Goal: Task Accomplishment & Management: Use online tool/utility

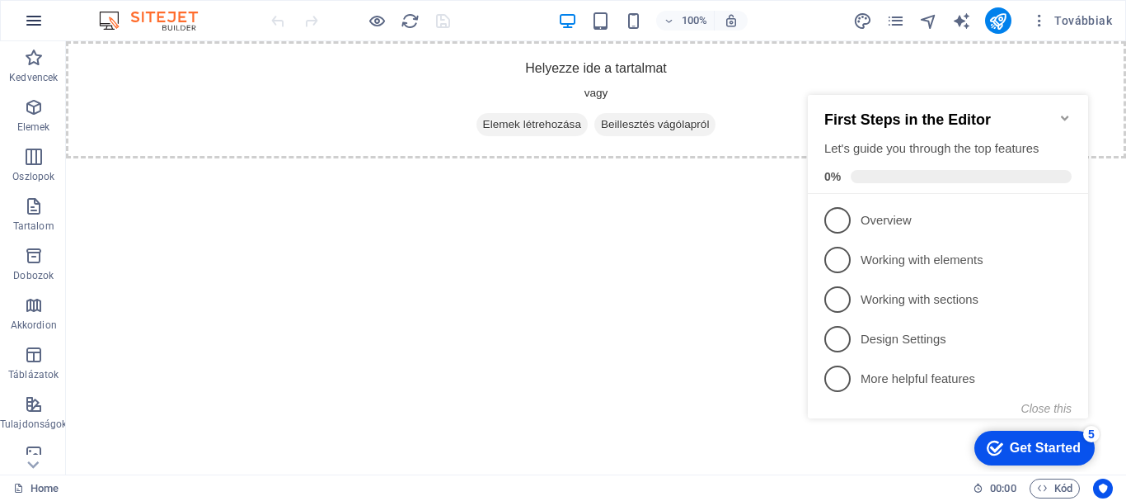
click at [26, 8] on button "button" at bounding box center [34, 21] width 40 height 40
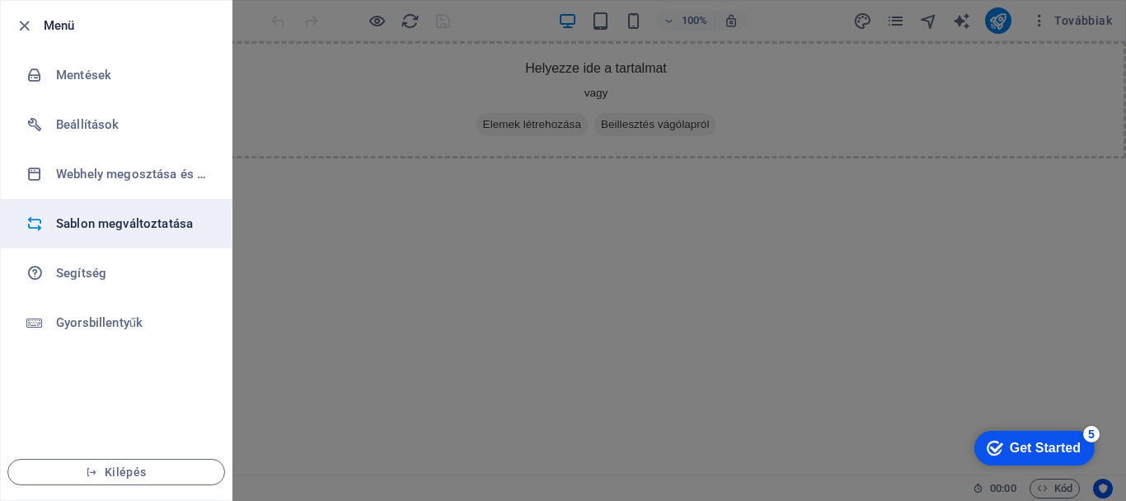
click at [161, 214] on h6 "Sablon megváltoztatása" at bounding box center [132, 224] width 153 height 20
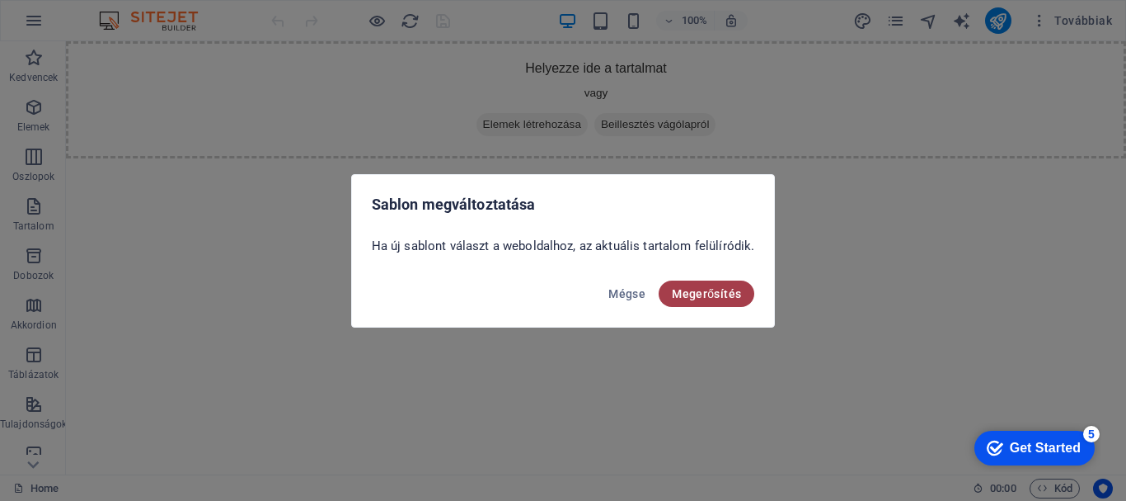
click at [683, 291] on span "Megerősítés" at bounding box center [706, 293] width 69 height 13
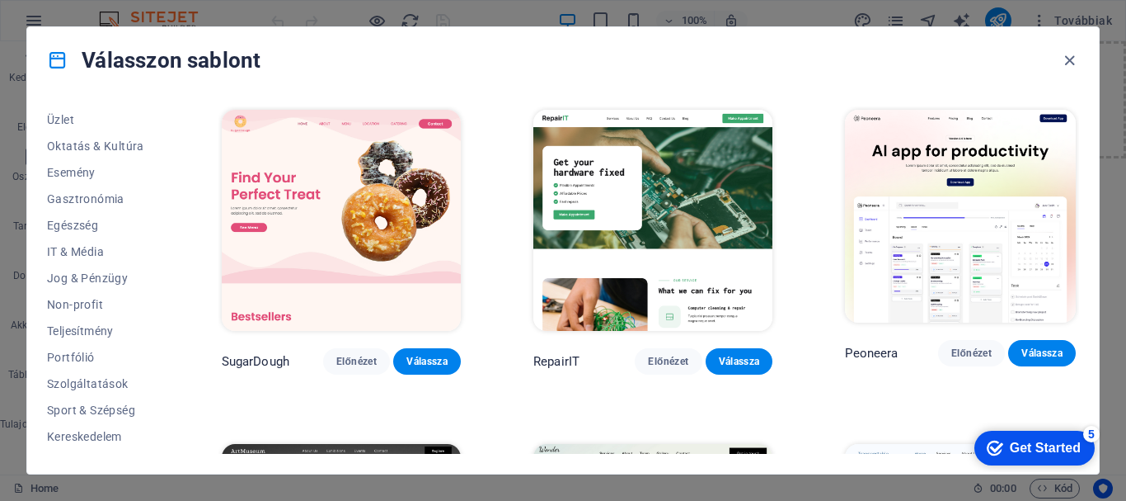
scroll to position [313, 0]
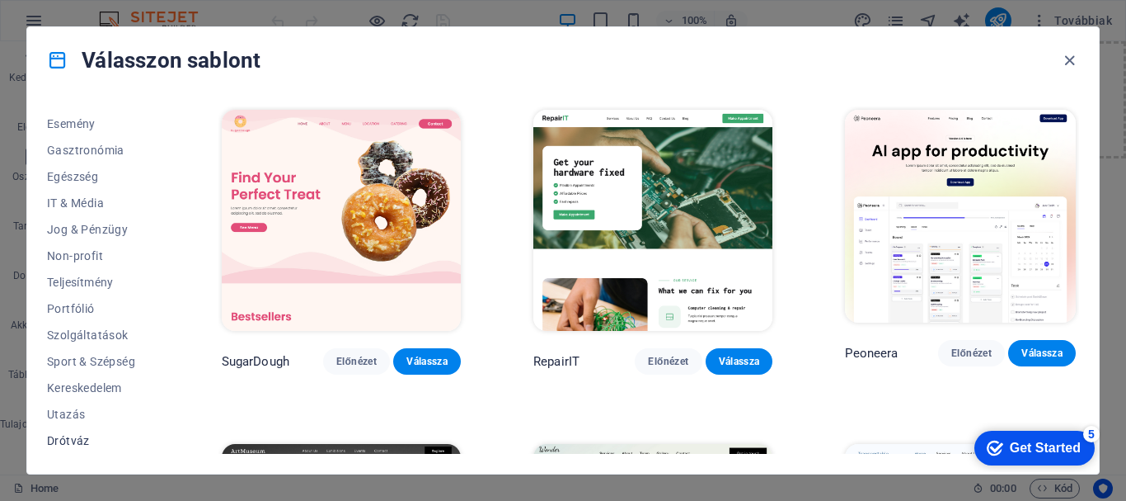
click at [73, 442] on span "Drótváz" at bounding box center [98, 440] width 102 height 13
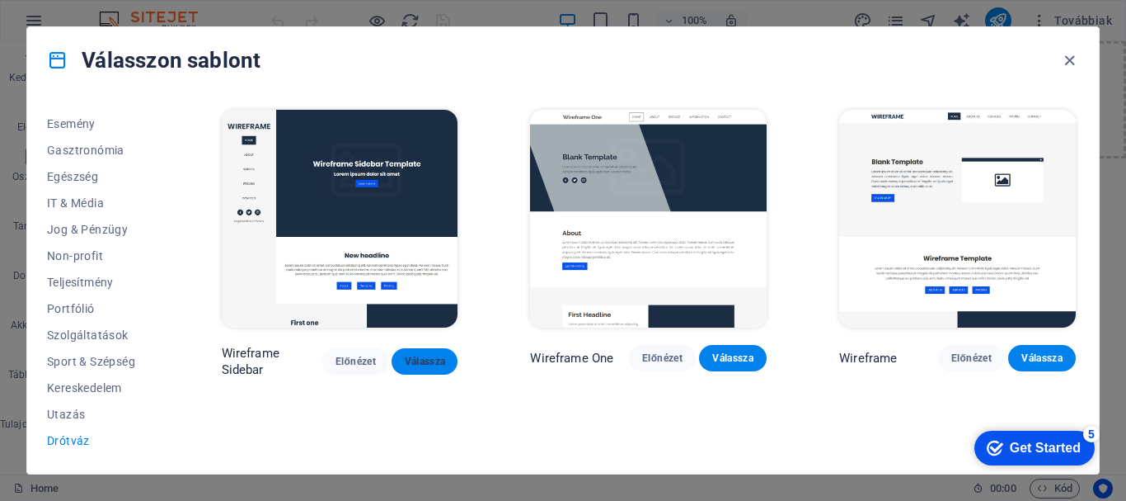
click at [414, 357] on span "Válassza" at bounding box center [425, 361] width 40 height 13
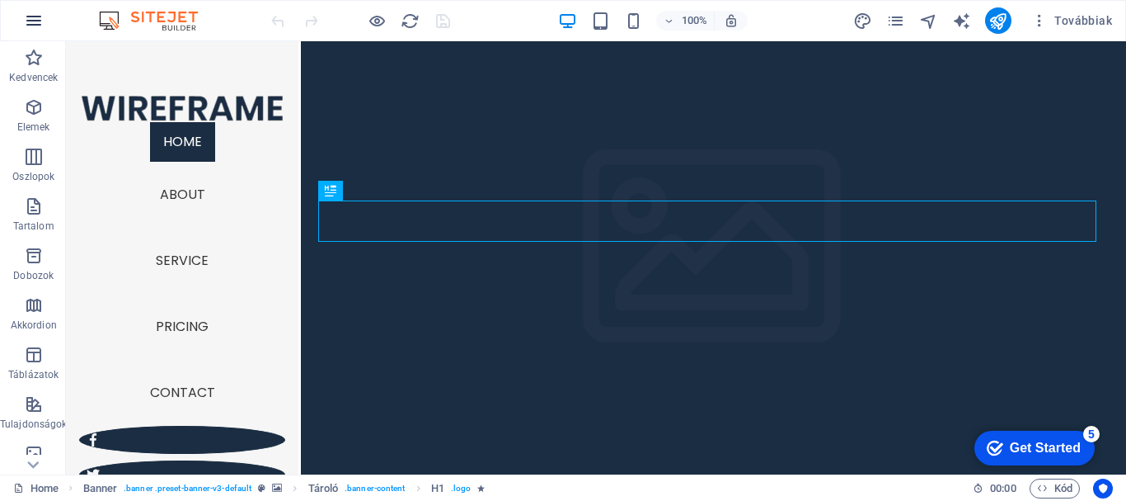
click at [31, 30] on icon "button" at bounding box center [34, 21] width 20 height 20
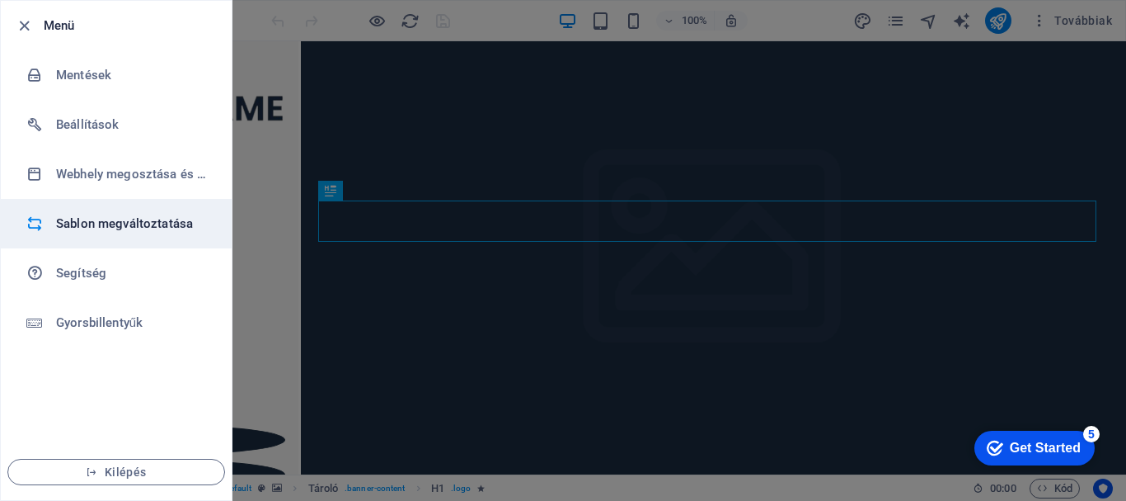
click at [110, 225] on h6 "Sablon megváltoztatása" at bounding box center [132, 224] width 153 height 20
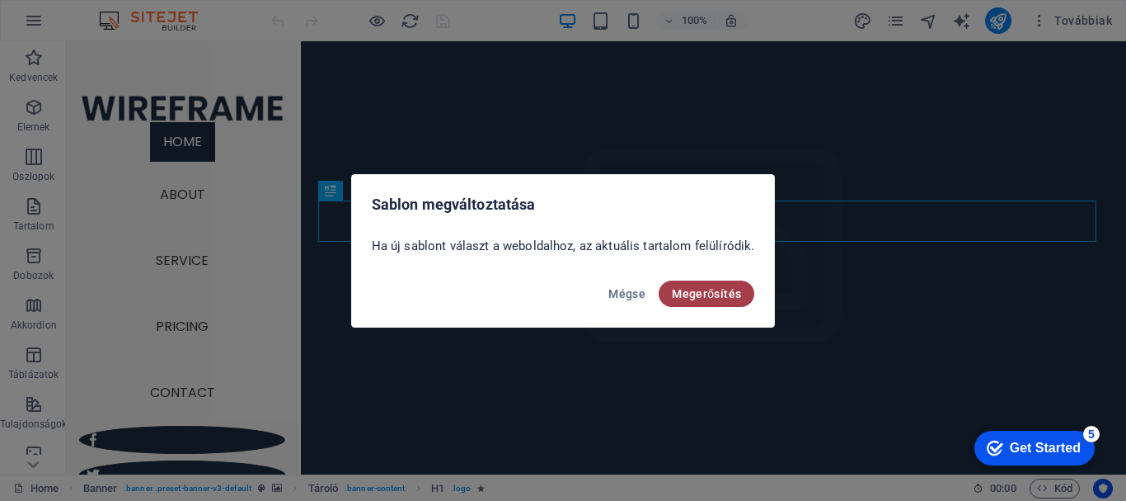
click at [693, 294] on span "Megerősítés" at bounding box center [706, 293] width 69 height 13
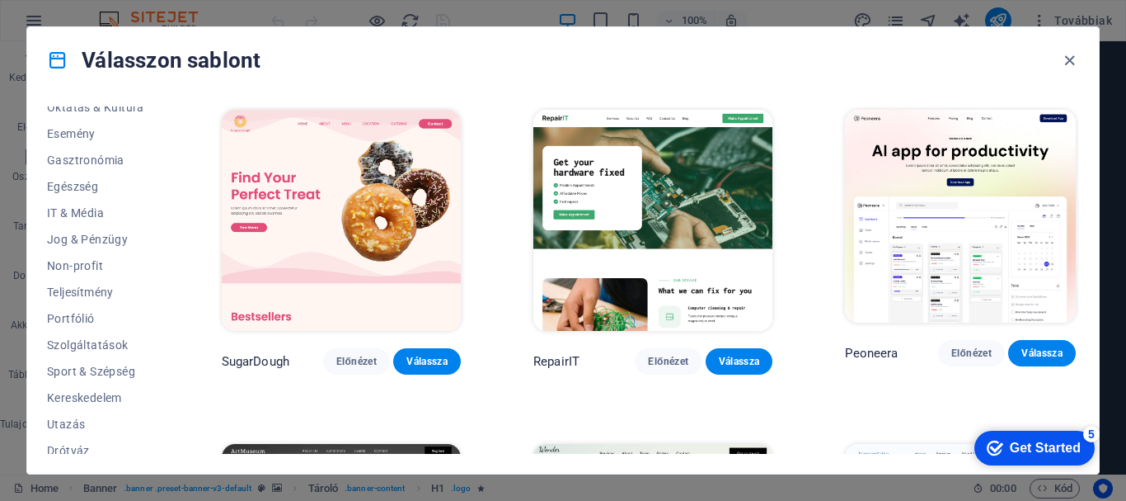
scroll to position [313, 0]
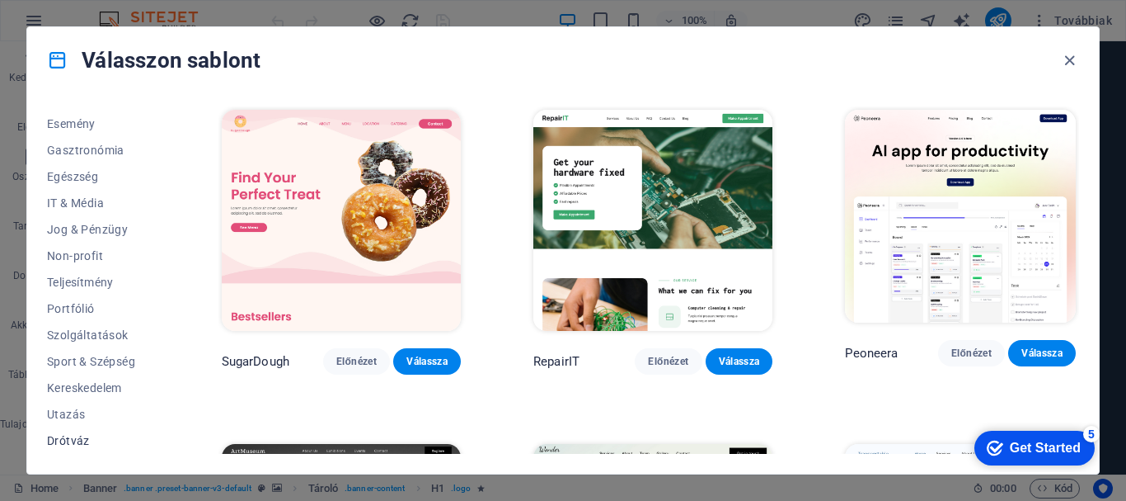
click at [78, 441] on span "Drótváz" at bounding box center [98, 440] width 102 height 13
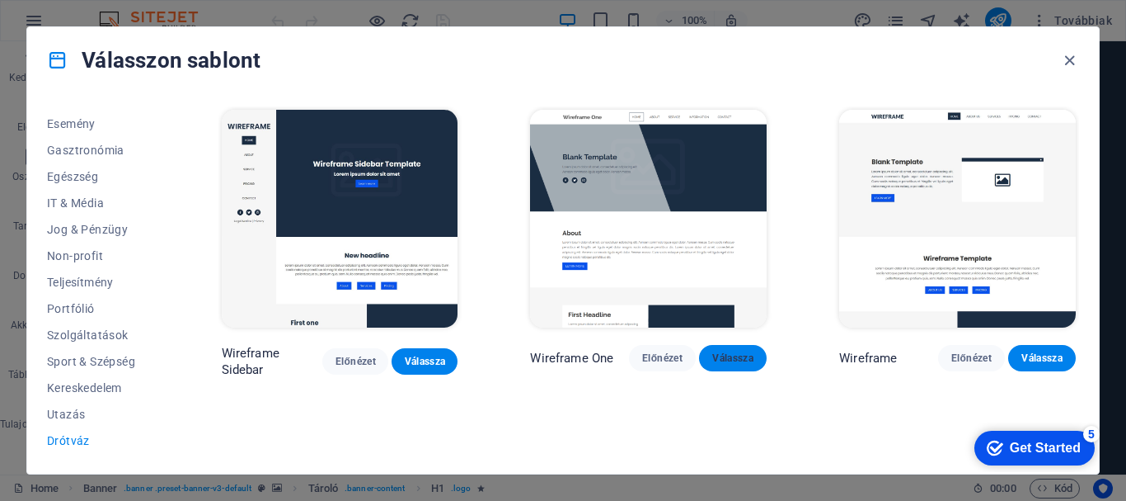
click at [730, 357] on span "Válassza" at bounding box center [732, 357] width 41 height 13
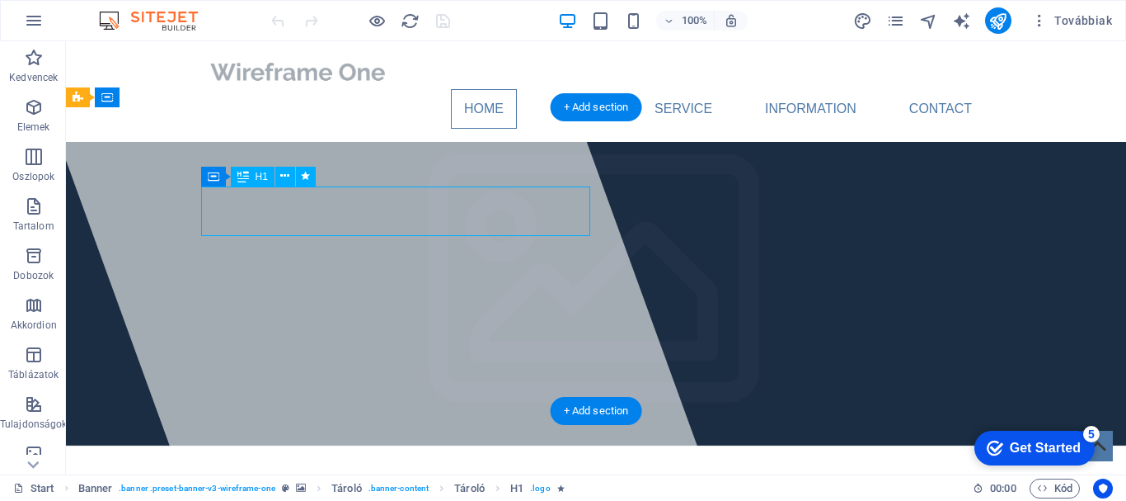
click at [338, 215] on div "Drag here to replace the existing content. Press “Ctrl” if you want to create a…" at bounding box center [596, 257] width 1060 height 433
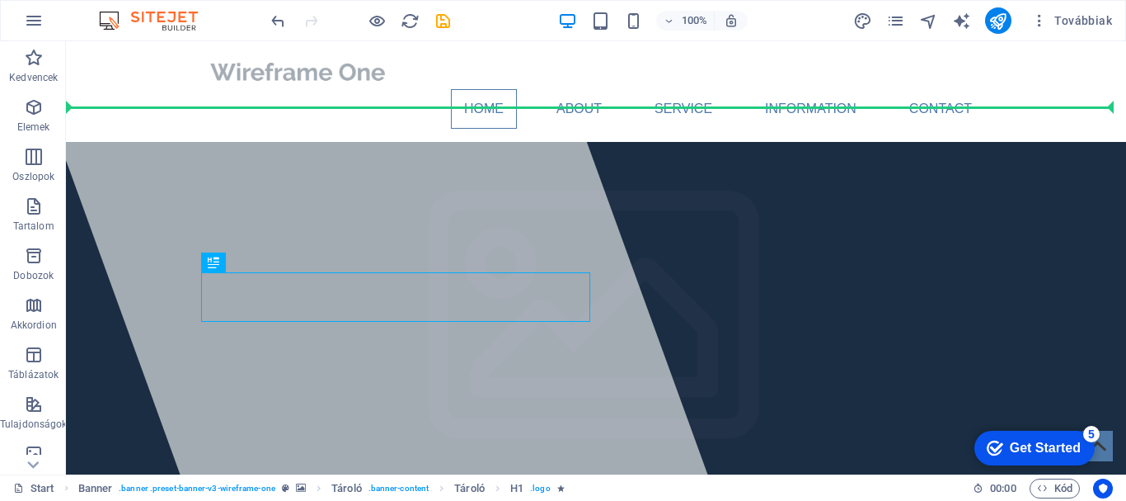
drag, startPoint x: 404, startPoint y: 294, endPoint x: 360, endPoint y: 167, distance: 135.3
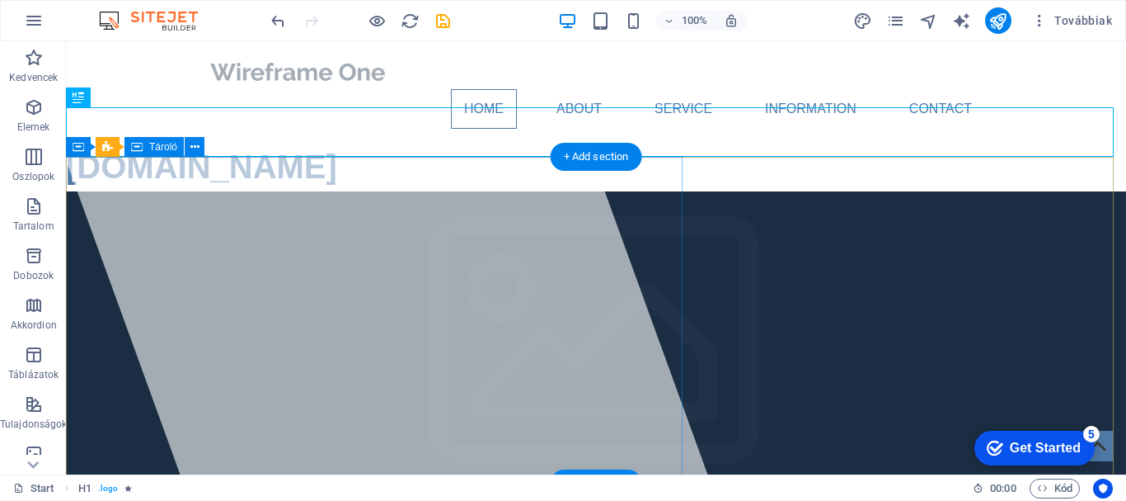
click at [363, 198] on div at bounding box center [364, 257] width 685 height 433
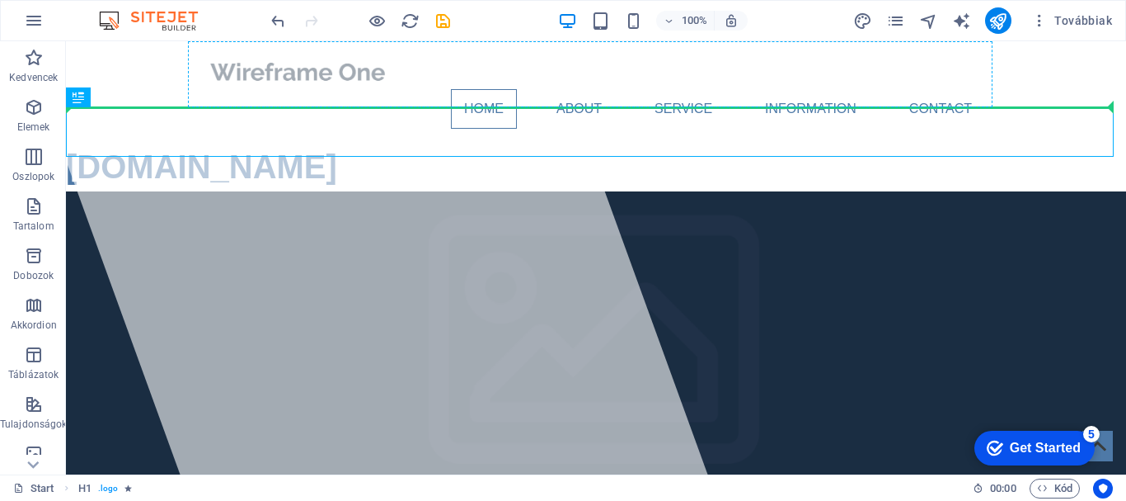
drag, startPoint x: 238, startPoint y: 134, endPoint x: 249, endPoint y: 87, distance: 49.0
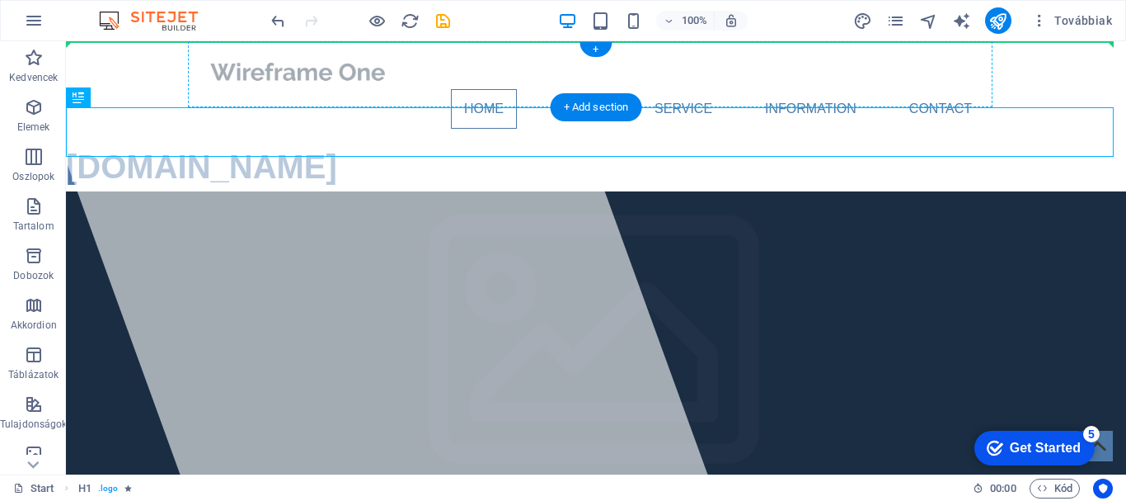
drag, startPoint x: 230, startPoint y: 131, endPoint x: 256, endPoint y: 72, distance: 64.6
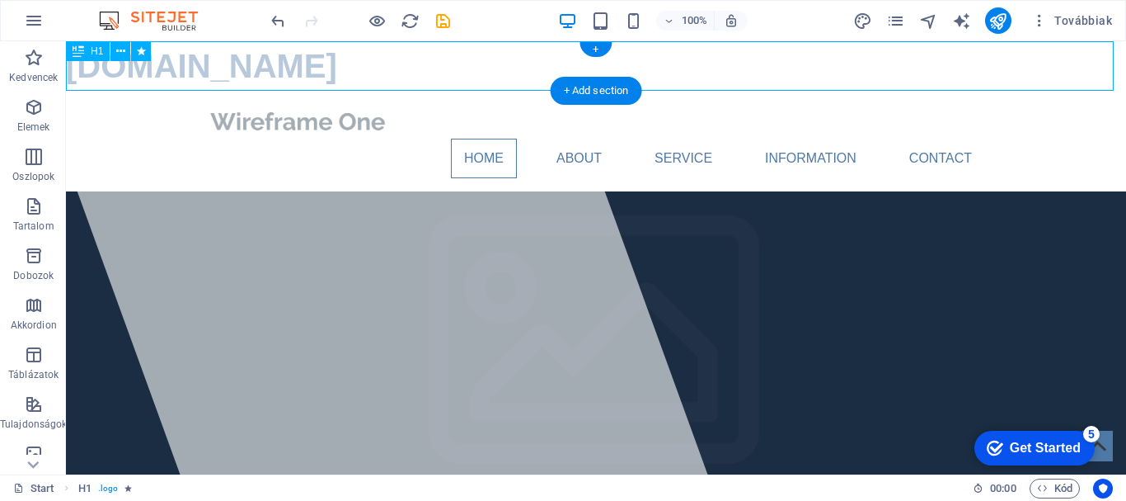
click at [223, 62] on div "[DOMAIN_NAME]" at bounding box center [596, 65] width 1060 height 49
click at [223, 62] on div "Tároló H1 Banner Banner Tároló Tároló Tároló Banner Tároló Térköz H1 H1 Tároló …" at bounding box center [596, 257] width 1060 height 433
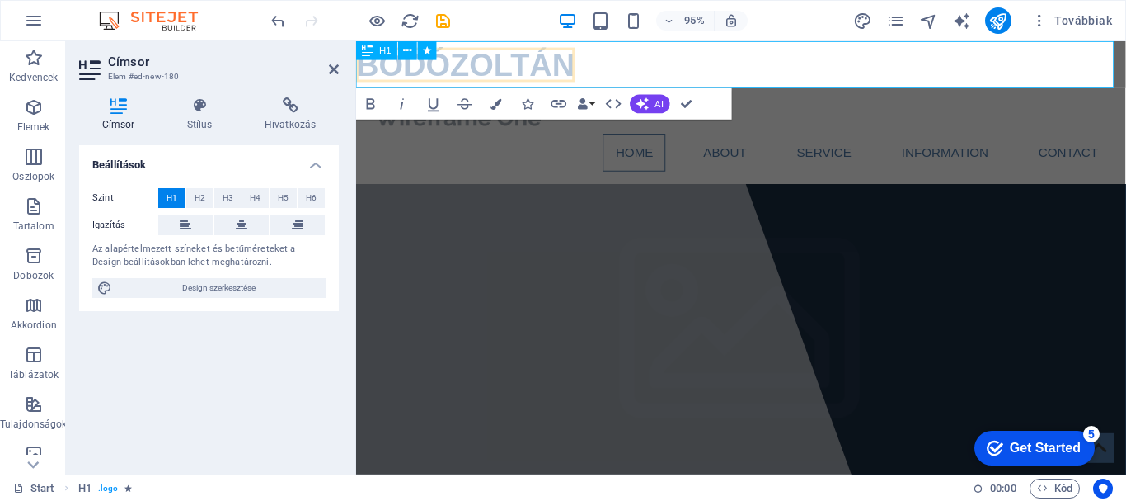
click at [778, 60] on h1 "BODÓZOLTÁN" at bounding box center [761, 65] width 811 height 49
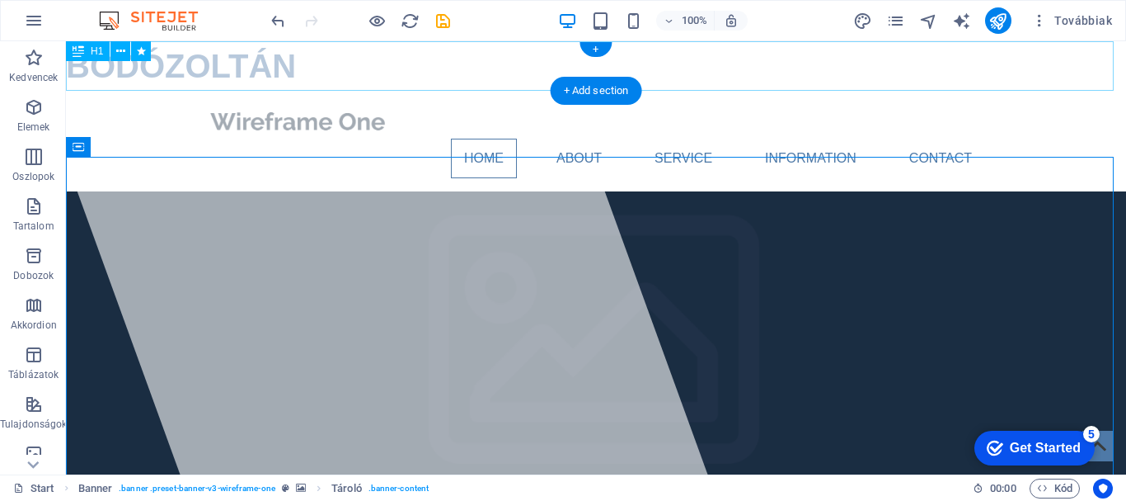
click at [241, 59] on div "BODÓZOLTÁN" at bounding box center [596, 65] width 1060 height 49
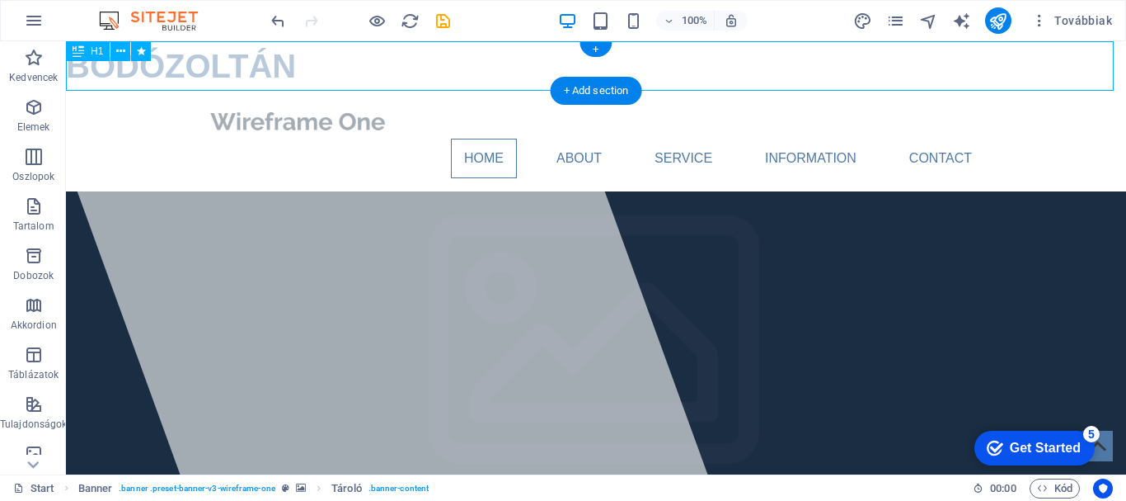
click at [241, 59] on div "BODÓZOLTÁN" at bounding box center [596, 65] width 1060 height 49
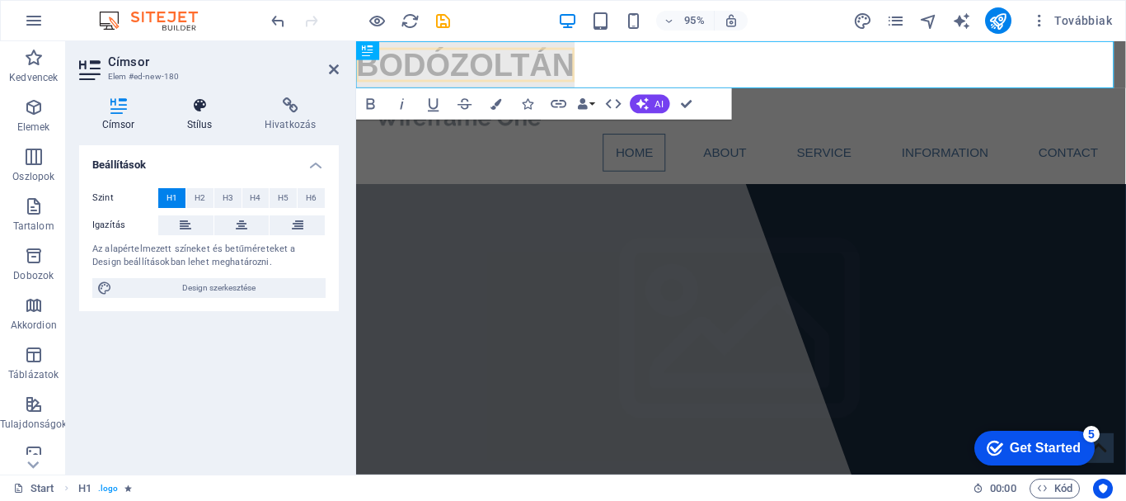
click at [202, 107] on icon at bounding box center [199, 105] width 71 height 16
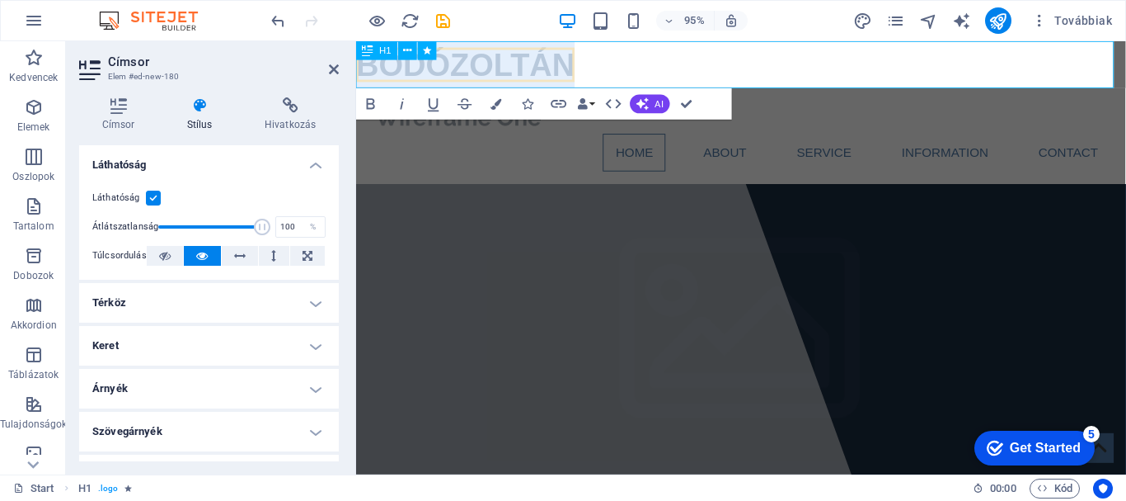
click at [453, 66] on span "BODÓZOLTÁN" at bounding box center [471, 66] width 230 height 36
click at [544, 88] on button "Link" at bounding box center [559, 103] width 30 height 31
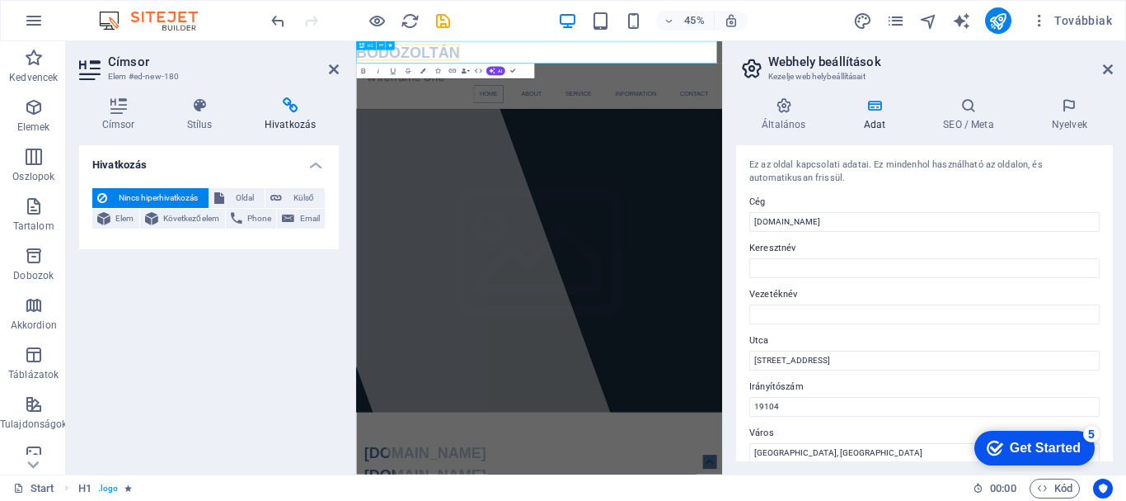
click at [910, 63] on h1 "BODÓZOLTÁN" at bounding box center [763, 65] width 814 height 49
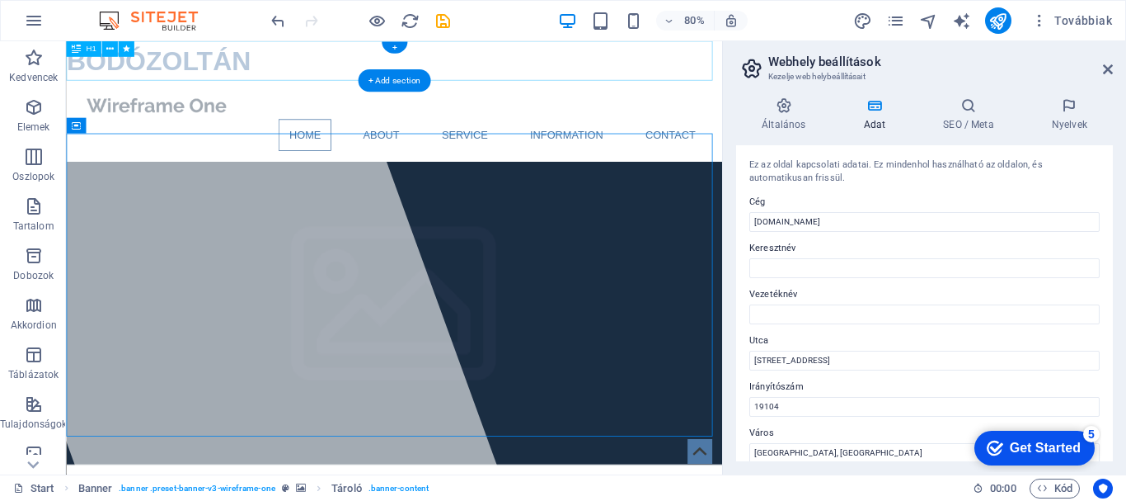
click at [157, 68] on div "BODÓZOLTÁN" at bounding box center [476, 65] width 820 height 49
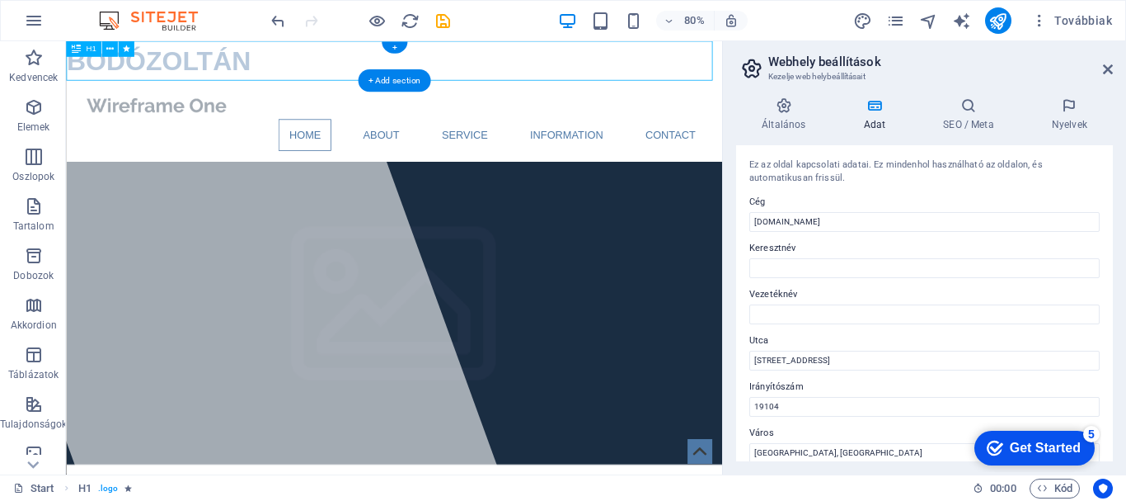
click at [157, 68] on div "BODÓZOLTÁN" at bounding box center [476, 65] width 820 height 49
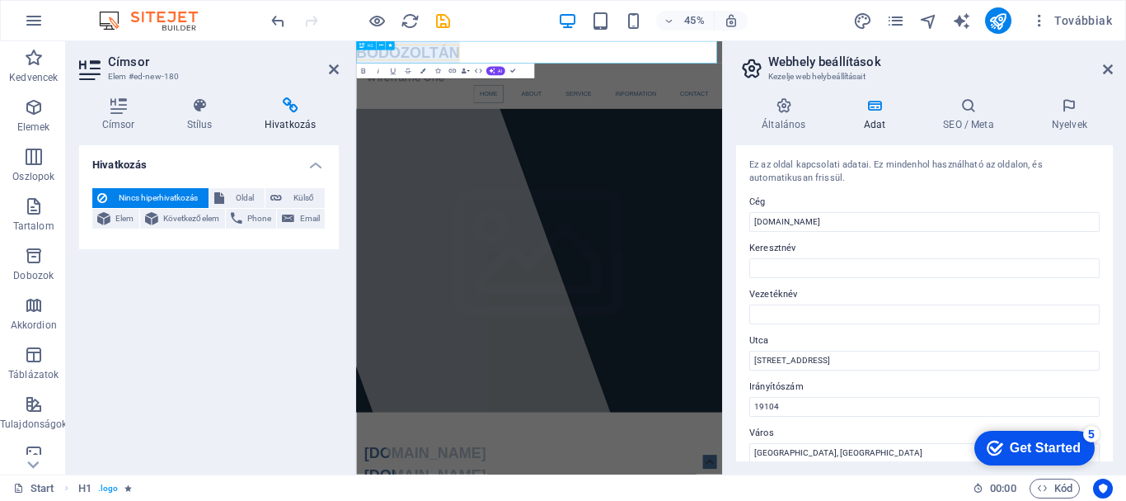
click at [451, 72] on span "BODÓZOLTÁN" at bounding box center [471, 66] width 230 height 36
click at [740, 70] on h1 "BODÓ ZOLTÁN" at bounding box center [763, 65] width 814 height 49
click at [337, 122] on h4 "Hivatkozás" at bounding box center [290, 114] width 97 height 35
click at [35, 467] on icon at bounding box center [32, 464] width 23 height 23
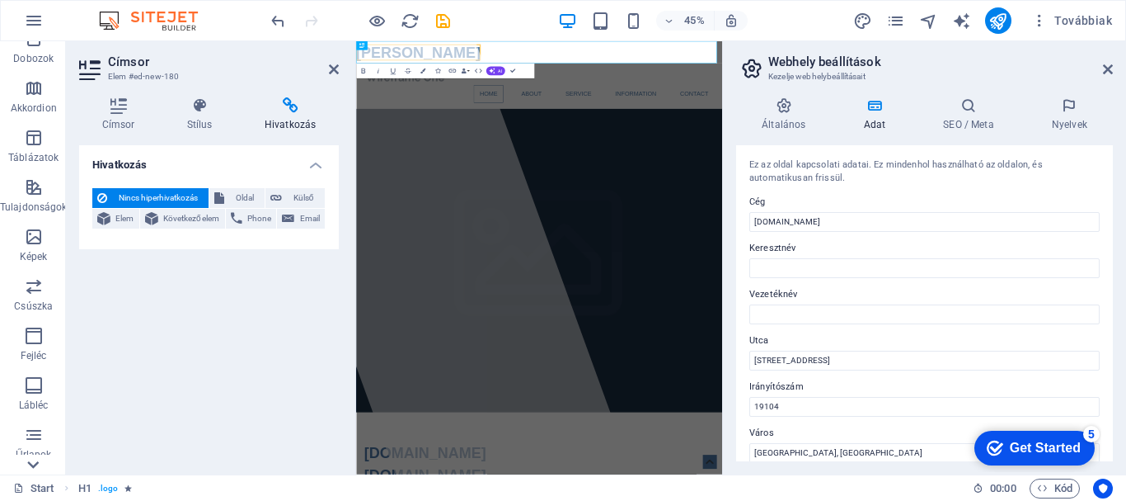
click at [35, 467] on icon at bounding box center [32, 464] width 23 height 23
click at [35, 467] on div "Kedvencek Elemek Oszlopok Tartalom Dobozok Akkordion Táblázatok Tulajdonságok K…" at bounding box center [33, 257] width 66 height 433
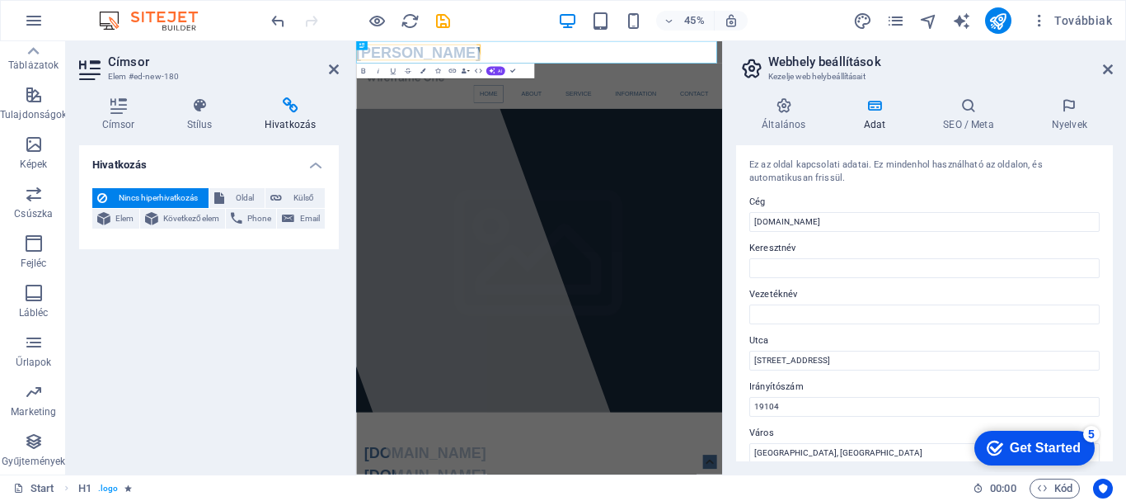
click at [35, 467] on p "Gyűjtemények" at bounding box center [33, 460] width 63 height 13
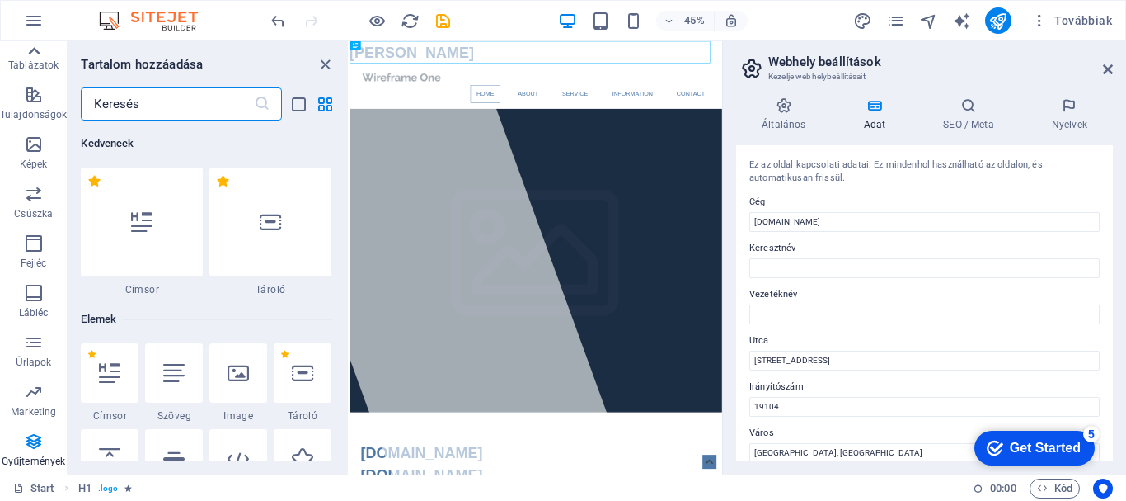
click at [32, 49] on icon at bounding box center [34, 50] width 12 height 7
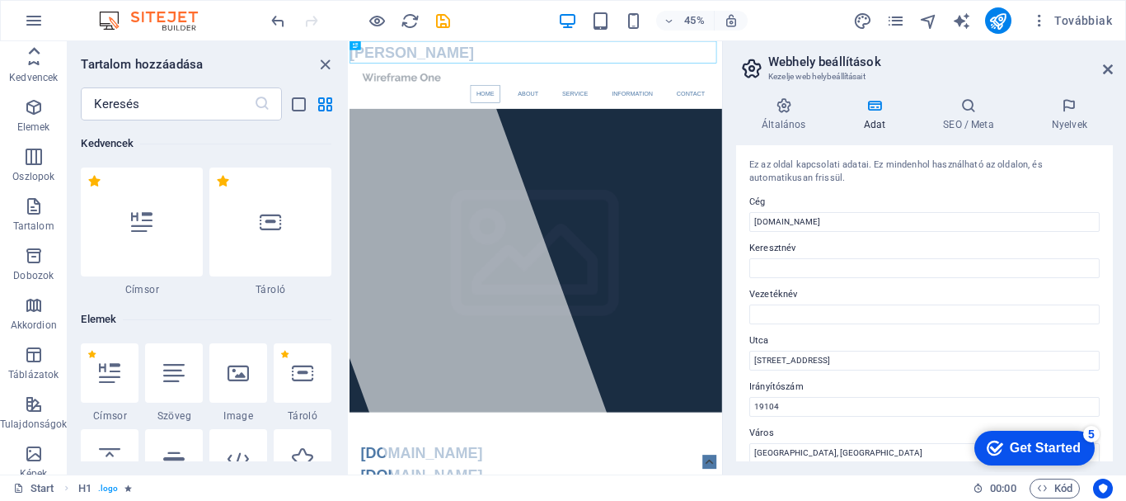
click at [32, 49] on icon at bounding box center [34, 50] width 12 height 7
click at [32, 49] on icon "button" at bounding box center [34, 58] width 20 height 20
click at [346, 136] on div "Kedvencek 1 Star Címsor 1 Star Tároló Elemek 1 Star Címsor 1 Star Szöveg 1 Star…" at bounding box center [208, 290] width 280 height 341
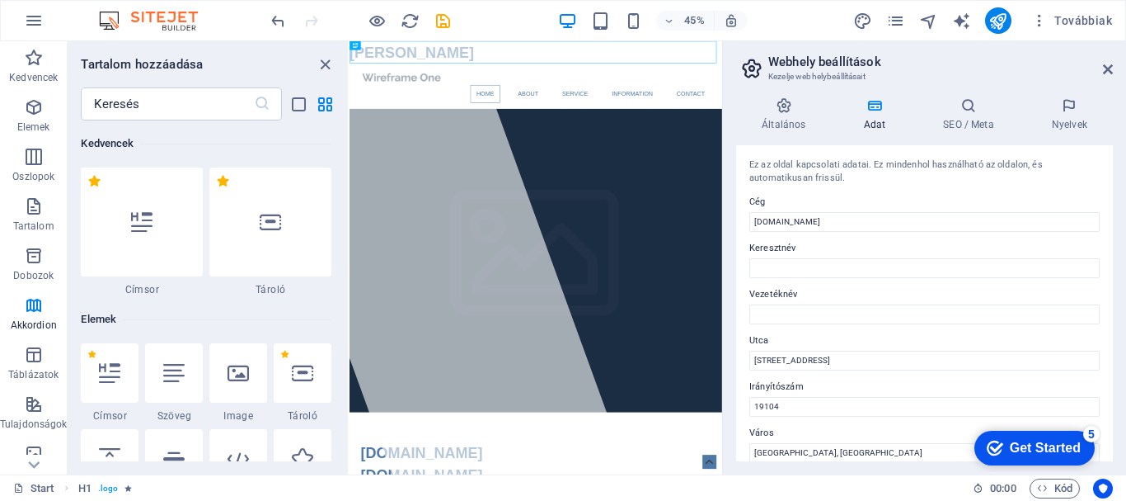
drag, startPoint x: 347, startPoint y: 126, endPoint x: 458, endPoint y: 417, distance: 311.3
click at [1105, 67] on icon at bounding box center [1108, 69] width 10 height 13
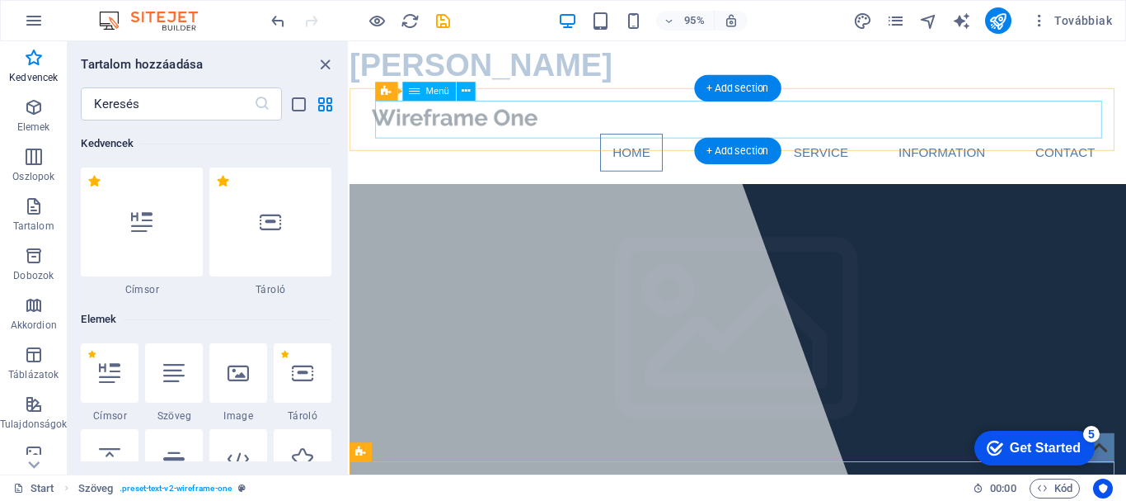
click at [881, 139] on nav "Home About Service Information Contact" at bounding box center [758, 159] width 778 height 40
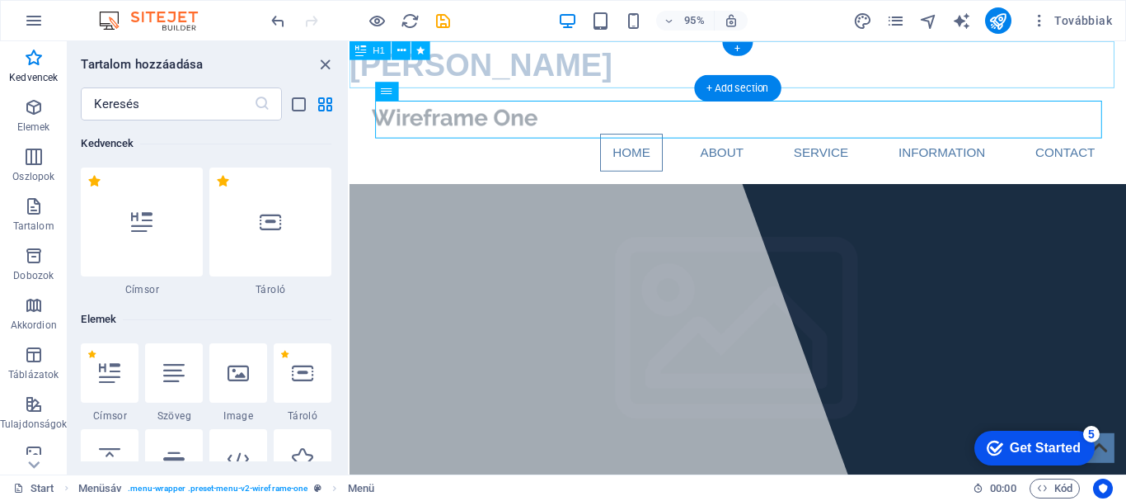
click at [584, 76] on div "BODÓ ZOLTÁN" at bounding box center [759, 65] width 818 height 49
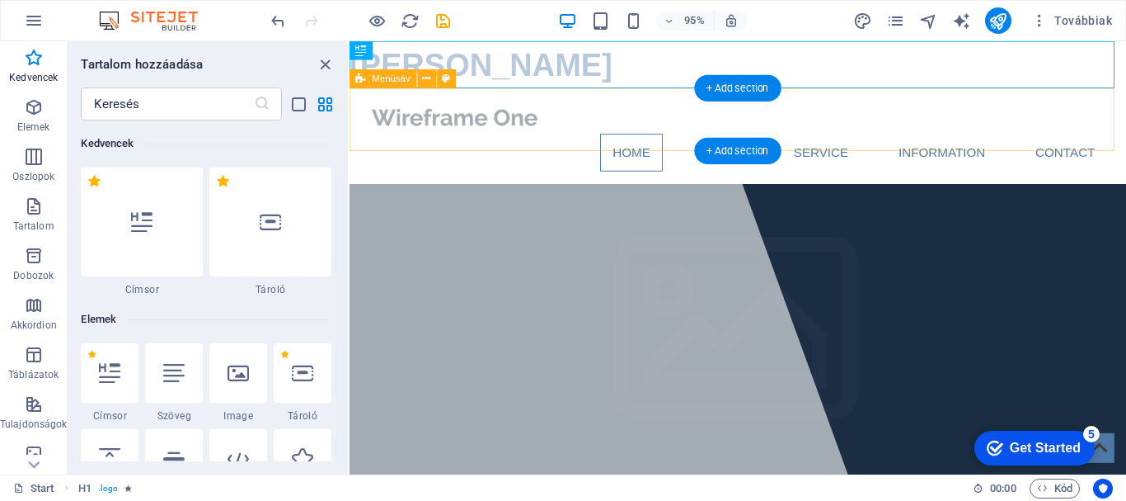
click at [990, 96] on div "Home About Service Information Contact" at bounding box center [759, 141] width 818 height 101
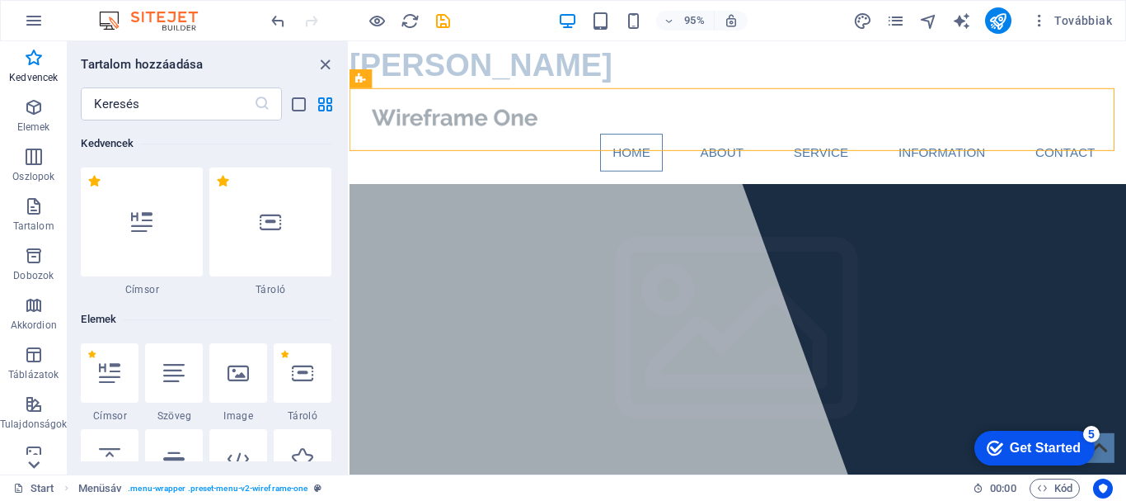
click at [35, 459] on icon at bounding box center [33, 464] width 23 height 23
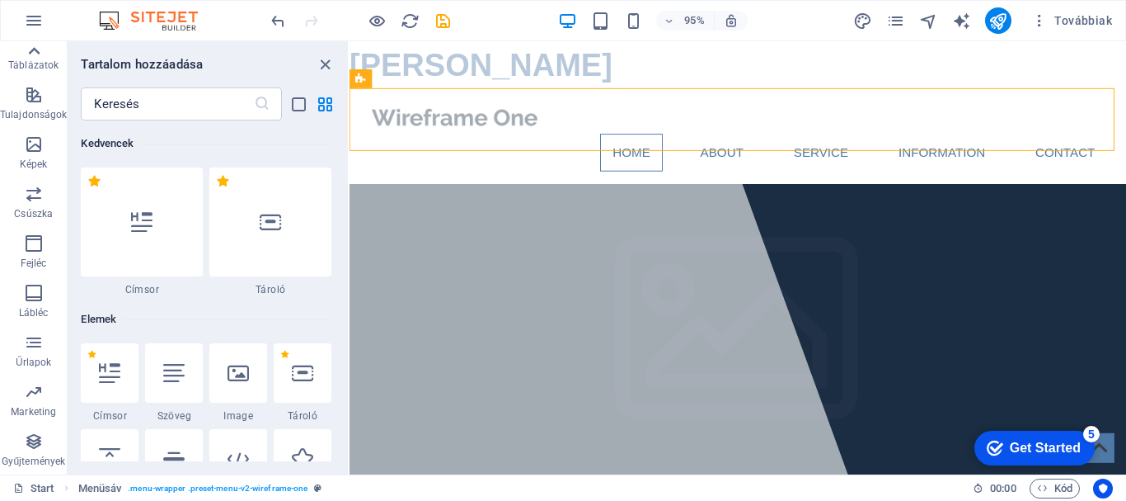
click at [35, 53] on icon at bounding box center [33, 51] width 23 height 23
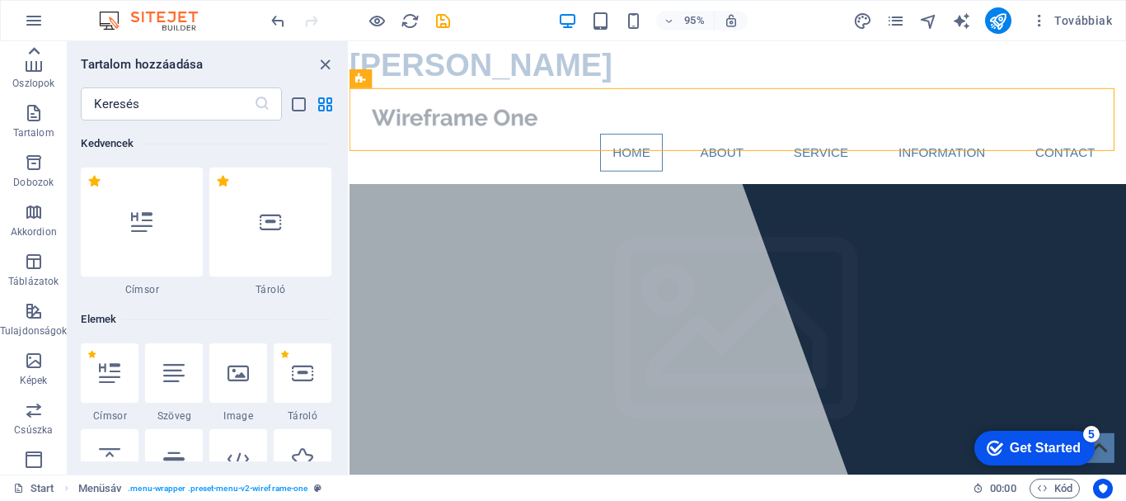
click at [35, 53] on icon at bounding box center [33, 51] width 23 height 23
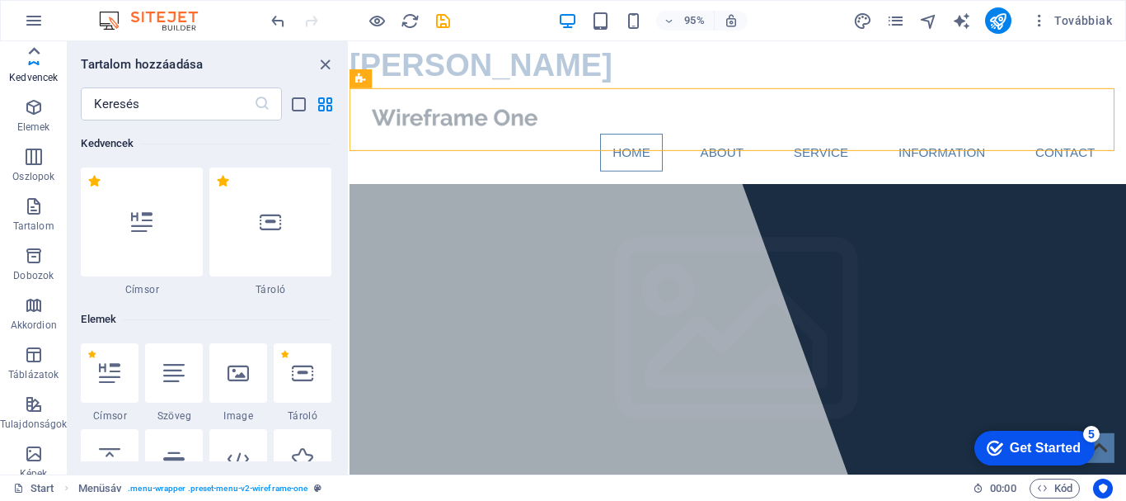
click at [35, 53] on div "Kedvencek Elemek Oszlopok Tartalom Dobozok Akkordion Táblázatok Tulajdonságok K…" at bounding box center [33, 257] width 67 height 433
click at [35, 53] on icon "button" at bounding box center [34, 58] width 20 height 20
click at [32, 10] on button "button" at bounding box center [34, 21] width 40 height 40
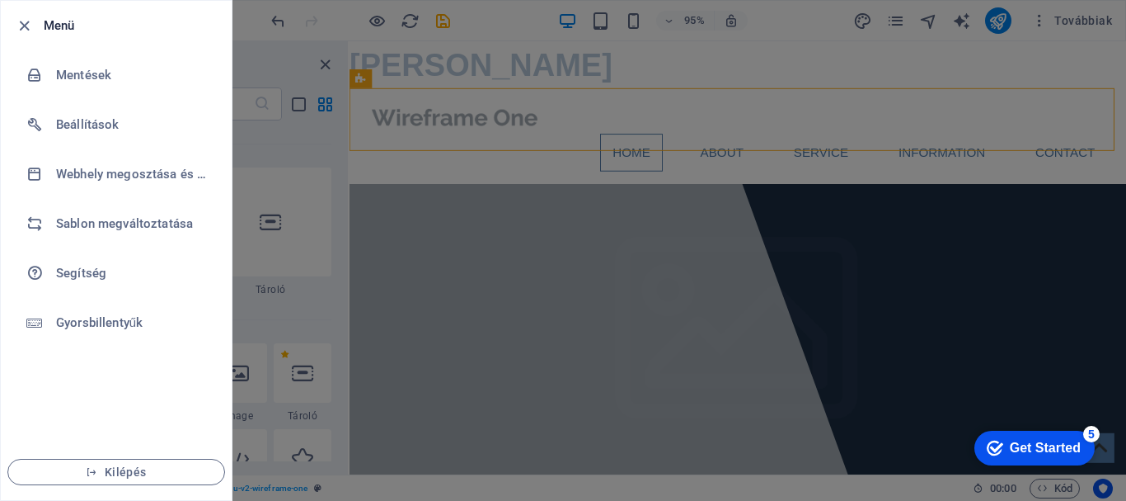
click at [741, 51] on div at bounding box center [563, 250] width 1126 height 501
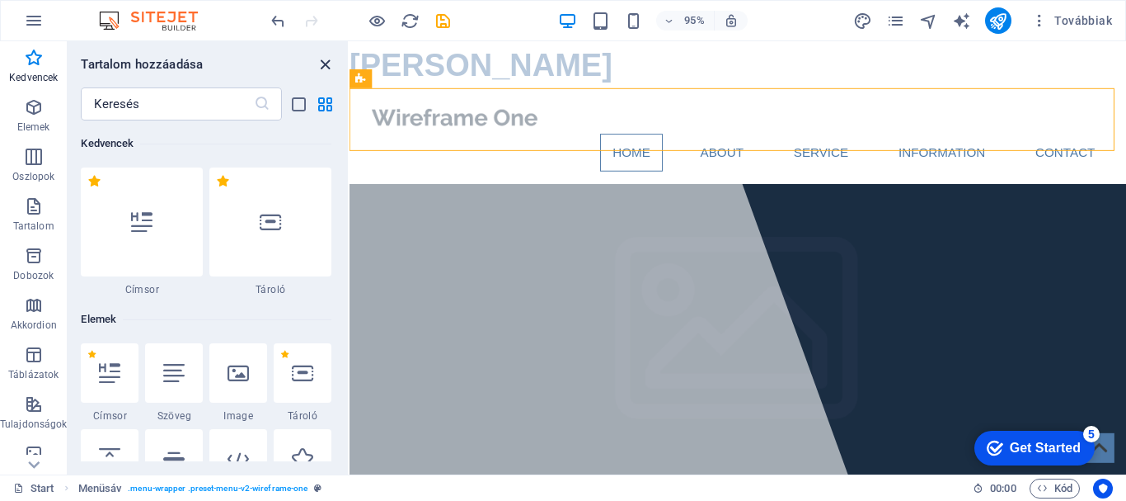
click at [322, 67] on icon "close panel" at bounding box center [325, 64] width 19 height 19
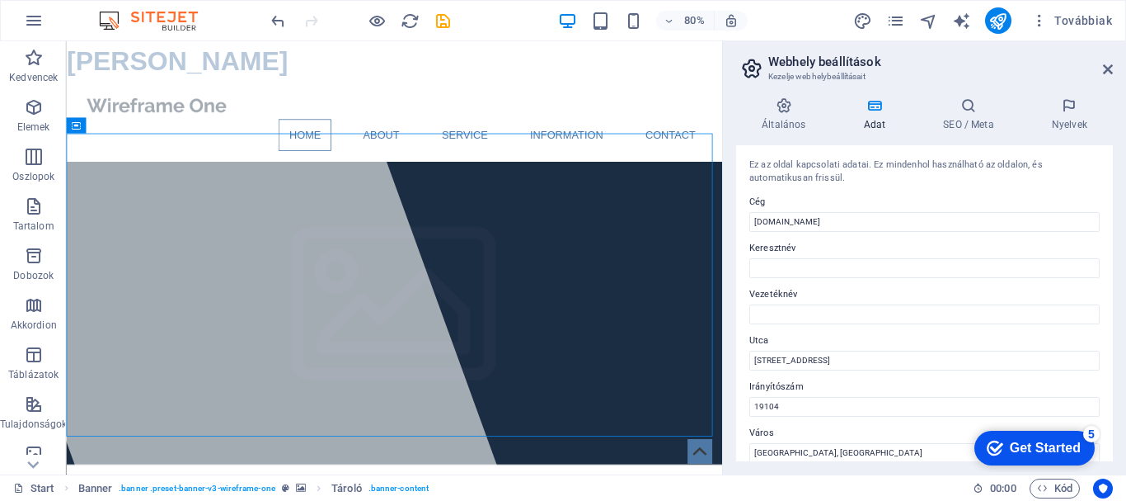
drag, startPoint x: 1114, startPoint y: 190, endPoint x: 1114, endPoint y: 209, distance: 19.0
click at [1114, 209] on div "Általános Adat SEO / Meta Nyelvek Weboldal neve zoltanbodo.eu Logó Húzza ide a …" at bounding box center [924, 279] width 403 height 390
click at [787, 106] on icon at bounding box center [783, 105] width 95 height 16
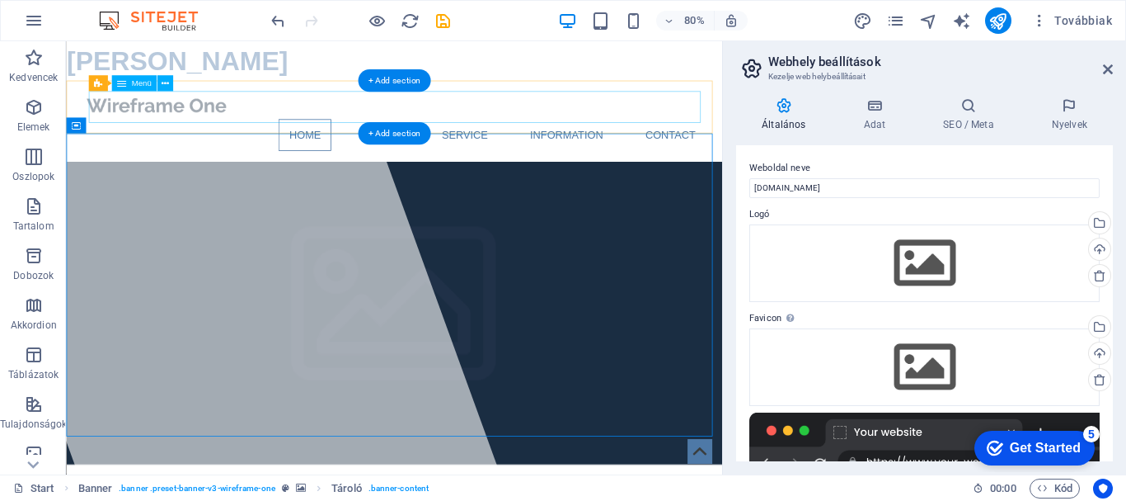
click at [265, 139] on nav "Home About Service Information Contact" at bounding box center [476, 159] width 778 height 40
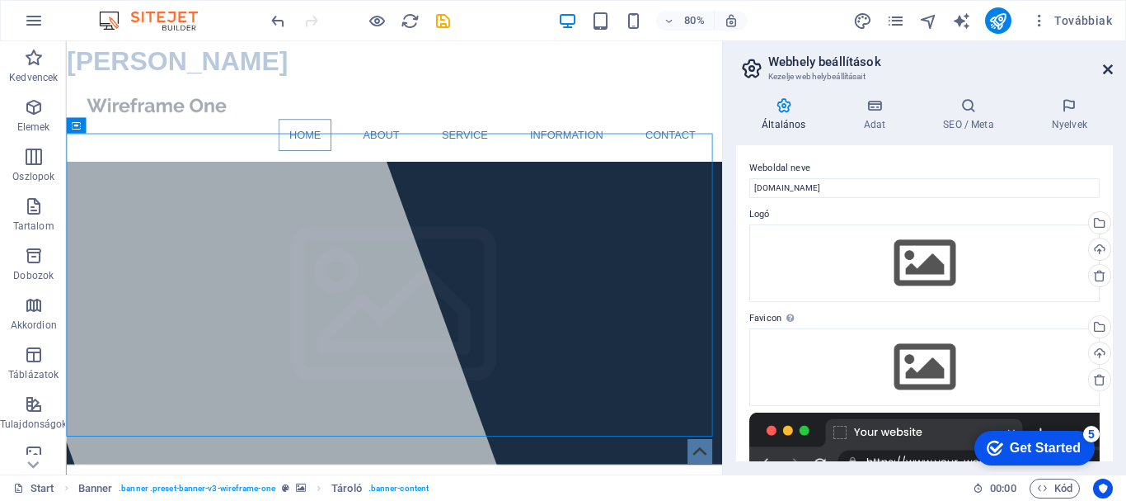
click at [1111, 67] on icon at bounding box center [1108, 69] width 10 height 13
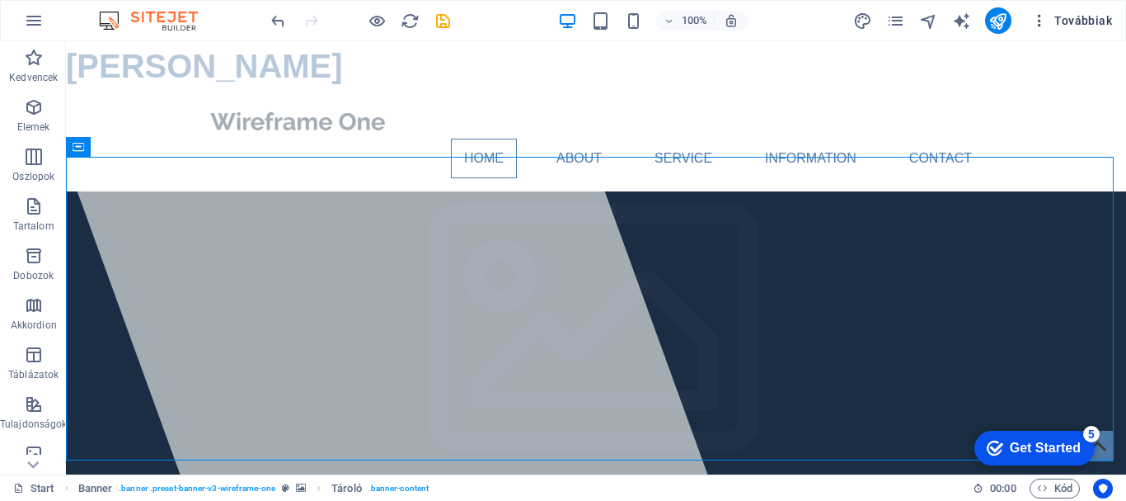
click at [1042, 19] on icon "button" at bounding box center [1040, 20] width 16 height 16
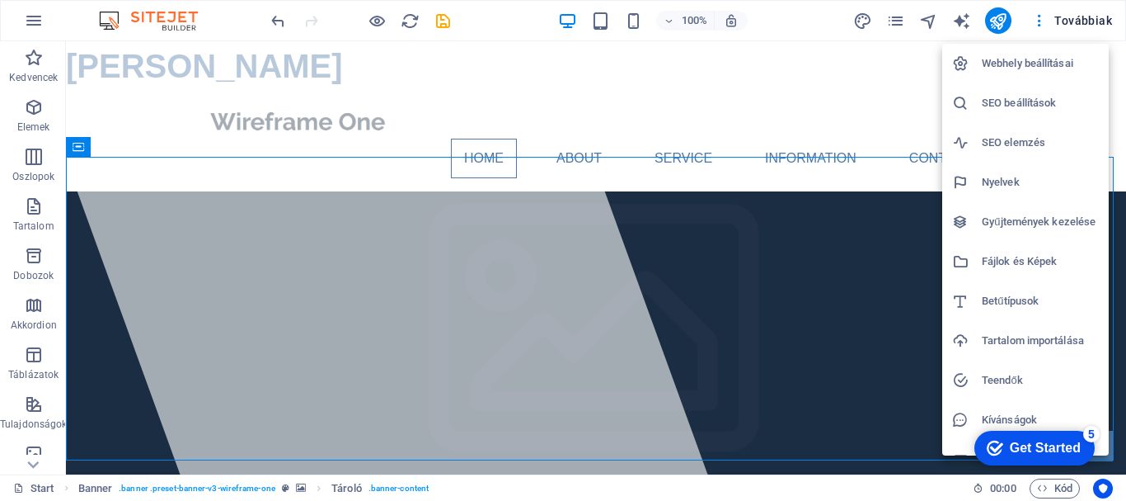
click at [998, 298] on h6 "Betűtípusok" at bounding box center [1040, 301] width 117 height 20
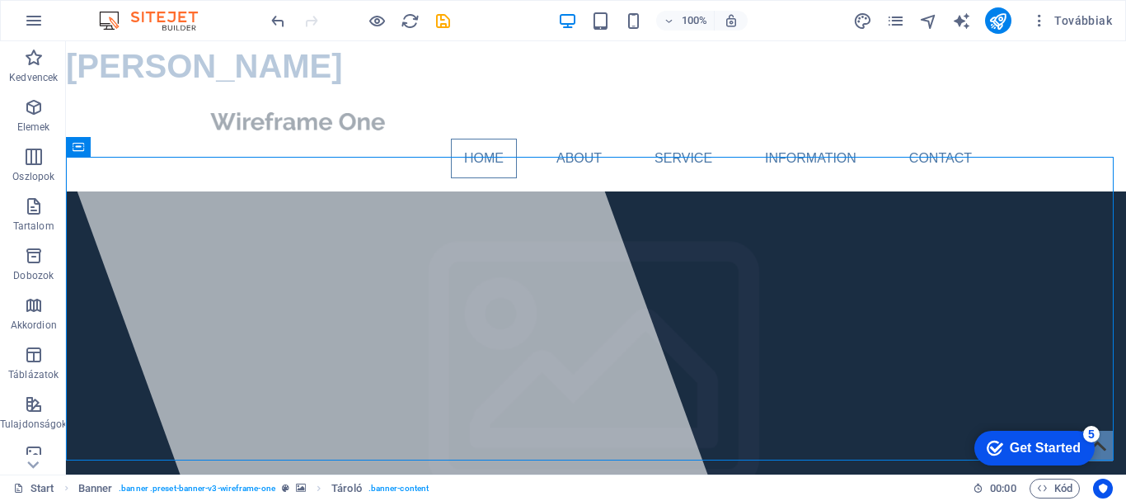
select select "popularity"
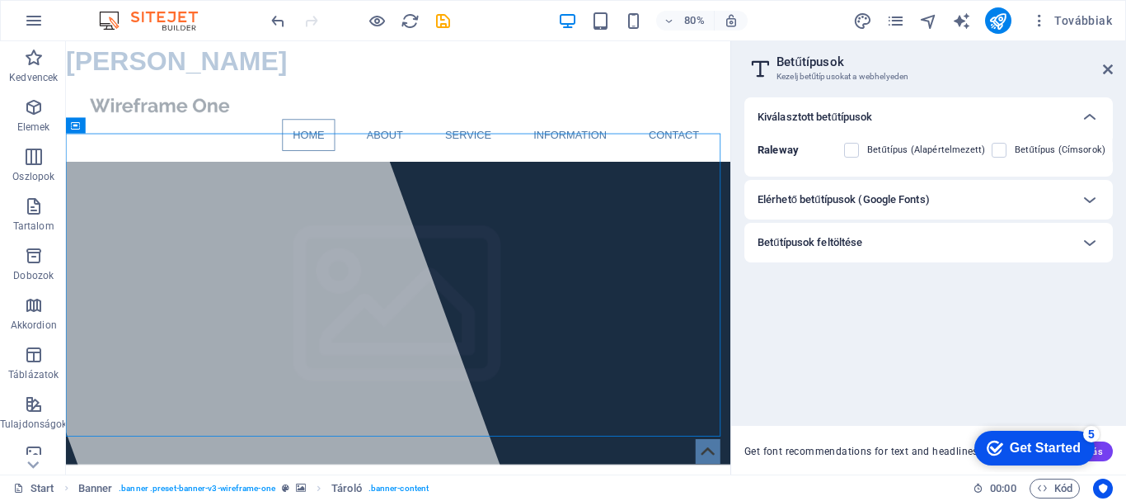
click at [783, 148] on b "Raleway" at bounding box center [778, 149] width 41 height 12
click at [1086, 195] on icon at bounding box center [1090, 200] width 20 height 20
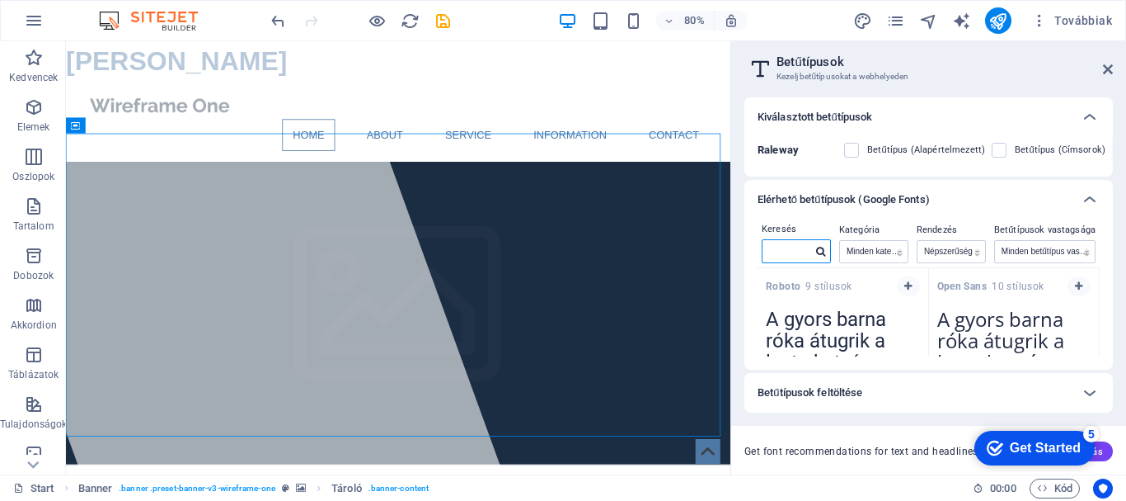
click at [788, 252] on input "text" at bounding box center [787, 250] width 49 height 21
type input "SERIF"
drag, startPoint x: 1094, startPoint y: 275, endPoint x: 1100, endPoint y: 283, distance: 10.1
click at [1100, 283] on div "Keresés SERIF Kategória Minden kategória serif display monospace sans-serif han…" at bounding box center [929, 294] width 369 height 150
click at [1092, 293] on div "Noto Serif 8 stílusok" at bounding box center [1014, 284] width 171 height 32
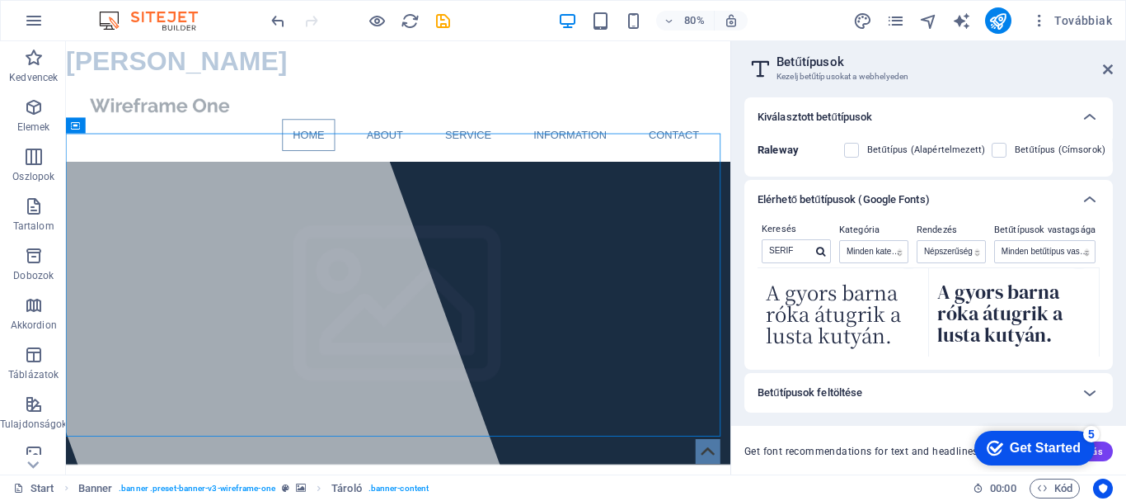
scroll to position [142, 0]
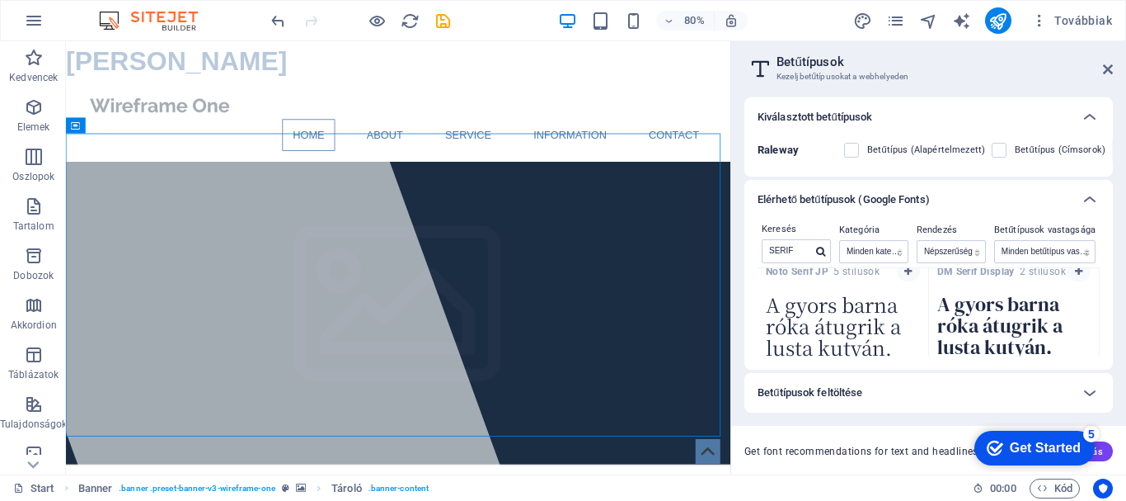
click at [990, 317] on textarea "A gyors barna róka átugrik a lusta kutyán." at bounding box center [1014, 330] width 171 height 91
click at [861, 153] on span at bounding box center [863, 150] width 8 height 8
click at [852, 148] on label at bounding box center [851, 150] width 15 height 15
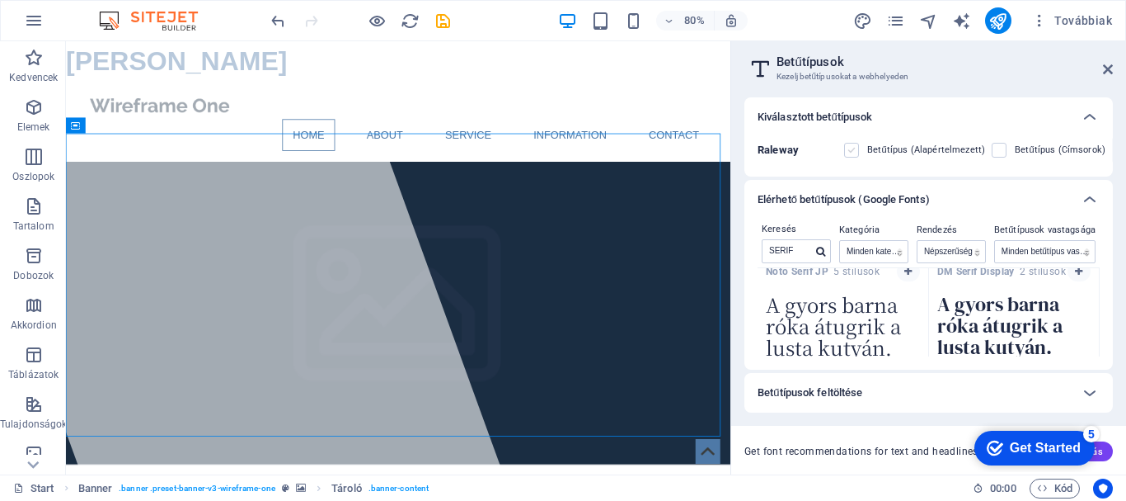
click at [0, 0] on input "checkbox" at bounding box center [0, 0] width 0 height 0
drag, startPoint x: 1100, startPoint y: 285, endPoint x: 1098, endPoint y: 294, distance: 9.4
click at [1098, 294] on div "Keresés SERIF Kategória Minden kategória serif display monospace sans-serif han…" at bounding box center [929, 294] width 369 height 150
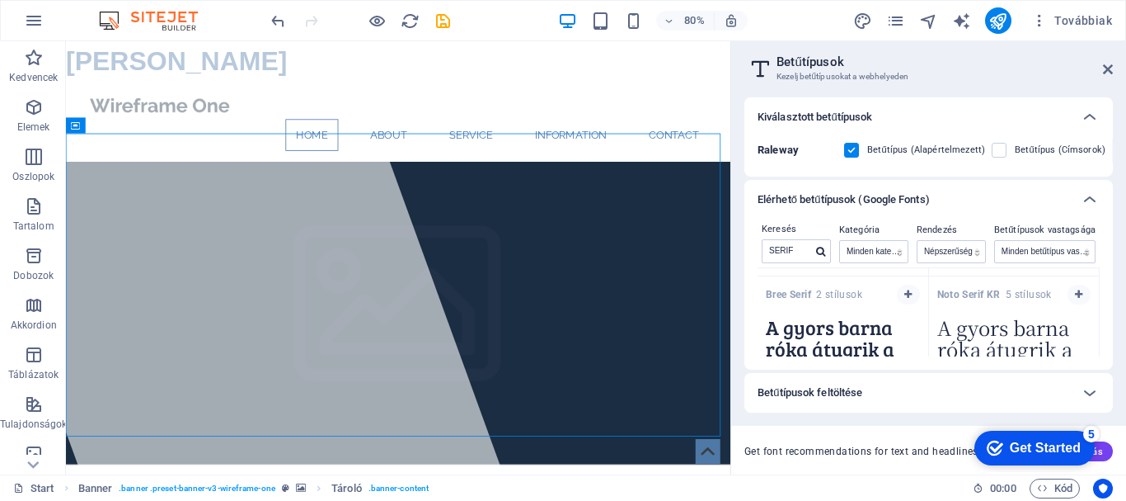
scroll to position [2025, 0]
click at [1093, 392] on icon at bounding box center [1090, 393] width 20 height 20
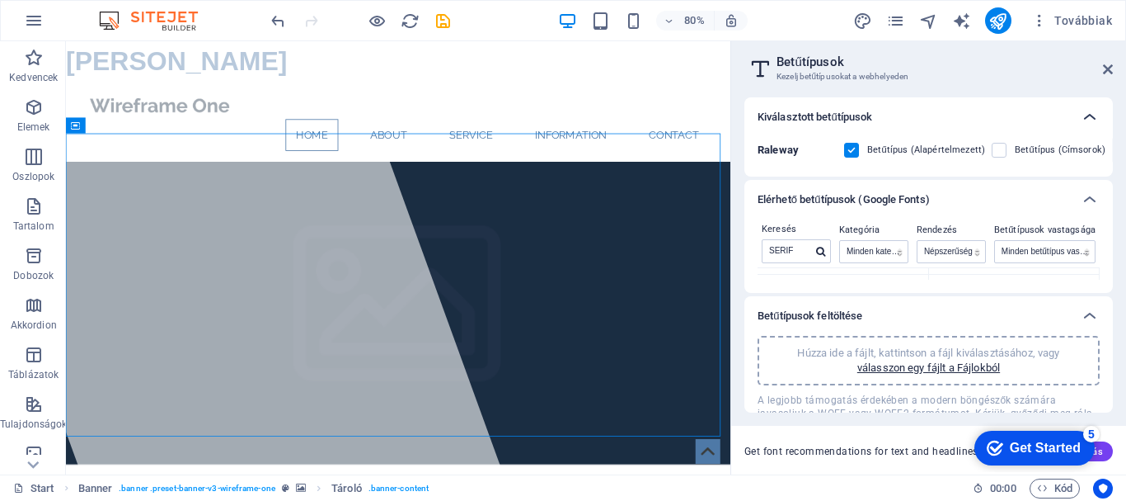
click at [1088, 114] on icon at bounding box center [1090, 117] width 20 height 20
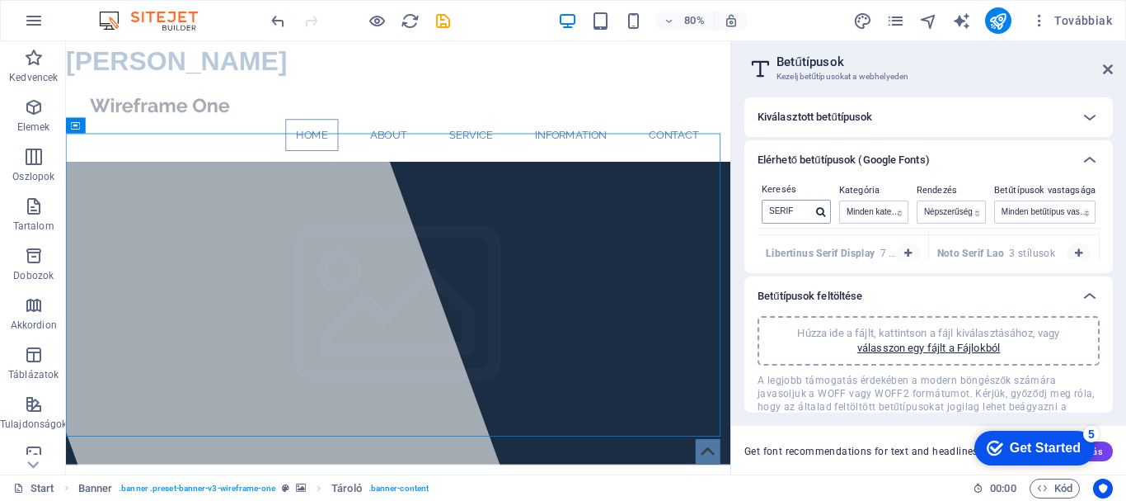
click at [821, 212] on icon at bounding box center [820, 212] width 9 height 10
click at [1086, 293] on icon at bounding box center [1090, 296] width 20 height 20
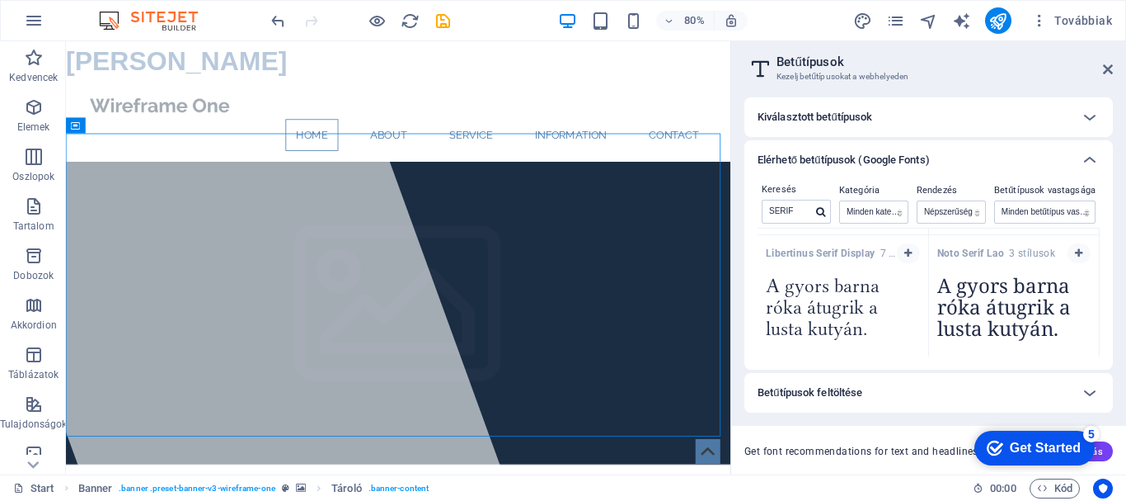
scroll to position [0, 0]
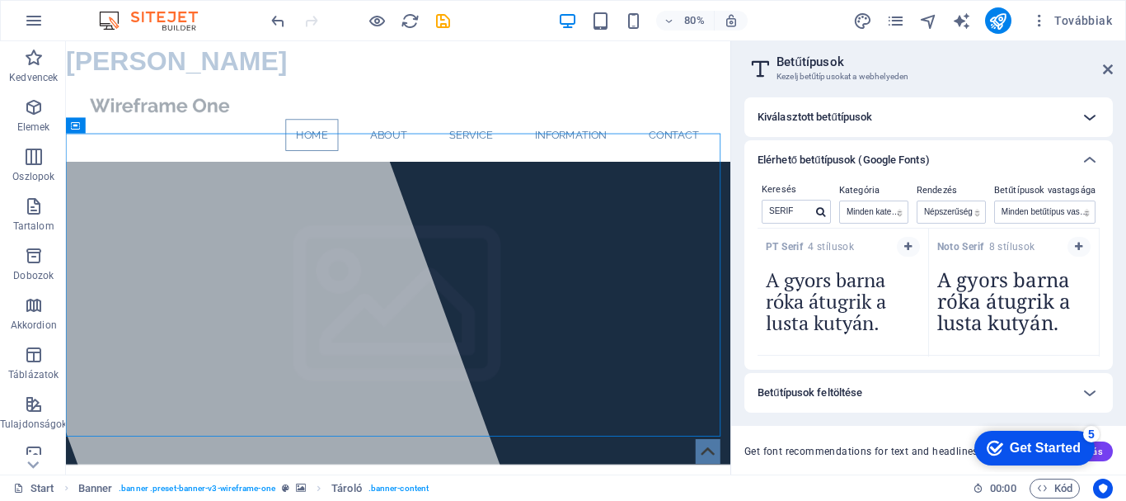
click at [1086, 116] on icon at bounding box center [1090, 117] width 20 height 20
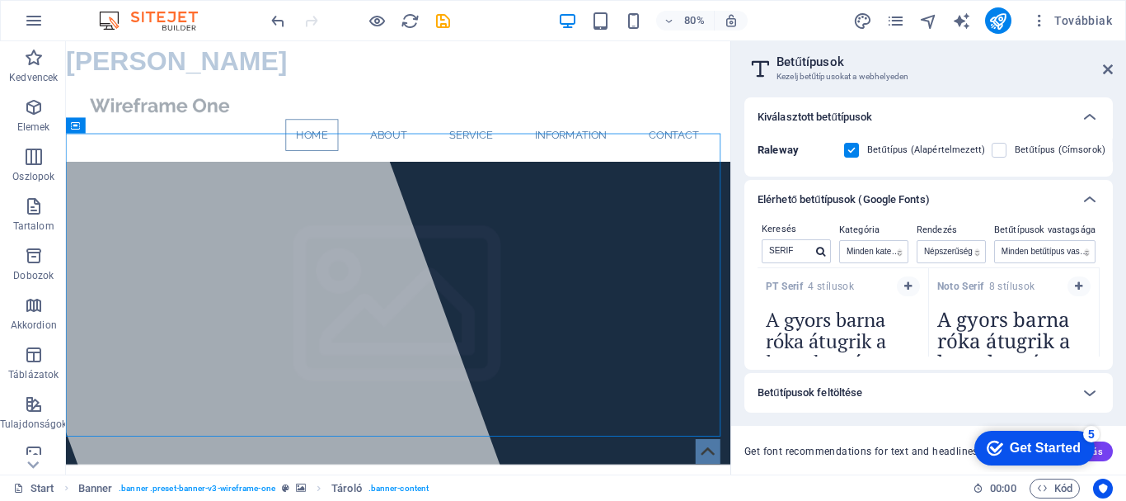
drag, startPoint x: 852, startPoint y: 150, endPoint x: 1022, endPoint y: 162, distance: 171.1
click at [852, 148] on label at bounding box center [851, 150] width 15 height 15
click at [0, 0] on input "checkbox" at bounding box center [0, 0] width 0 height 0
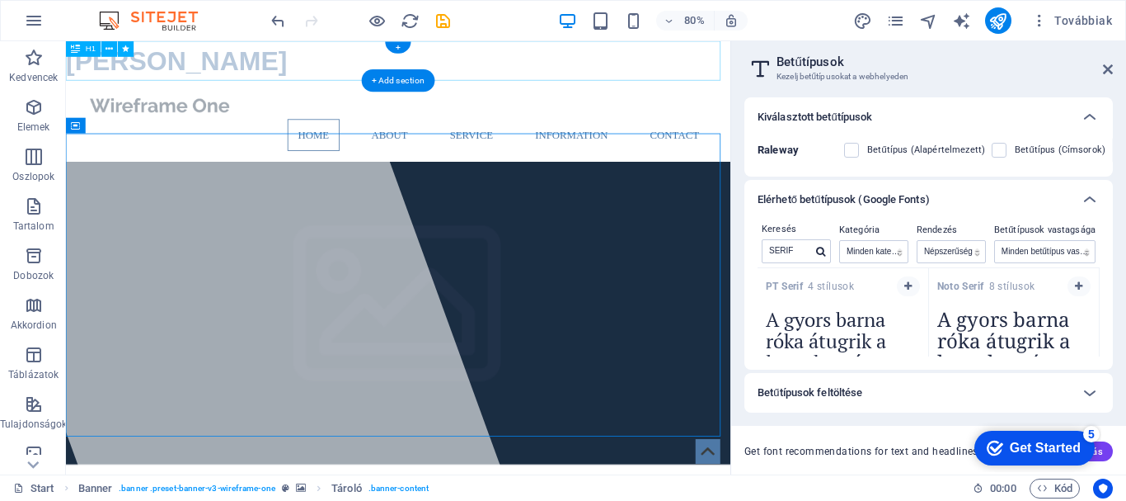
click at [256, 79] on div "BODÓ ZOLTÁN" at bounding box center [481, 65] width 831 height 49
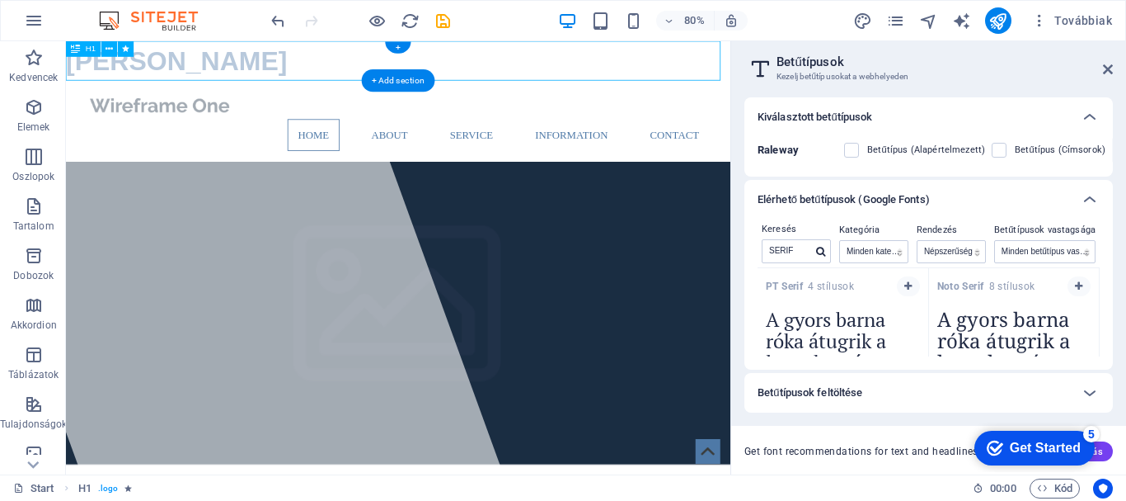
drag, startPoint x: 249, startPoint y: 71, endPoint x: 266, endPoint y: 74, distance: 16.8
click at [266, 74] on div "BODÓ ZOLTÁN" at bounding box center [481, 65] width 831 height 49
click at [285, 87] on div "BODÓ ZOLTÁN" at bounding box center [481, 65] width 831 height 49
click at [649, 55] on div "BODÓ ZOLTÁN" at bounding box center [481, 65] width 831 height 49
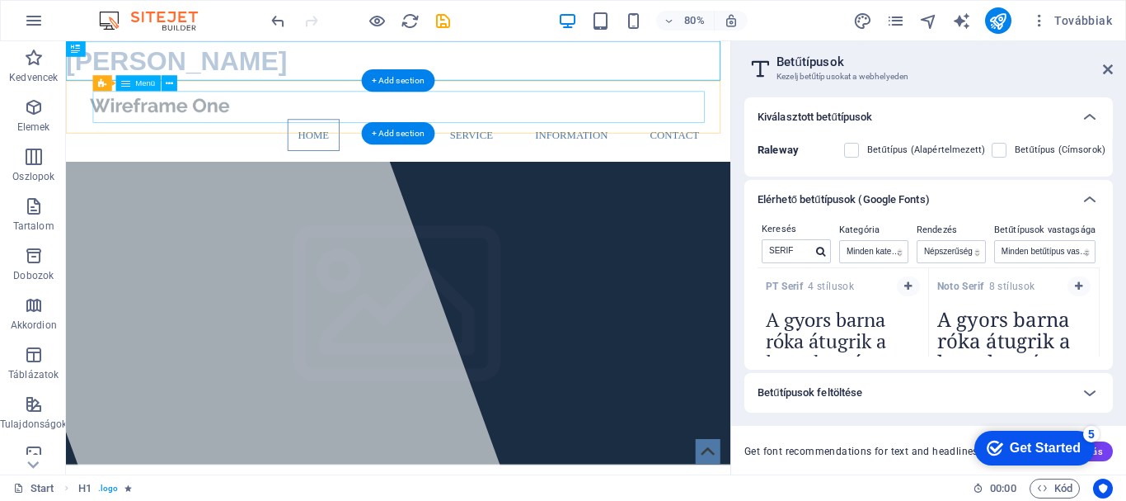
click at [244, 139] on nav "Home About Service Information Contact" at bounding box center [481, 159] width 778 height 40
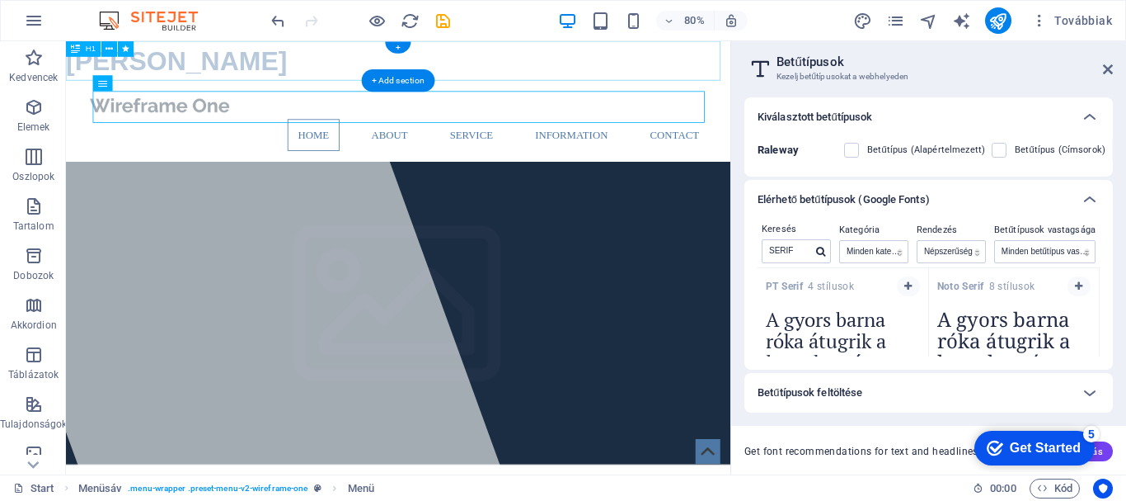
click at [248, 66] on div "BODÓ ZOLTÁN" at bounding box center [481, 65] width 831 height 49
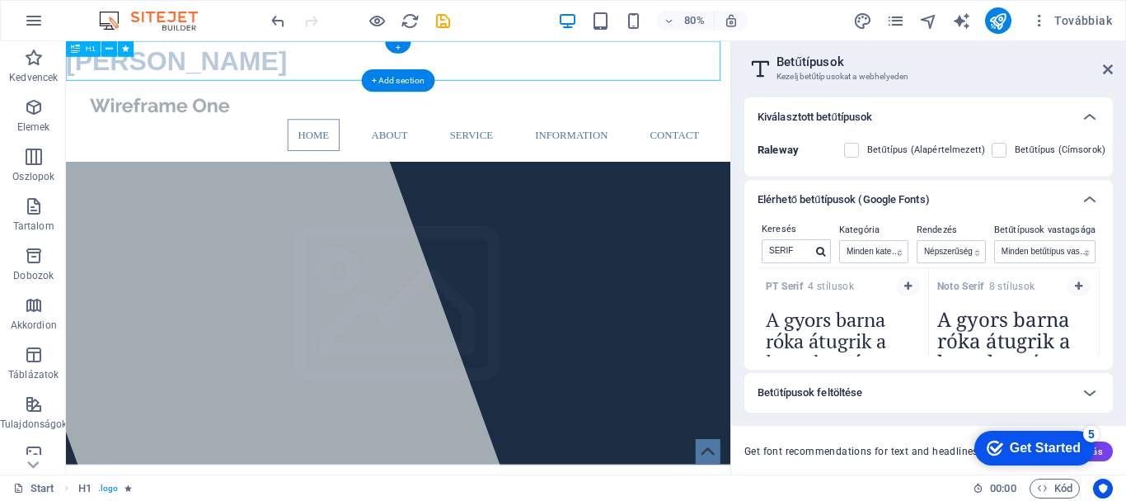
click at [248, 66] on div "BODÓ ZOLTÁN" at bounding box center [481, 65] width 831 height 49
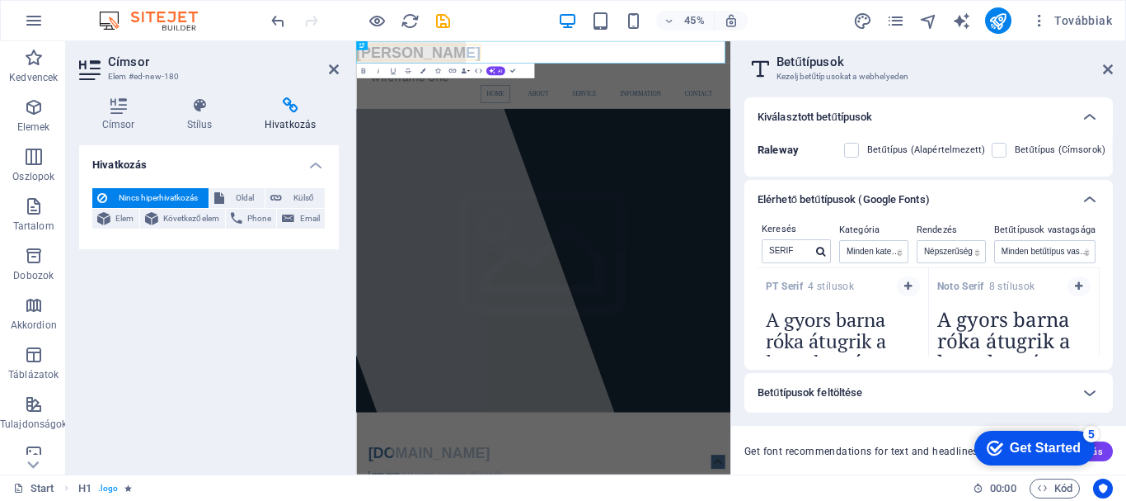
click at [227, 336] on div "Hivatkozás Nincs hiperhivatkozás Oldal Külső Elem Következő elem Phone Email Ol…" at bounding box center [209, 303] width 260 height 316
click at [1104, 69] on icon at bounding box center [1108, 69] width 10 height 13
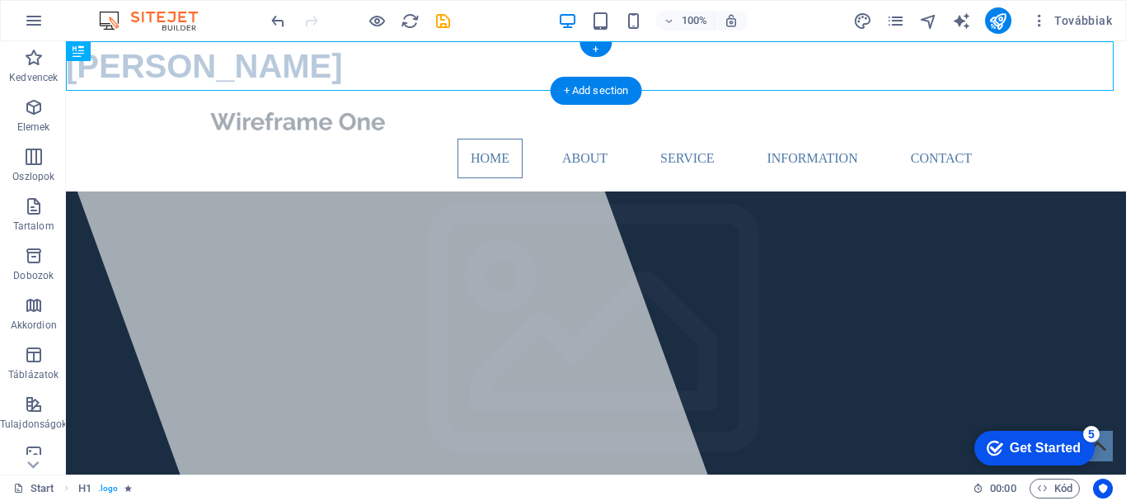
drag, startPoint x: 281, startPoint y: 63, endPoint x: 303, endPoint y: 73, distance: 24.0
click at [303, 73] on div "BODÓ ZOLTÁN" at bounding box center [596, 65] width 1060 height 49
click at [185, 63] on div "BODÓ ZOLTÁN" at bounding box center [596, 65] width 1060 height 49
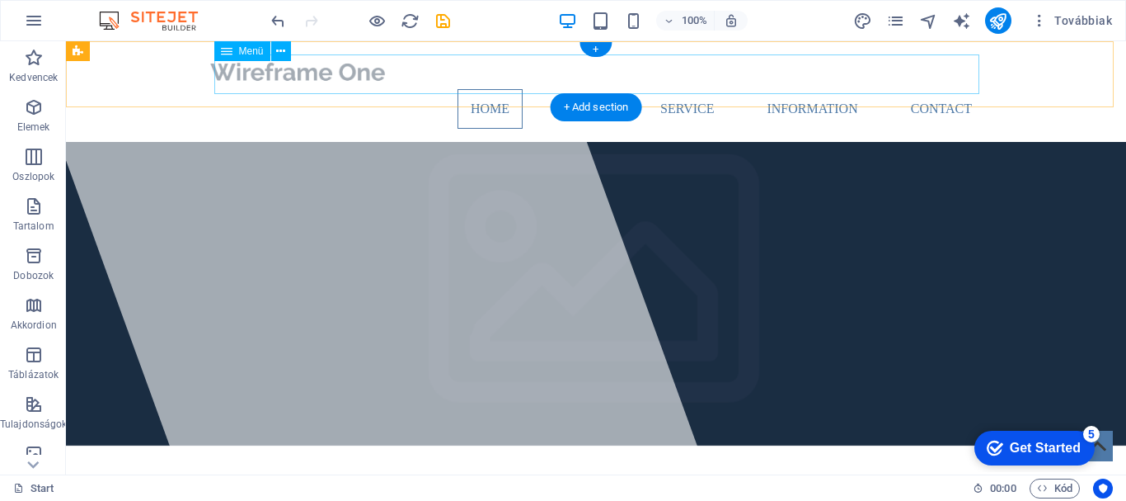
click at [347, 89] on nav "Home About Service Information Contact" at bounding box center [596, 109] width 778 height 40
drag, startPoint x: 269, startPoint y: 75, endPoint x: 357, endPoint y: 73, distance: 88.3
click at [357, 89] on nav "Home About Service Information Contact" at bounding box center [596, 109] width 778 height 40
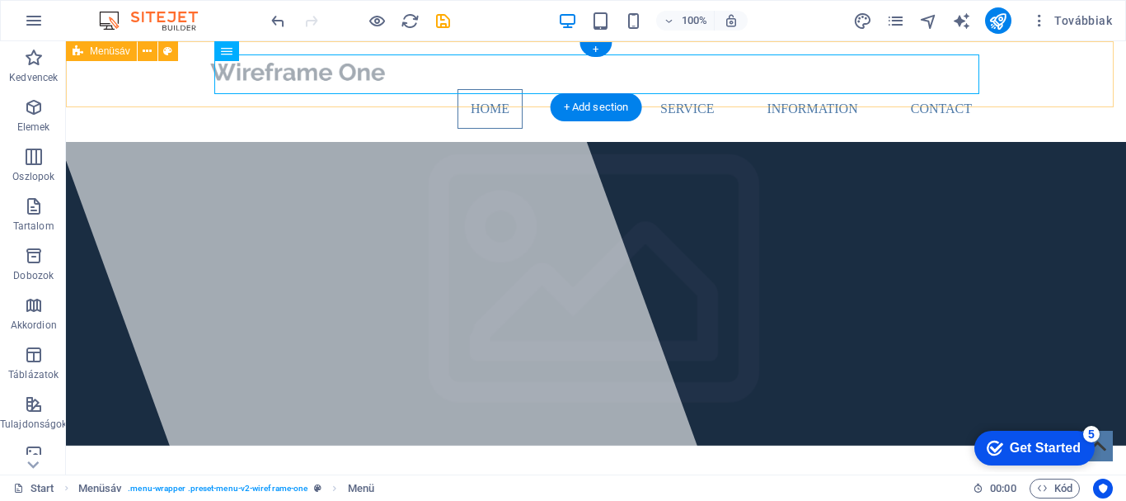
click at [1008, 76] on div "Home About Service Information Contact" at bounding box center [596, 91] width 1060 height 101
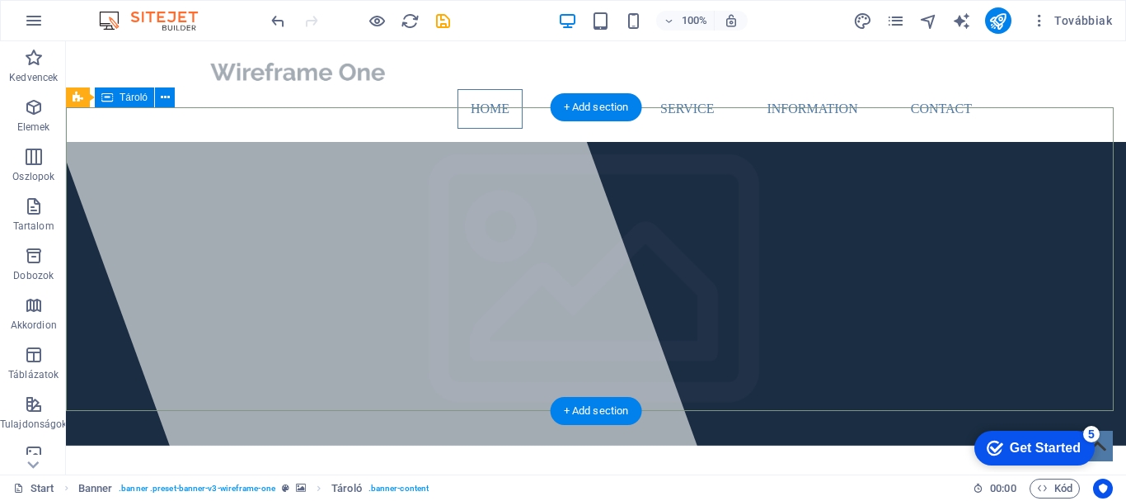
click at [230, 122] on div at bounding box center [364, 257] width 685 height 433
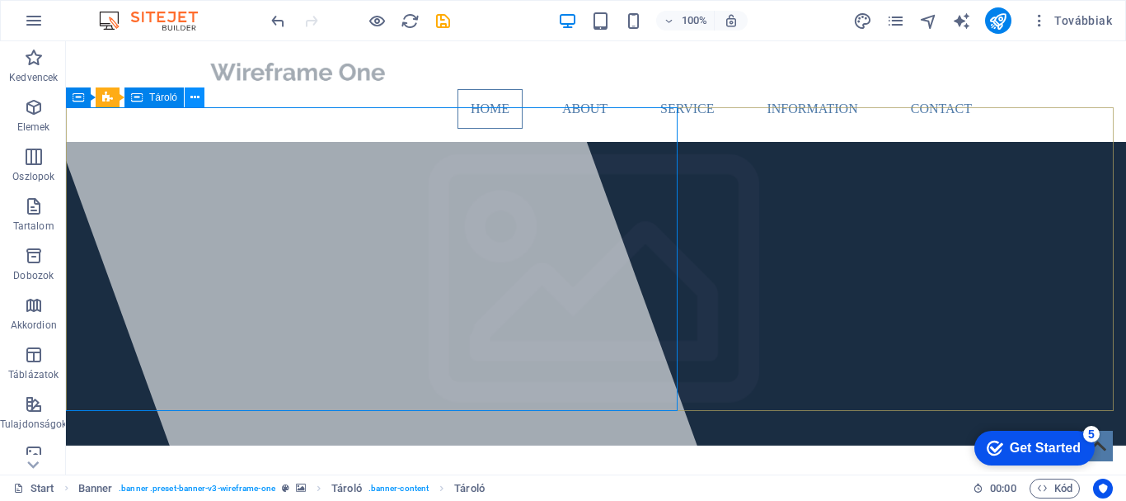
click at [196, 93] on icon at bounding box center [194, 97] width 9 height 17
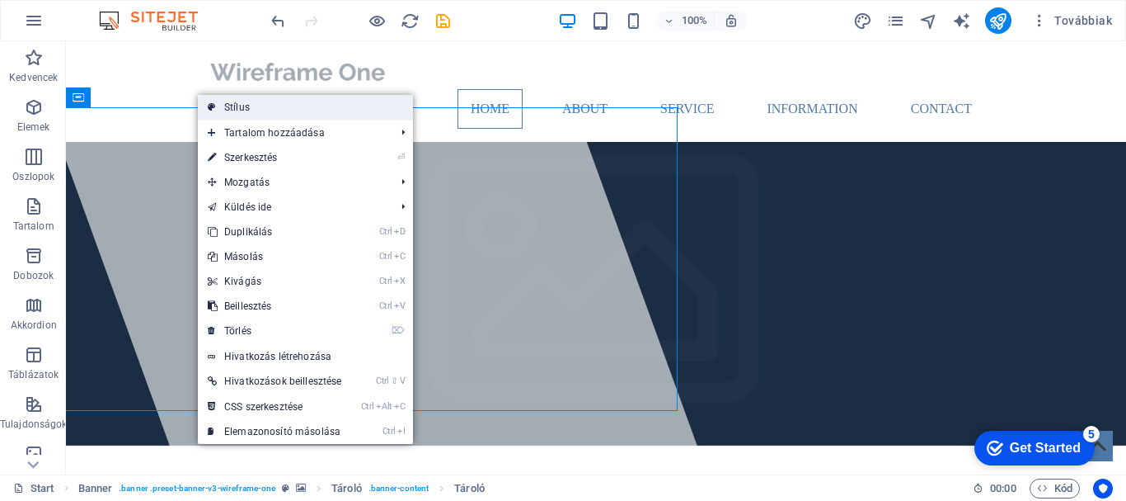
drag, startPoint x: 294, startPoint y: 108, endPoint x: 68, endPoint y: 136, distance: 226.9
click at [294, 108] on link "Stílus" at bounding box center [305, 107] width 215 height 25
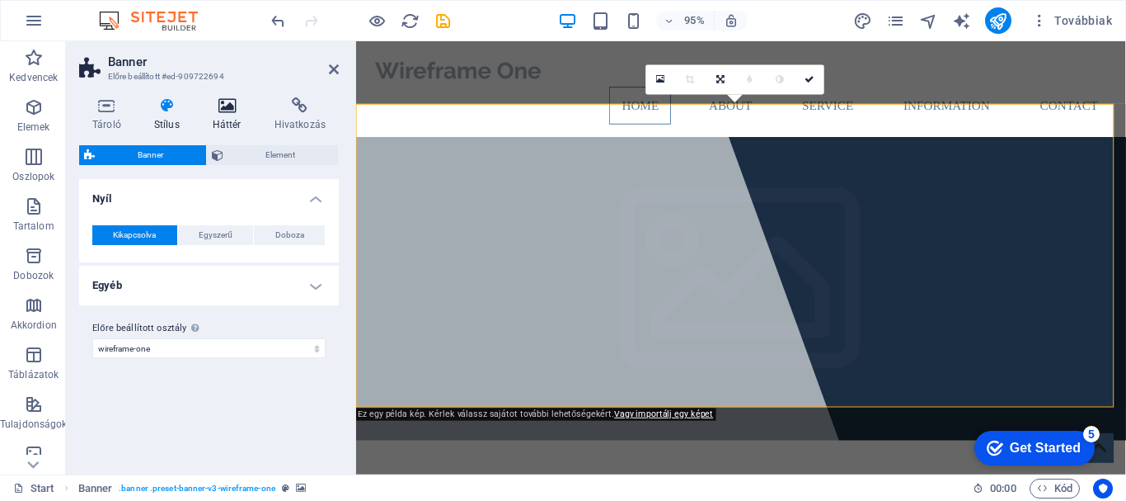
click at [225, 108] on icon at bounding box center [227, 105] width 55 height 16
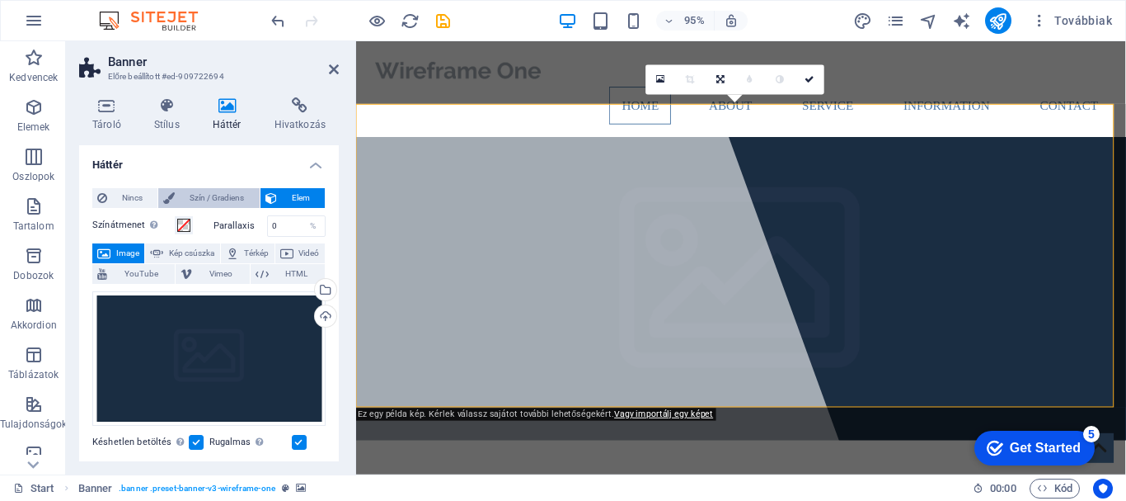
click at [197, 200] on span "Szín / Gradiens" at bounding box center [217, 198] width 74 height 20
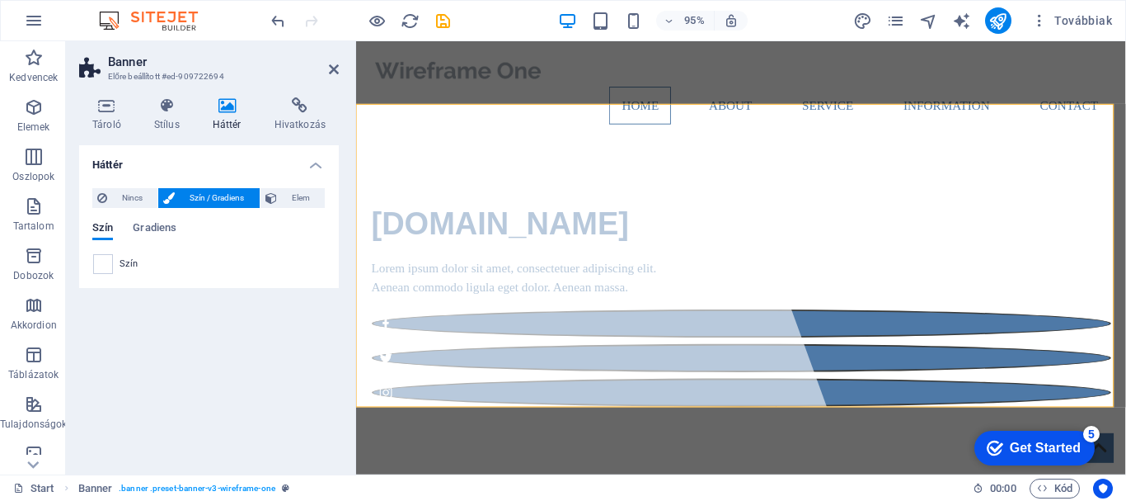
click at [103, 266] on span at bounding box center [103, 264] width 18 height 18
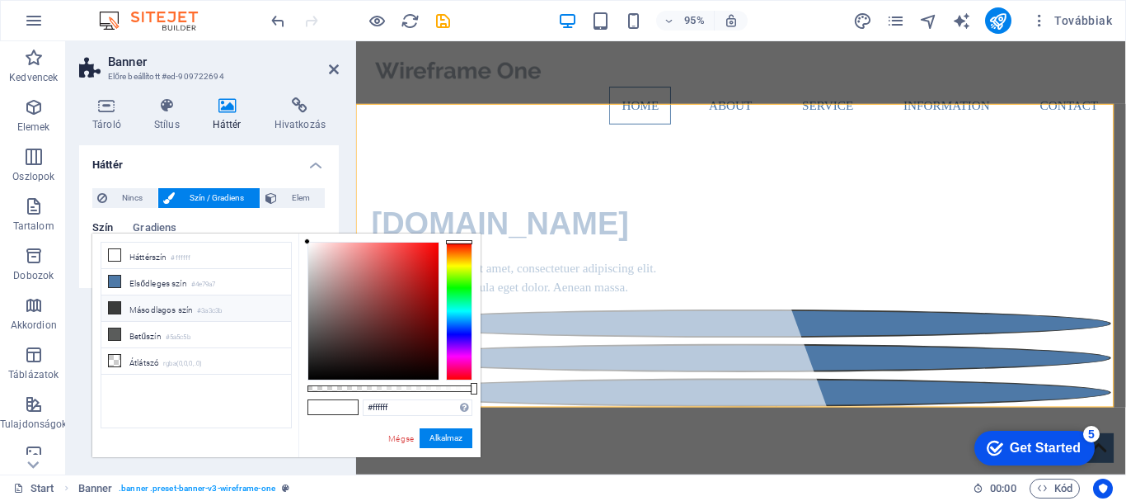
click at [114, 303] on icon at bounding box center [115, 308] width 12 height 12
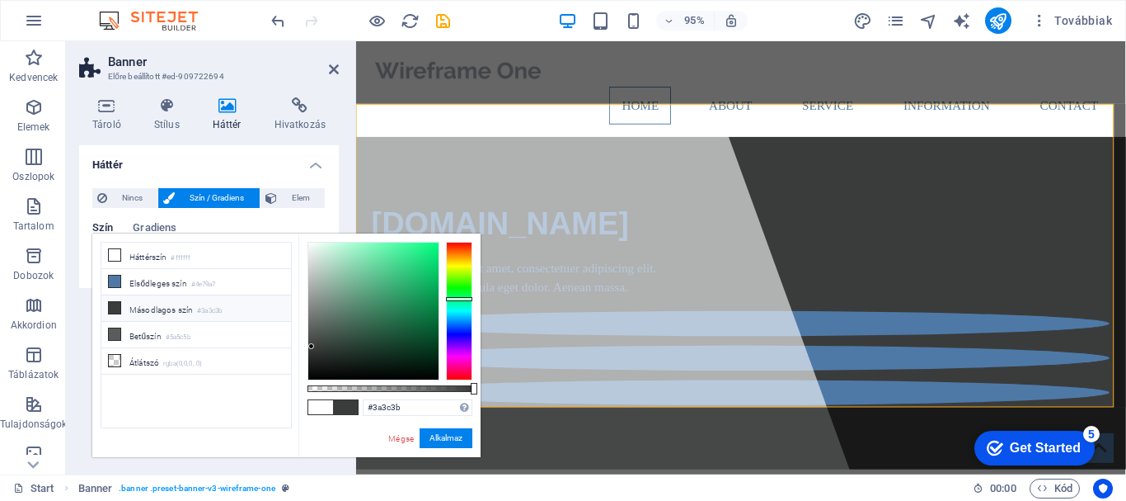
click at [111, 307] on icon at bounding box center [115, 308] width 12 height 12
click at [341, 404] on span at bounding box center [345, 407] width 25 height 14
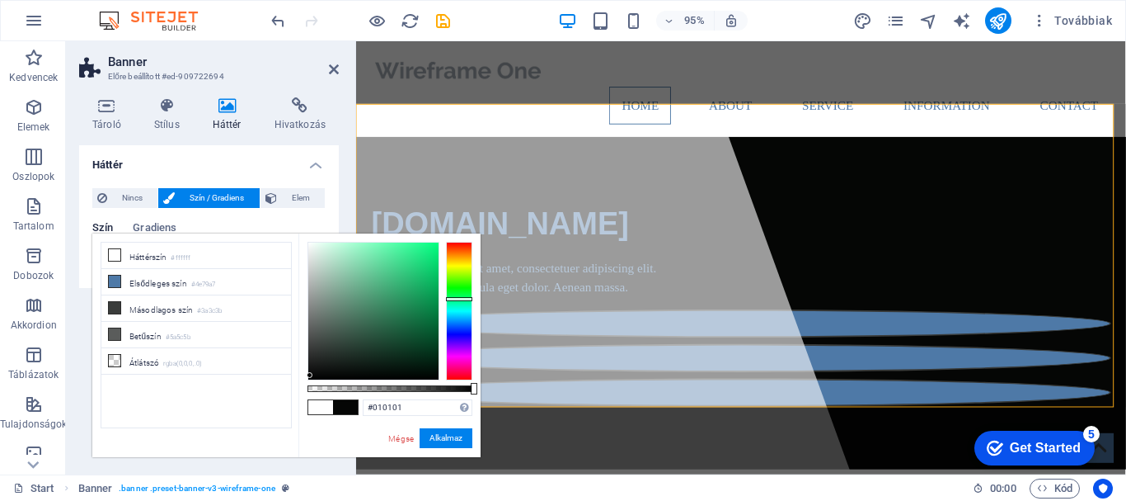
type input "#000000"
drag, startPoint x: 313, startPoint y: 344, endPoint x: 310, endPoint y: 383, distance: 39.7
click at [310, 383] on div "#000000 Támogatott formátumok #0852ed rgb(8, 82, 237) rgba(8, 82, 237, 90%) hsv…" at bounding box center [390, 464] width 182 height 463
click at [434, 442] on button "Alkalmaz" at bounding box center [446, 438] width 53 height 20
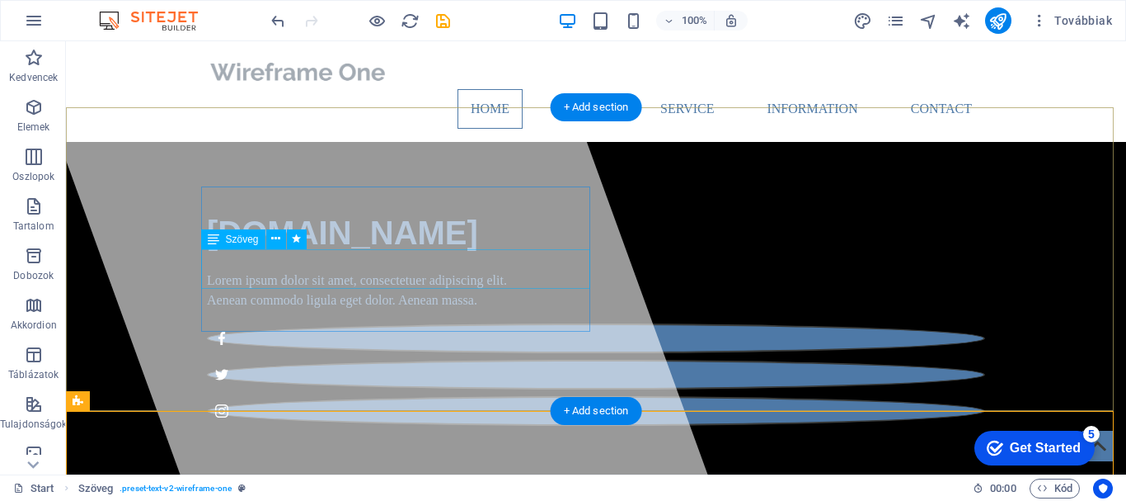
click at [576, 270] on div "Lorem ipsum dolor sit amet, consectetuer adipiscing elit. Aenean commodo ligula…" at bounding box center [596, 290] width 778 height 40
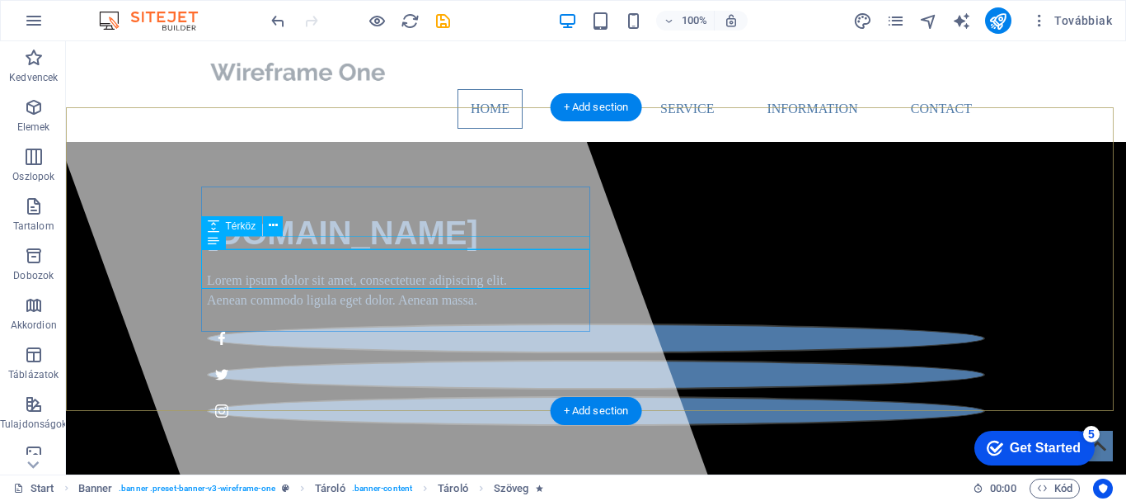
click at [576, 233] on div "[DOMAIN_NAME]" at bounding box center [596, 232] width 778 height 49
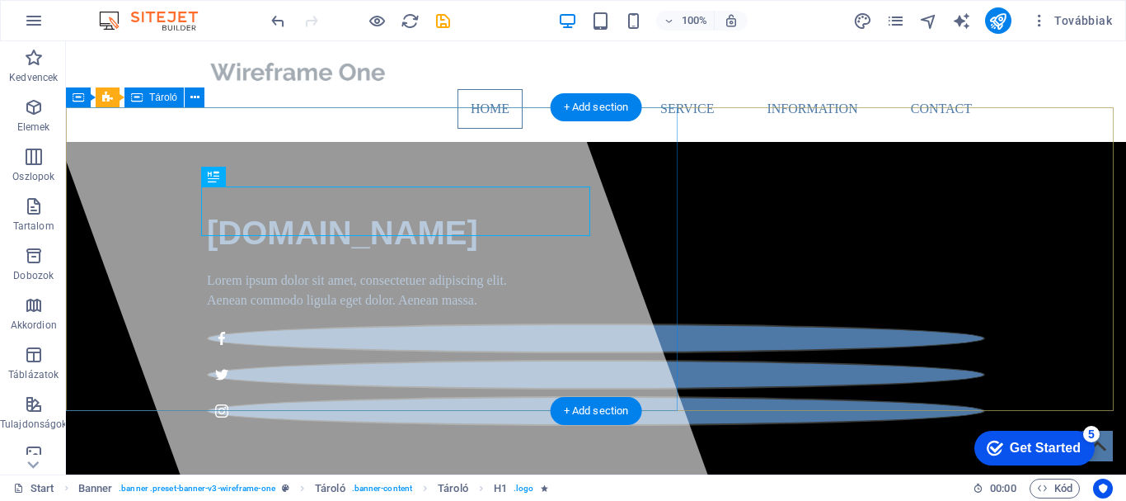
click at [609, 290] on div at bounding box center [364, 257] width 685 height 433
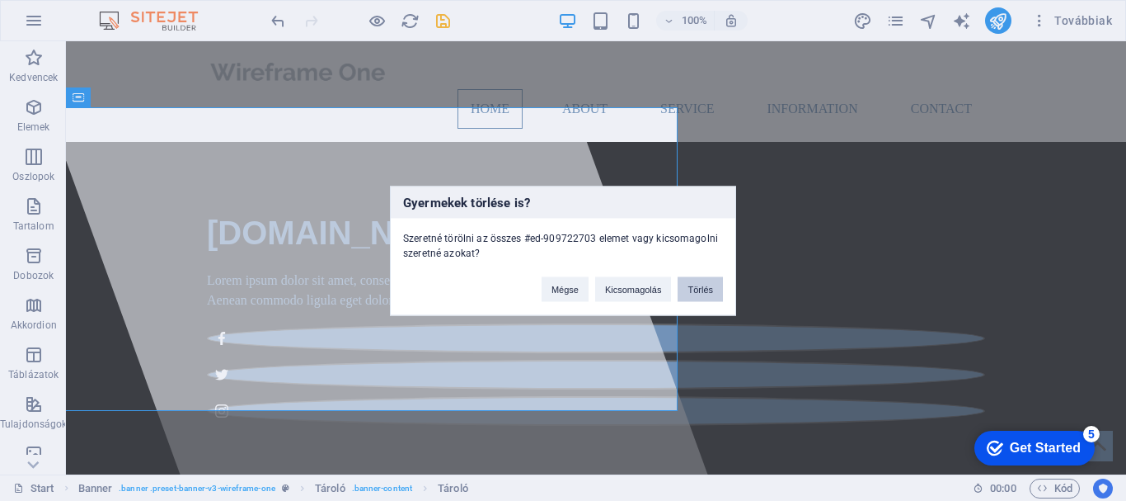
click at [693, 283] on button "Törlés" at bounding box center [700, 288] width 45 height 25
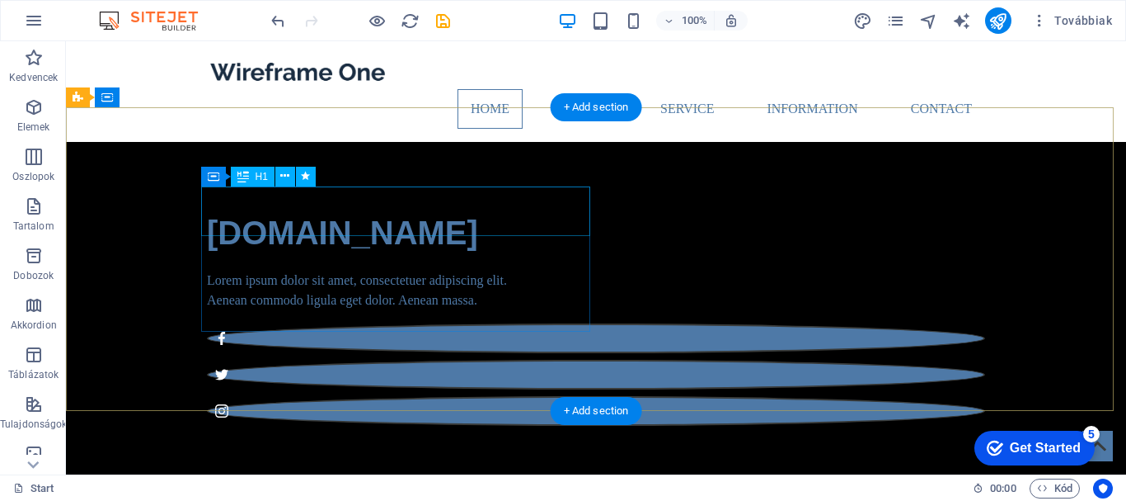
click at [433, 212] on div "[DOMAIN_NAME]" at bounding box center [596, 232] width 778 height 49
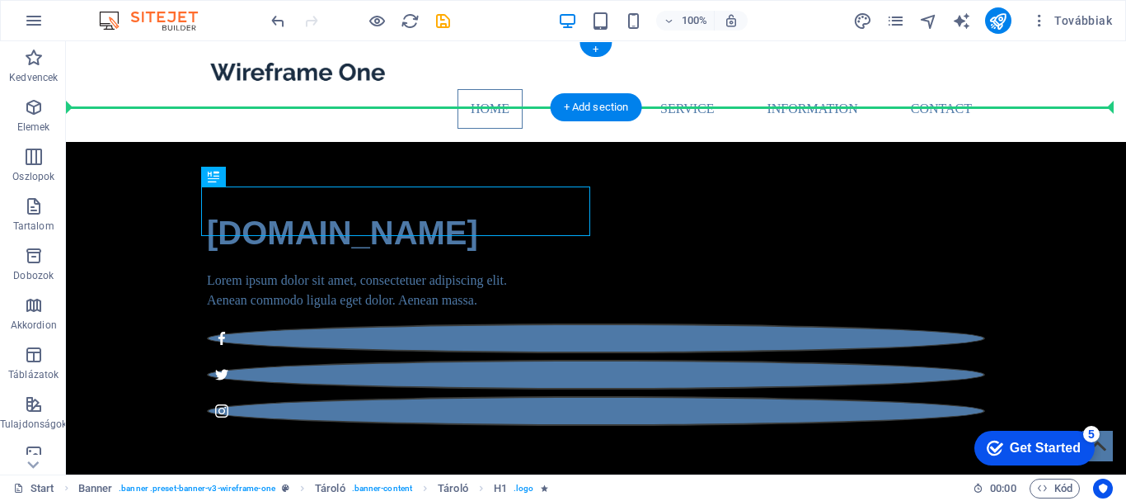
drag, startPoint x: 432, startPoint y: 212, endPoint x: 182, endPoint y: 78, distance: 283.7
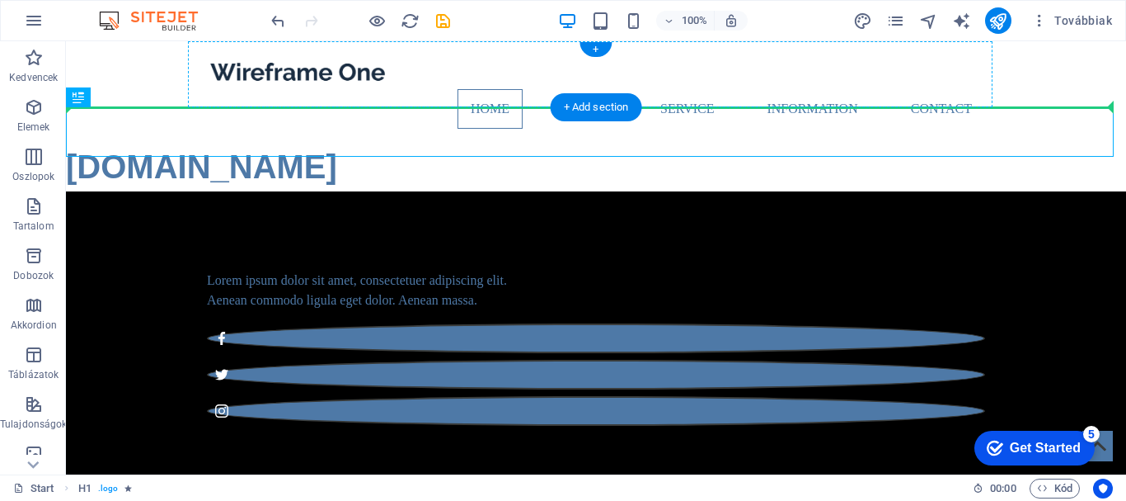
drag, startPoint x: 196, startPoint y: 128, endPoint x: 209, endPoint y: 77, distance: 52.6
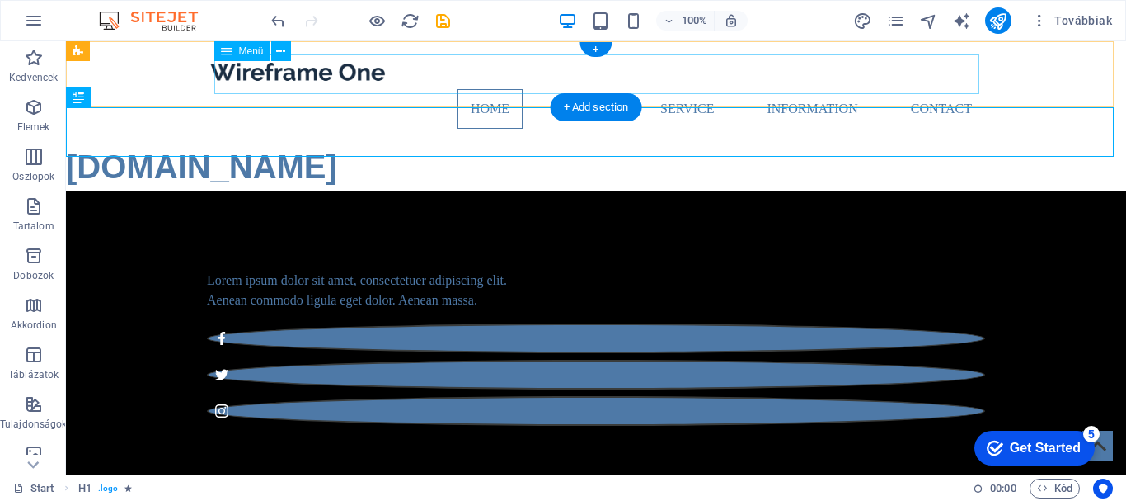
click at [223, 89] on nav "Home About Service Information Contact" at bounding box center [596, 109] width 778 height 40
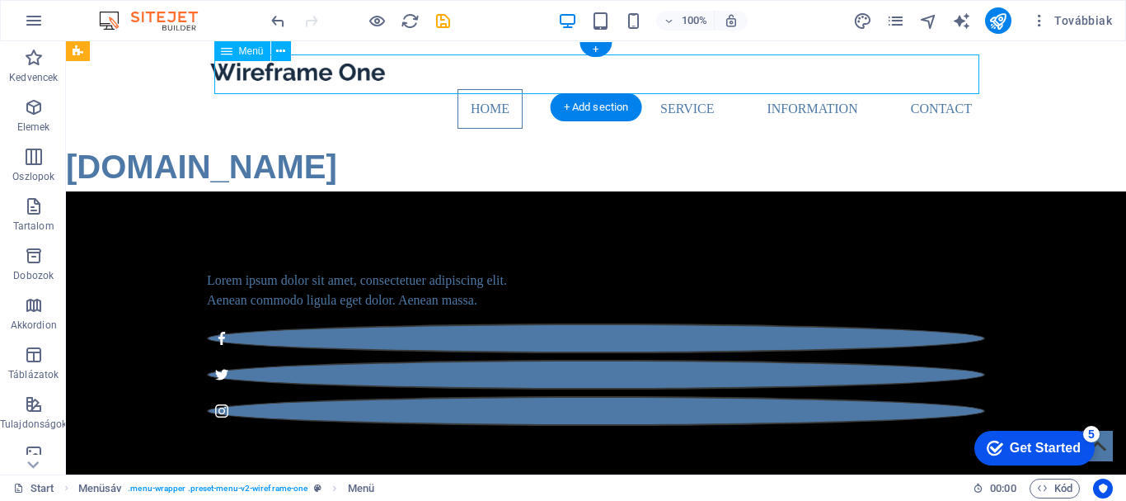
click at [280, 89] on nav "Home About Service Information Contact" at bounding box center [596, 109] width 778 height 40
click at [257, 54] on span "Menü" at bounding box center [251, 51] width 25 height 10
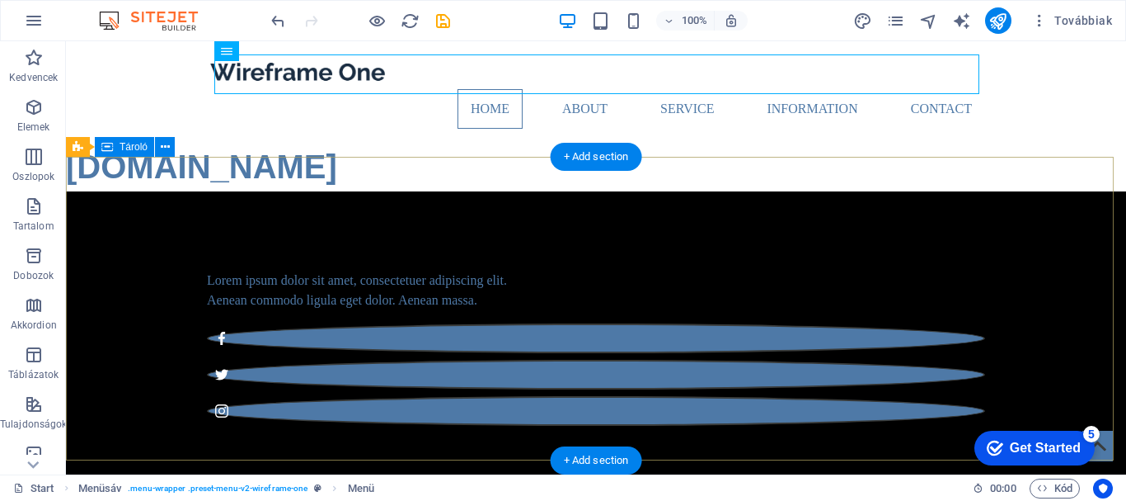
click at [530, 210] on div "Lorem ipsum dolor sit amet, consectetuer adipiscing elit. Aenean commodo ligula…" at bounding box center [596, 341] width 1060 height 300
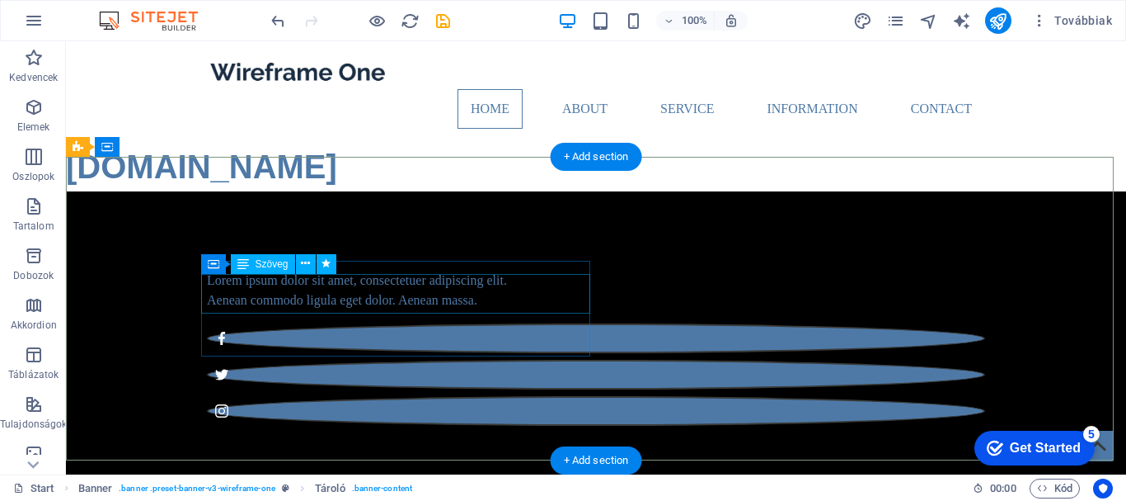
click at [397, 299] on div "Lorem ipsum dolor sit amet, consectetuer adipiscing elit. Aenean commodo ligula…" at bounding box center [596, 290] width 778 height 40
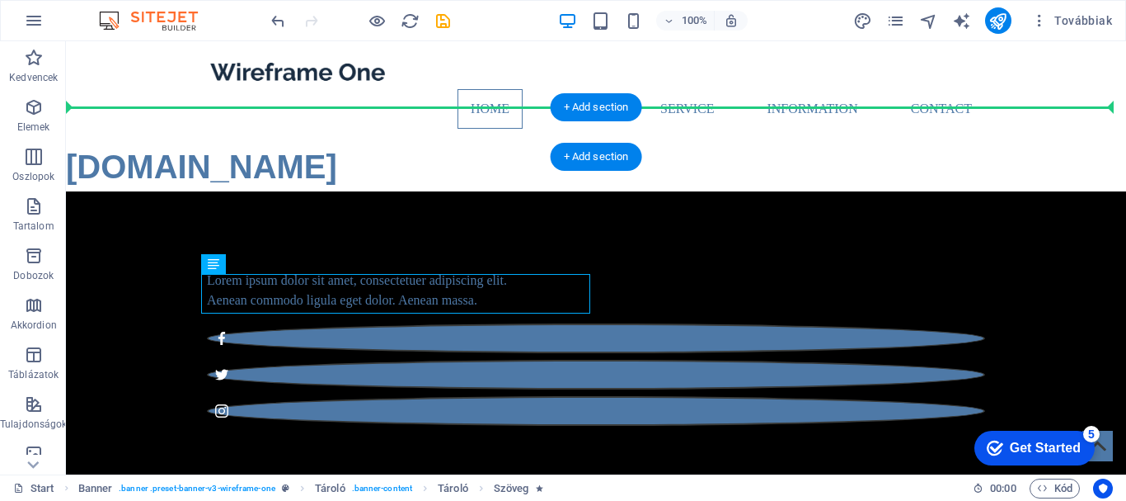
drag, startPoint x: 397, startPoint y: 299, endPoint x: 515, endPoint y: 129, distance: 206.8
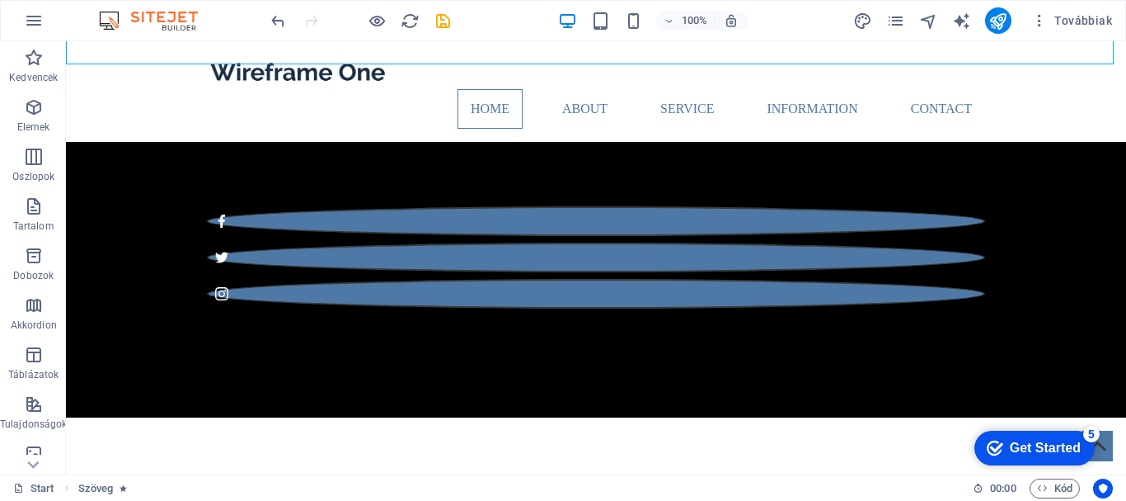
scroll to position [64, 0]
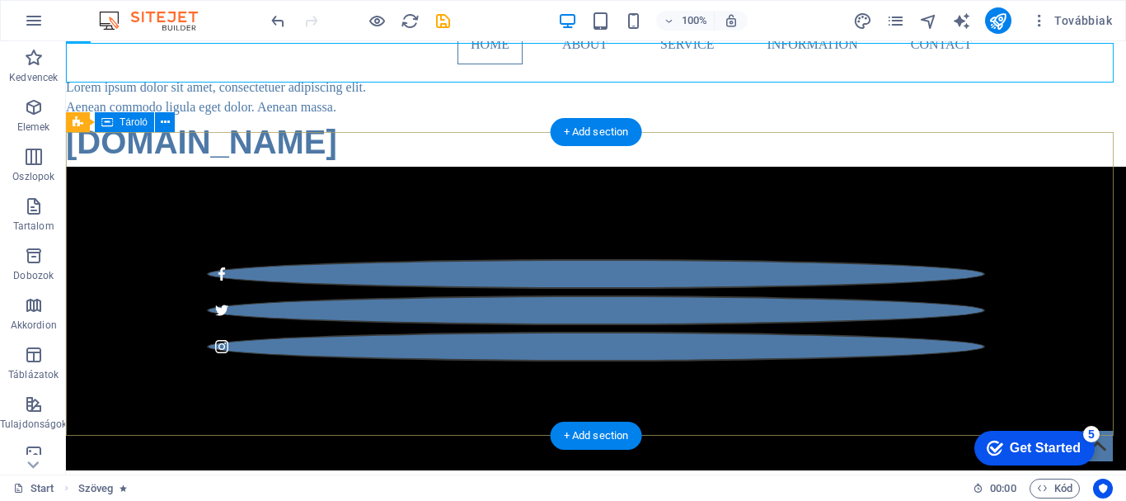
click at [773, 214] on div at bounding box center [596, 297] width 1060 height 261
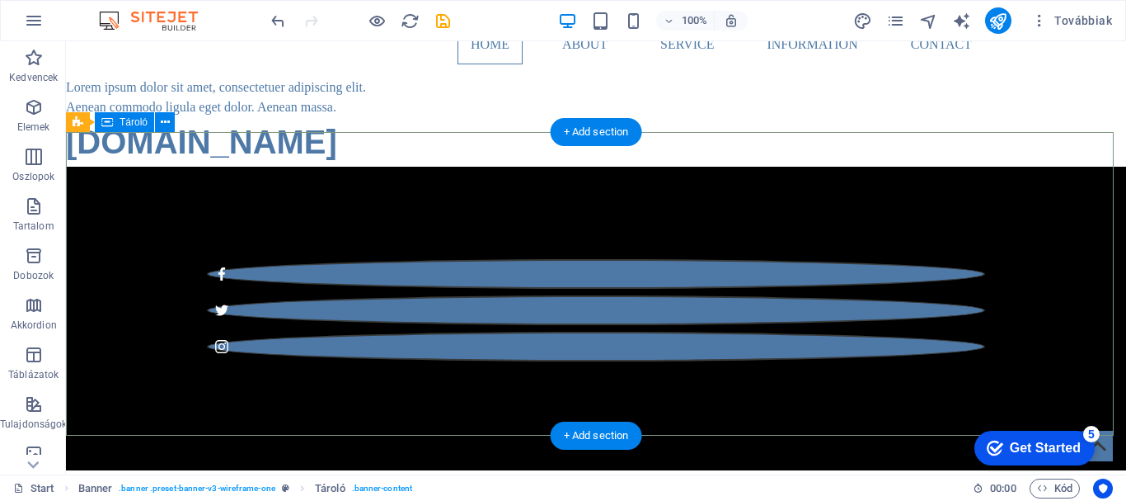
click at [161, 167] on div at bounding box center [596, 297] width 1060 height 261
click at [162, 125] on icon at bounding box center [165, 122] width 9 height 17
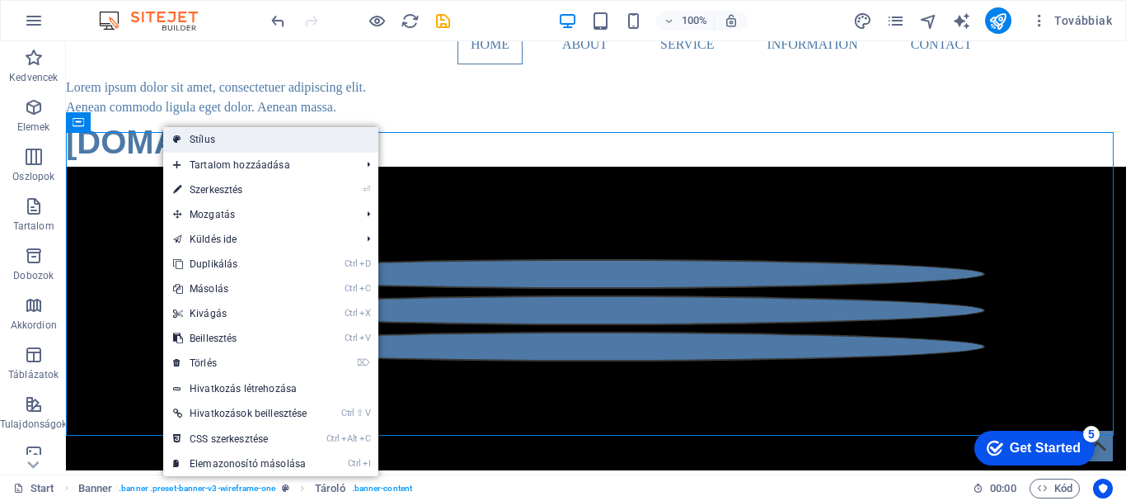
click at [246, 146] on link "Stílus" at bounding box center [270, 139] width 215 height 25
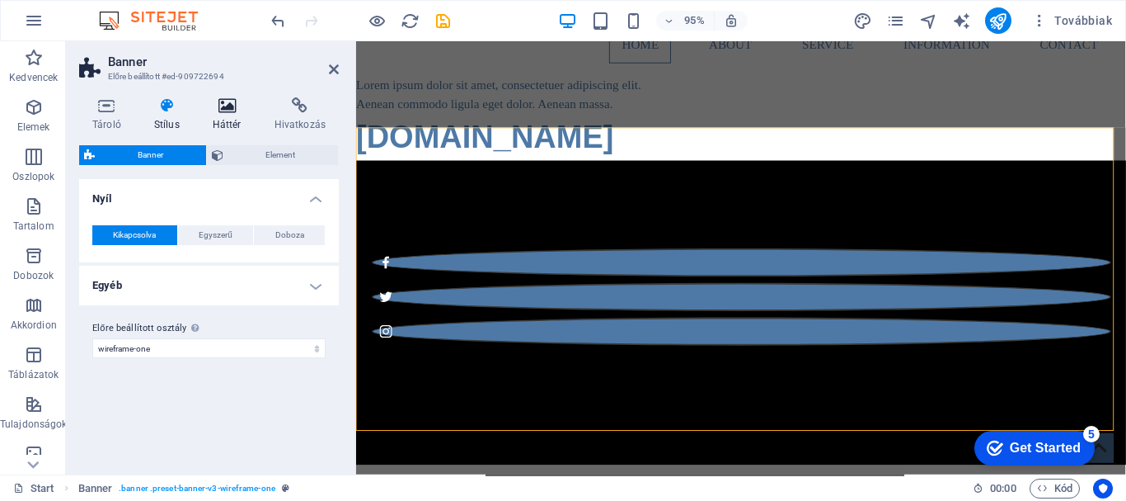
click at [228, 110] on icon at bounding box center [227, 105] width 55 height 16
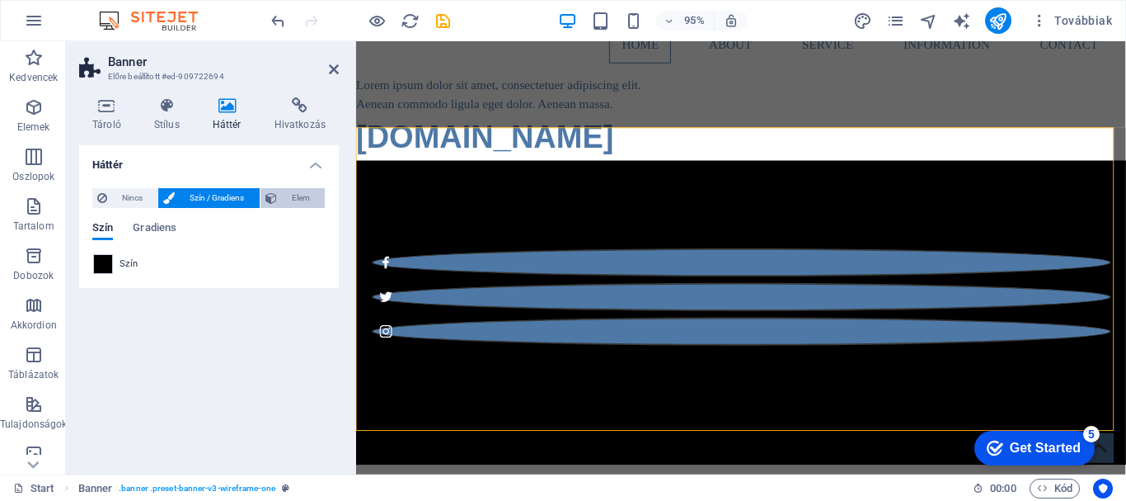
click at [297, 191] on span "Elem" at bounding box center [301, 198] width 38 height 20
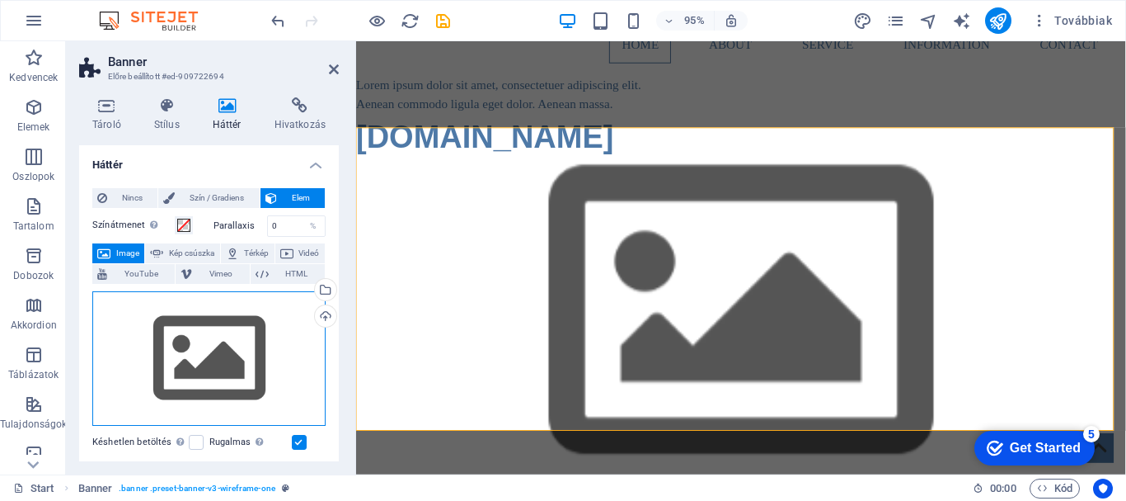
click at [199, 361] on div "Húzza ide a fájlokat, kattintson a fájlok kiválasztásához, vagy válasszon fájlo…" at bounding box center [208, 358] width 233 height 135
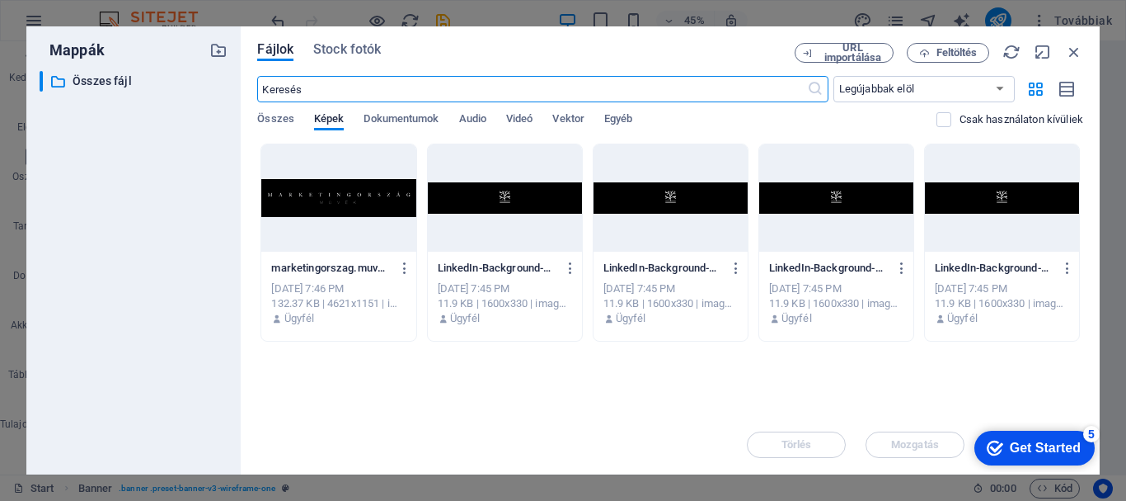
click at [375, 191] on div at bounding box center [338, 197] width 154 height 107
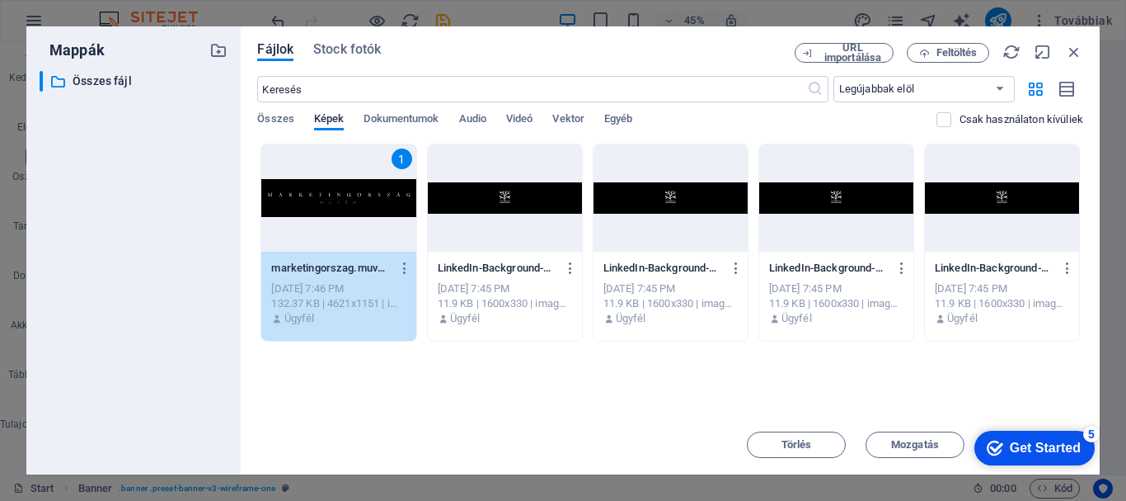
click at [375, 191] on div "1" at bounding box center [338, 197] width 154 height 107
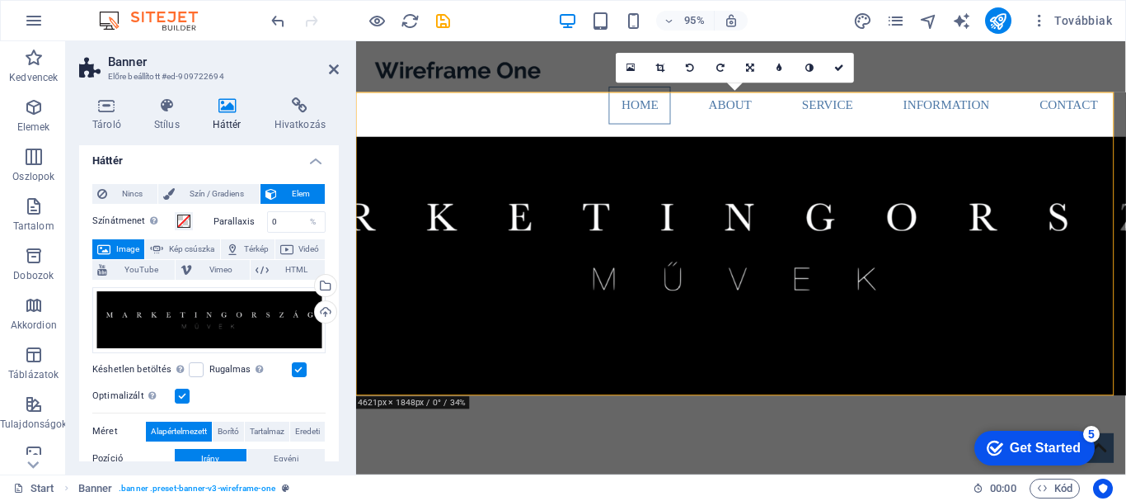
scroll to position [0, 0]
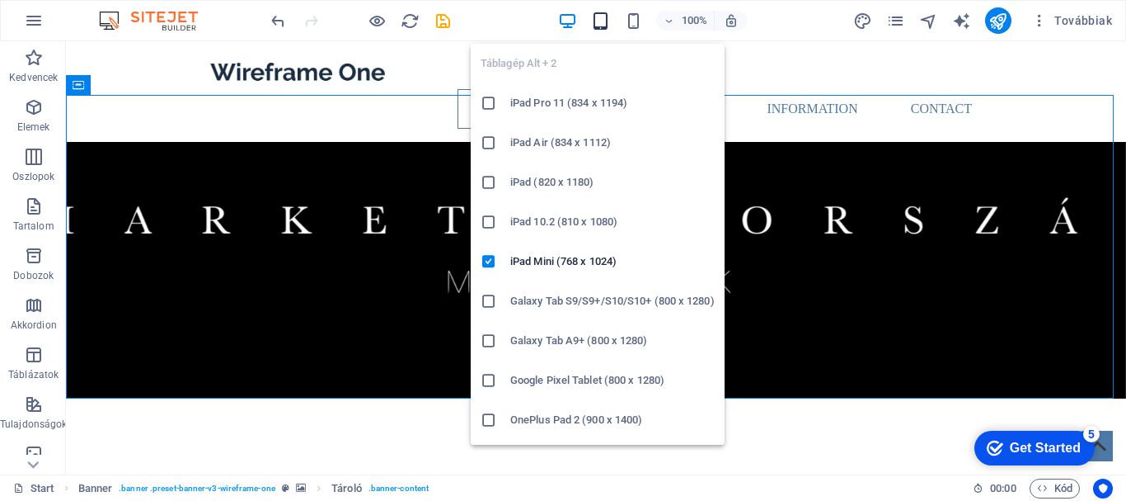
click at [602, 21] on icon "button" at bounding box center [600, 21] width 19 height 19
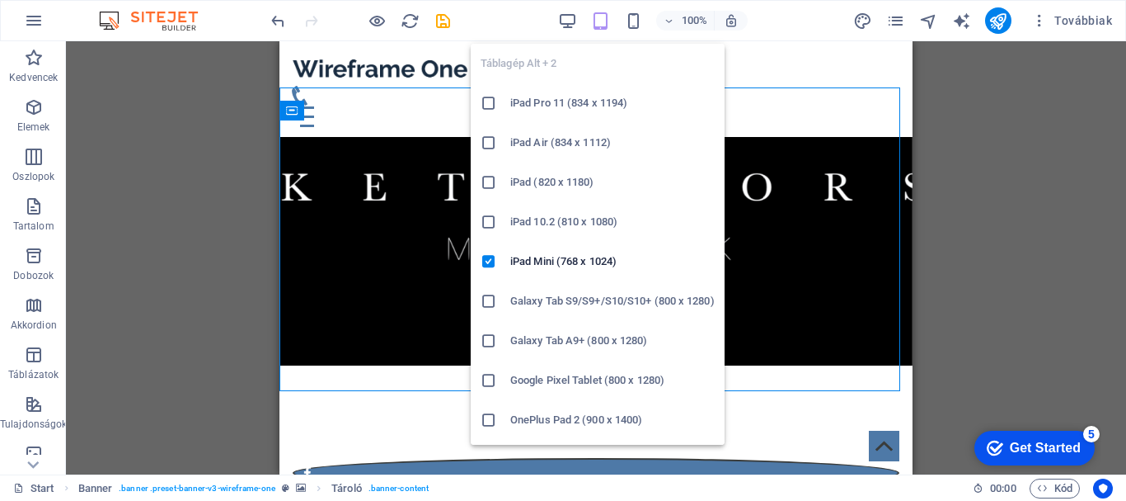
scroll to position [76, 0]
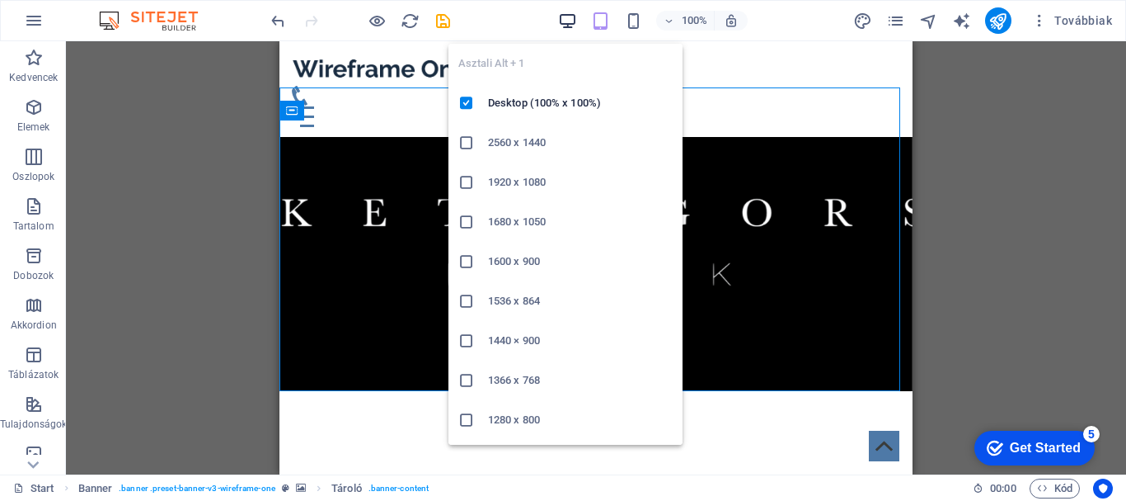
click at [567, 18] on icon "button" at bounding box center [567, 21] width 19 height 19
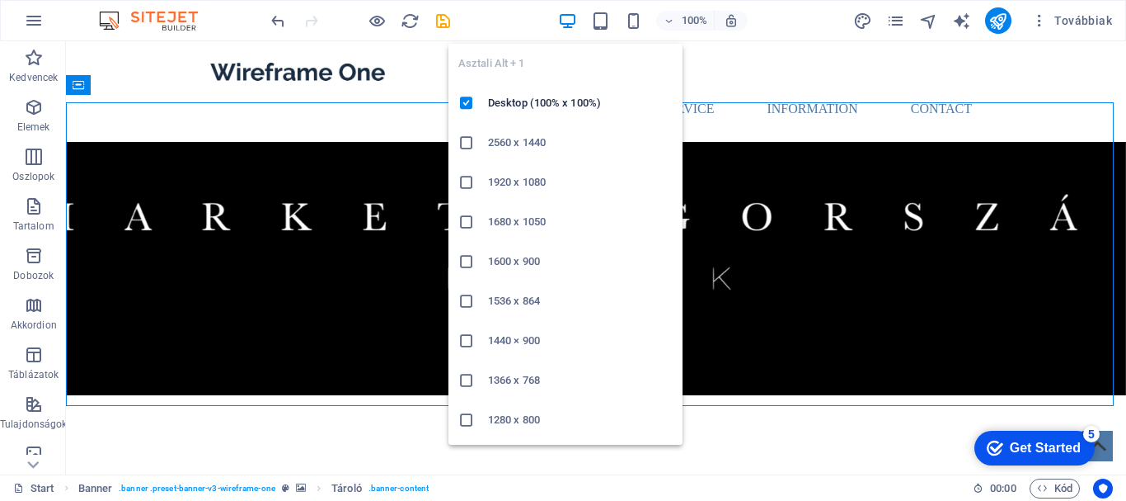
scroll to position [101, 0]
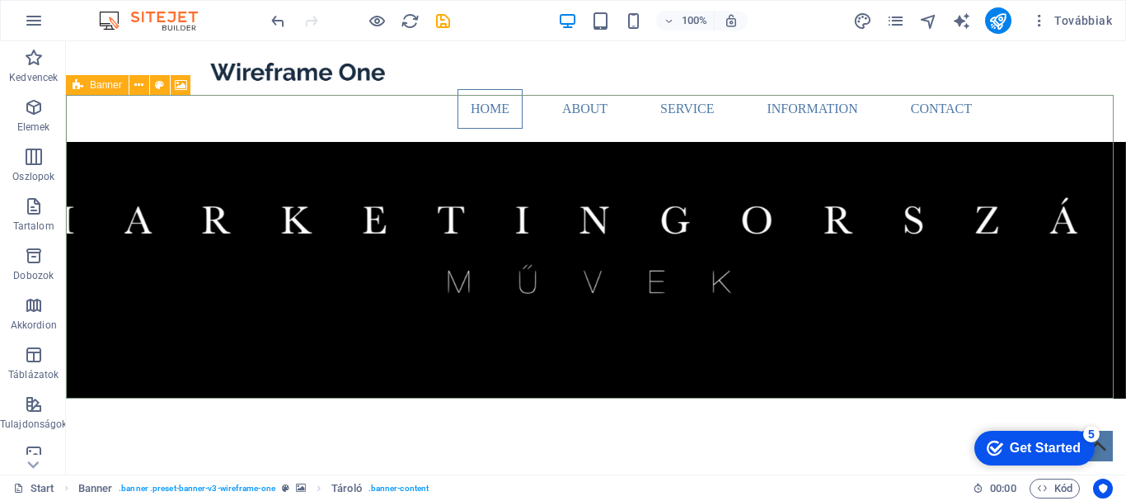
click at [83, 85] on div "Banner" at bounding box center [97, 85] width 63 height 20
click at [142, 81] on icon at bounding box center [138, 85] width 9 height 17
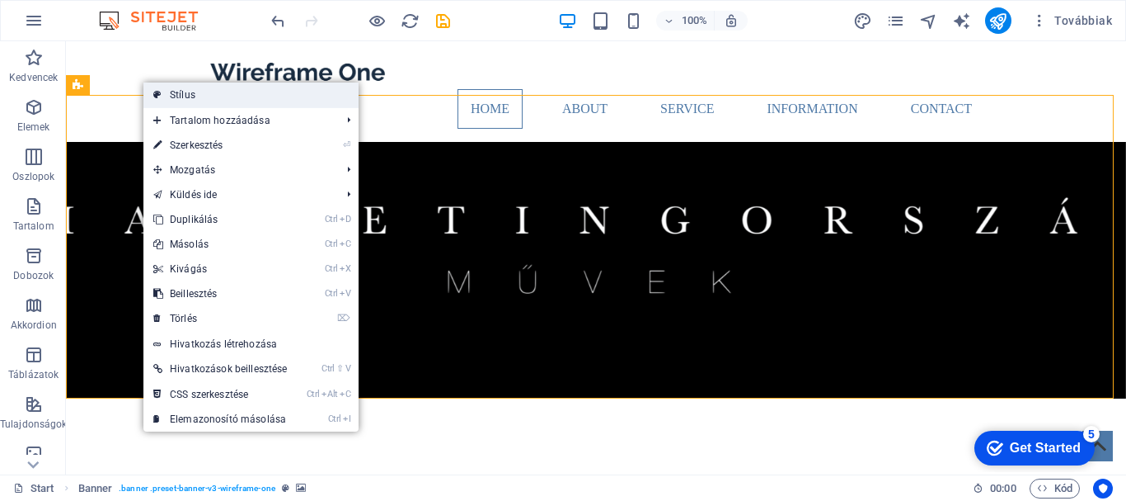
click at [187, 92] on link "Stílus" at bounding box center [250, 94] width 215 height 25
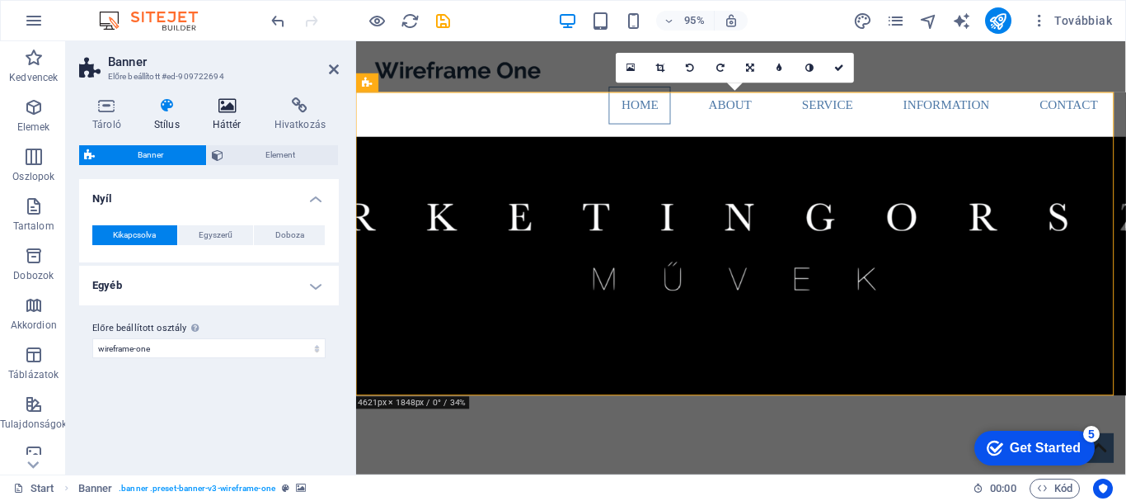
click at [234, 112] on icon at bounding box center [227, 105] width 55 height 16
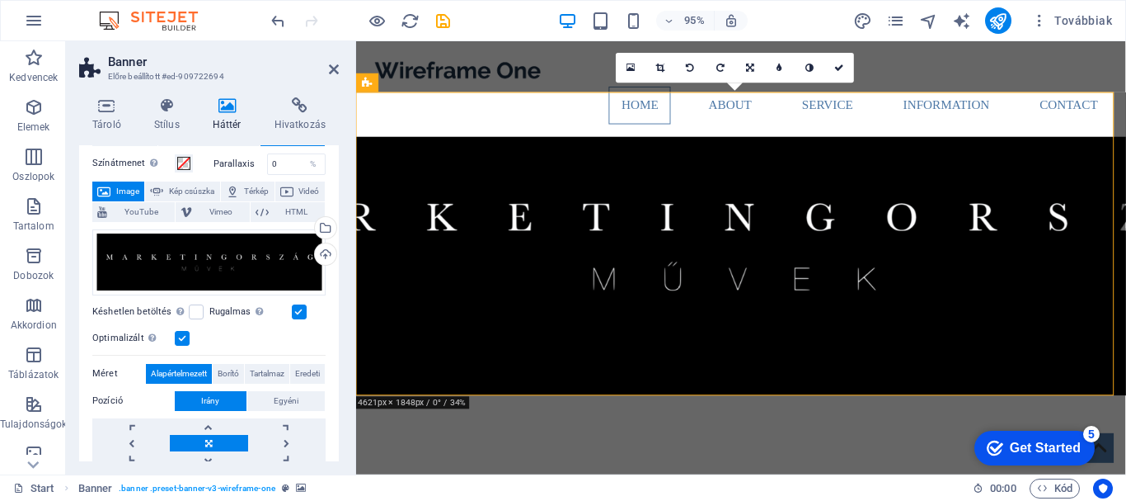
scroll to position [20, 0]
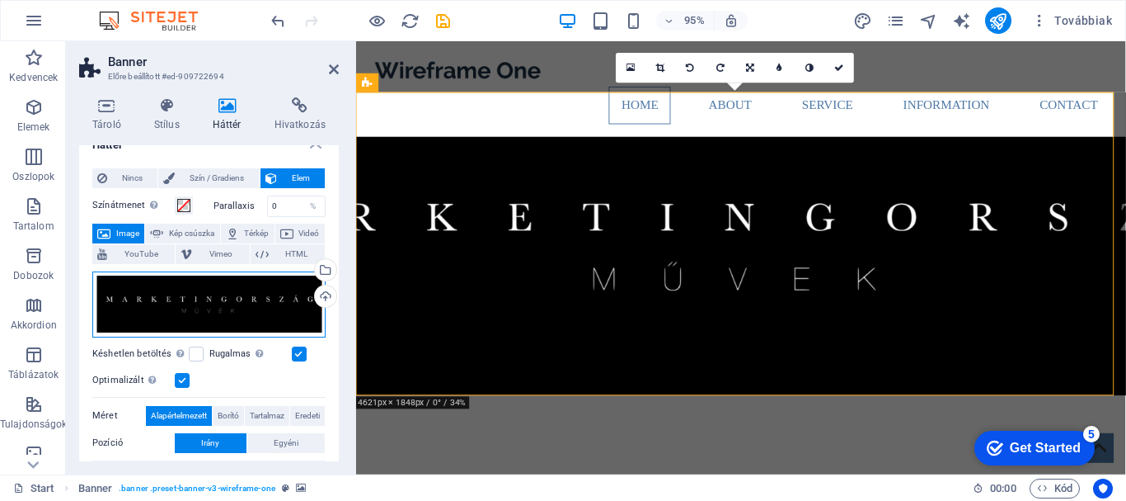
click at [247, 284] on div "Húzza ide a fájlokat, kattintson a fájlok kiválasztásához, vagy válasszon fájlo…" at bounding box center [208, 304] width 233 height 66
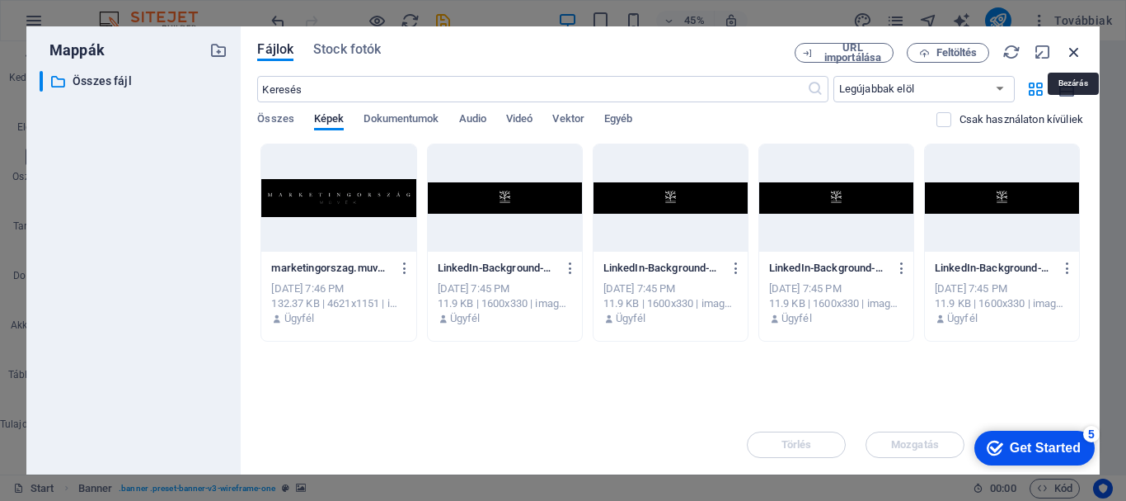
click at [1078, 49] on icon "button" at bounding box center [1074, 52] width 18 height 18
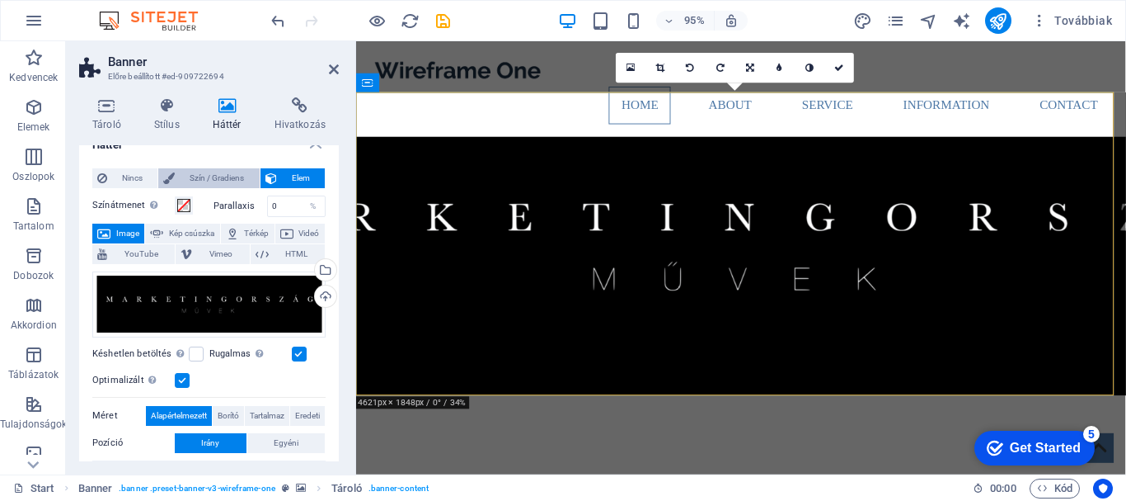
click at [212, 177] on span "Szín / Gradiens" at bounding box center [217, 178] width 74 height 20
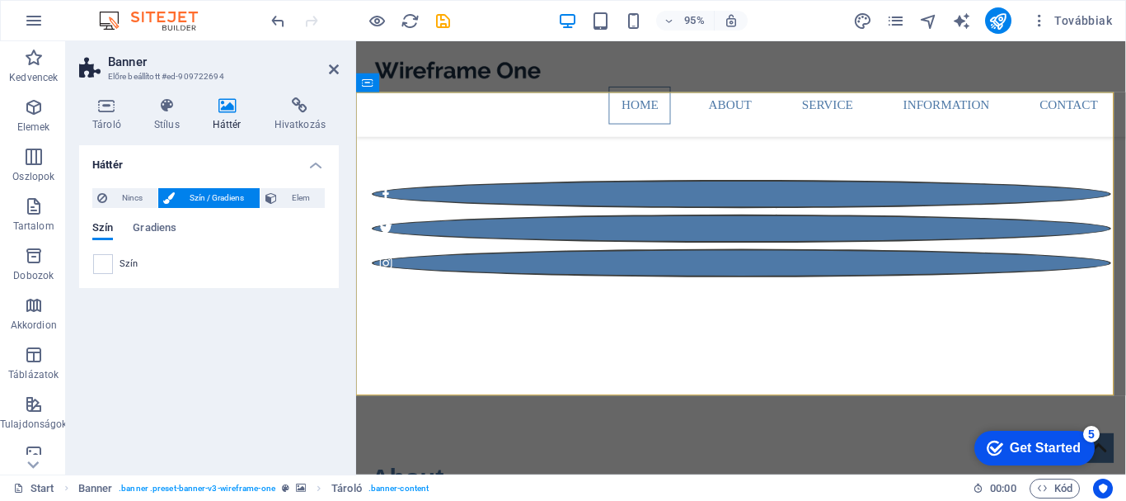
scroll to position [0, 0]
click at [102, 269] on span at bounding box center [103, 264] width 18 height 18
click at [106, 261] on span at bounding box center [103, 264] width 18 height 18
click at [107, 228] on span "Szín" at bounding box center [102, 229] width 21 height 23
click at [107, 264] on span at bounding box center [103, 264] width 18 height 18
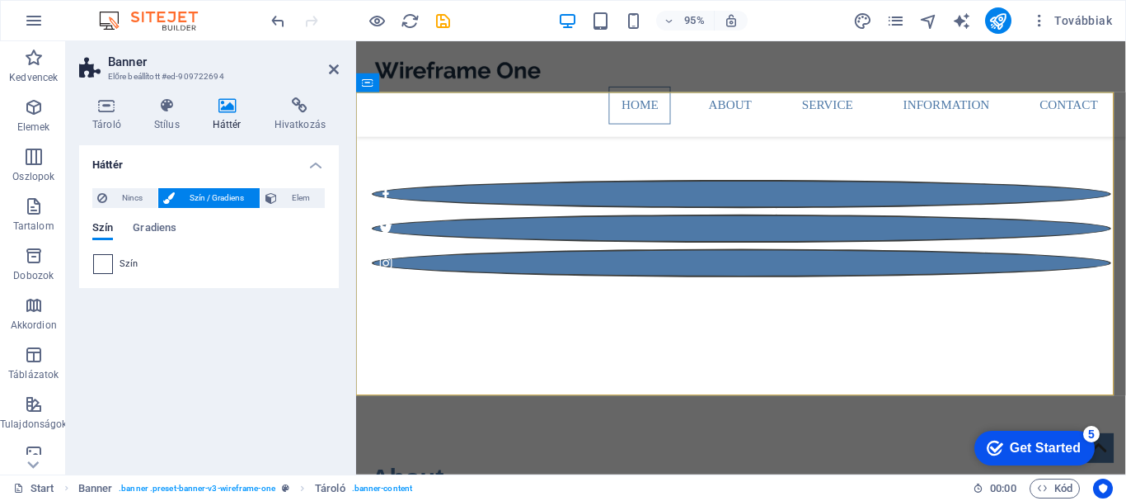
click at [107, 264] on span at bounding box center [103, 264] width 18 height 18
click at [672, 134] on div at bounding box center [761, 225] width 811 height 261
click at [750, 89] on nav "Home About Service Information Contact" at bounding box center [762, 109] width 778 height 40
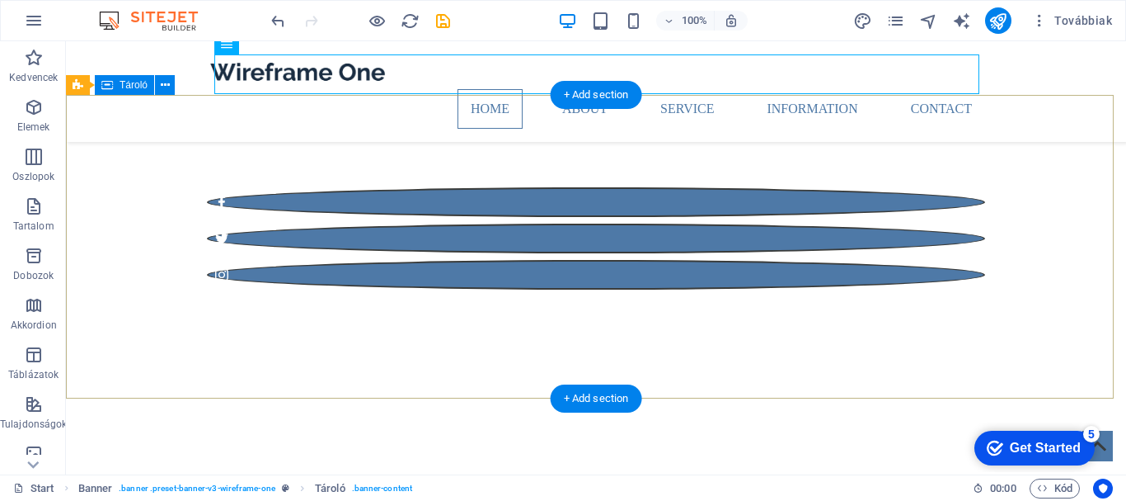
click at [481, 148] on div at bounding box center [596, 225] width 1060 height 261
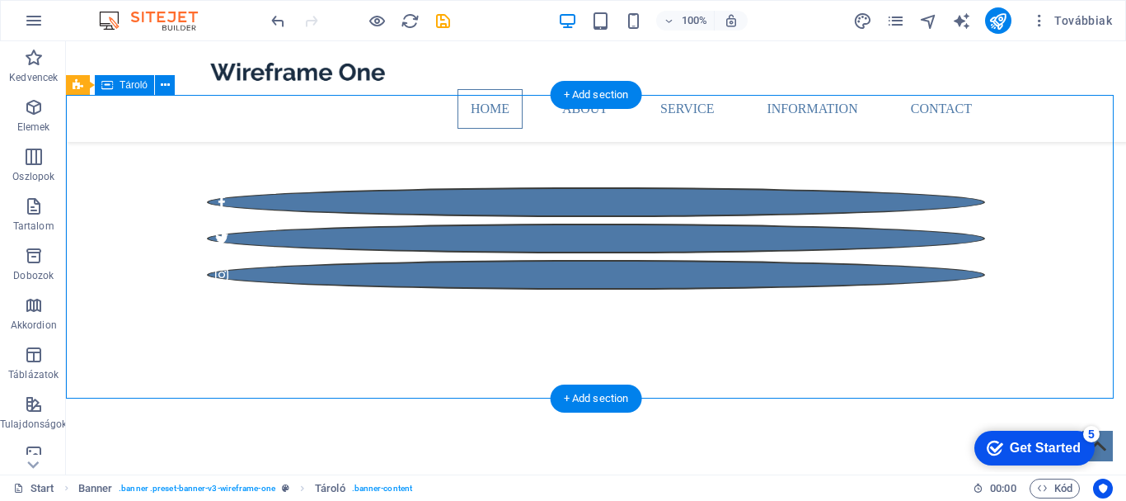
click at [422, 143] on div at bounding box center [596, 225] width 1060 height 261
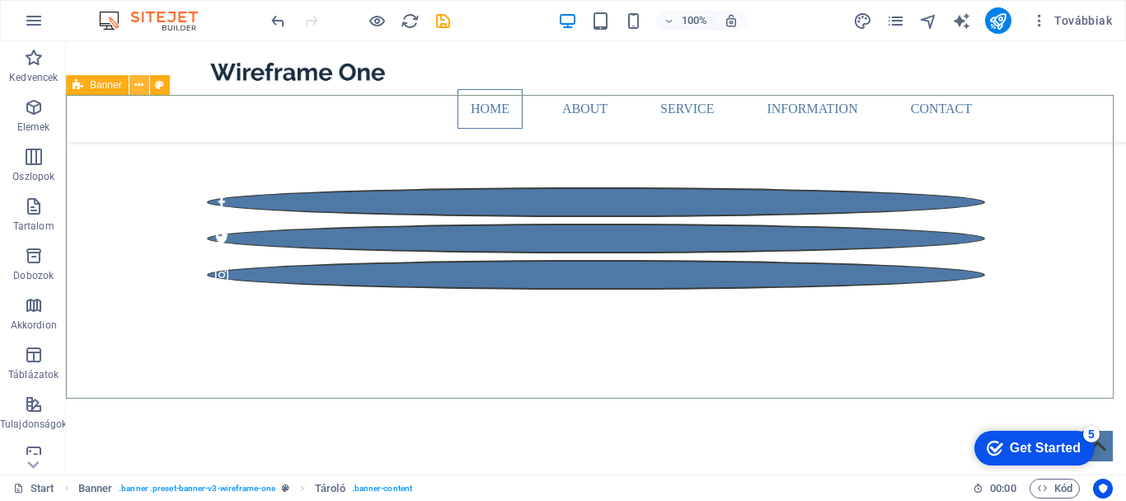
click at [136, 81] on icon at bounding box center [138, 85] width 9 height 17
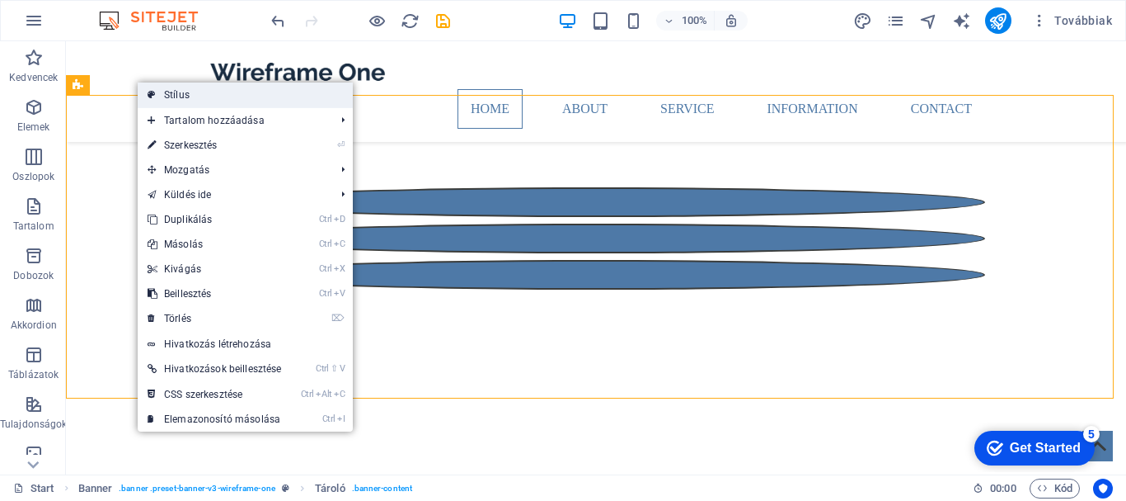
click at [199, 97] on link "Stílus" at bounding box center [245, 94] width 215 height 25
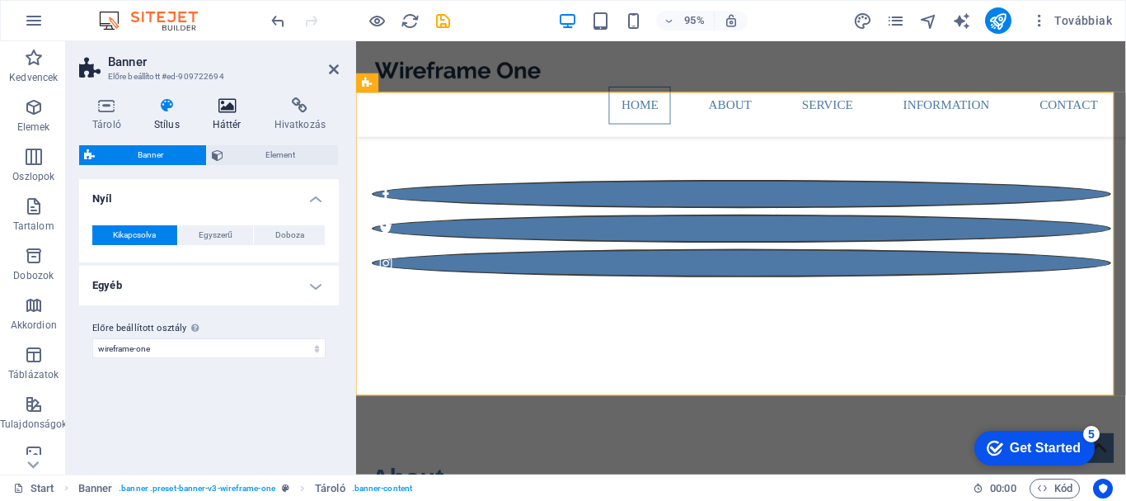
click at [219, 112] on icon at bounding box center [227, 105] width 55 height 16
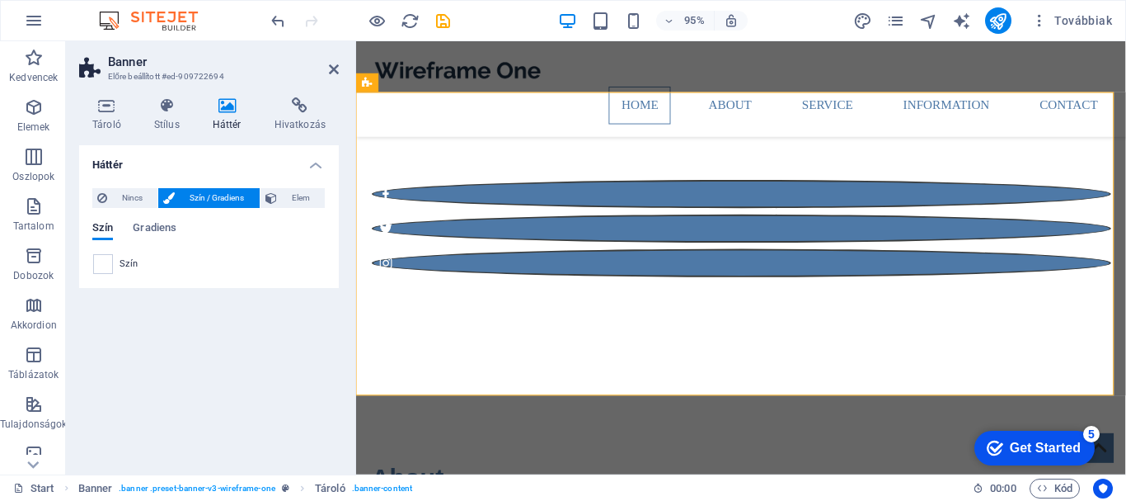
click at [195, 197] on span "Szín / Gradiens" at bounding box center [217, 198] width 74 height 20
click at [106, 269] on span at bounding box center [103, 264] width 18 height 18
click at [155, 229] on span "Gradiens" at bounding box center [155, 229] width 44 height 23
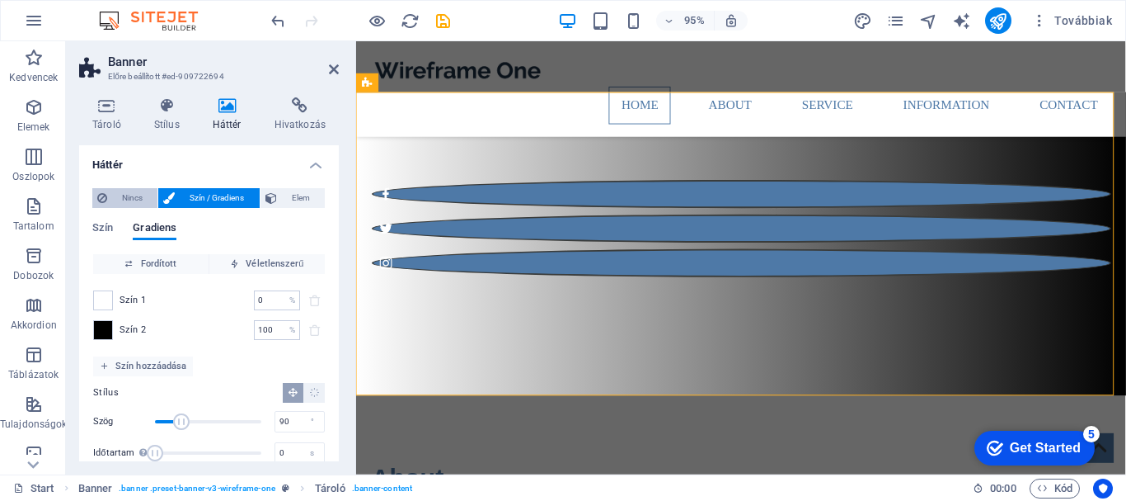
click at [129, 188] on span "Nincs" at bounding box center [132, 198] width 40 height 20
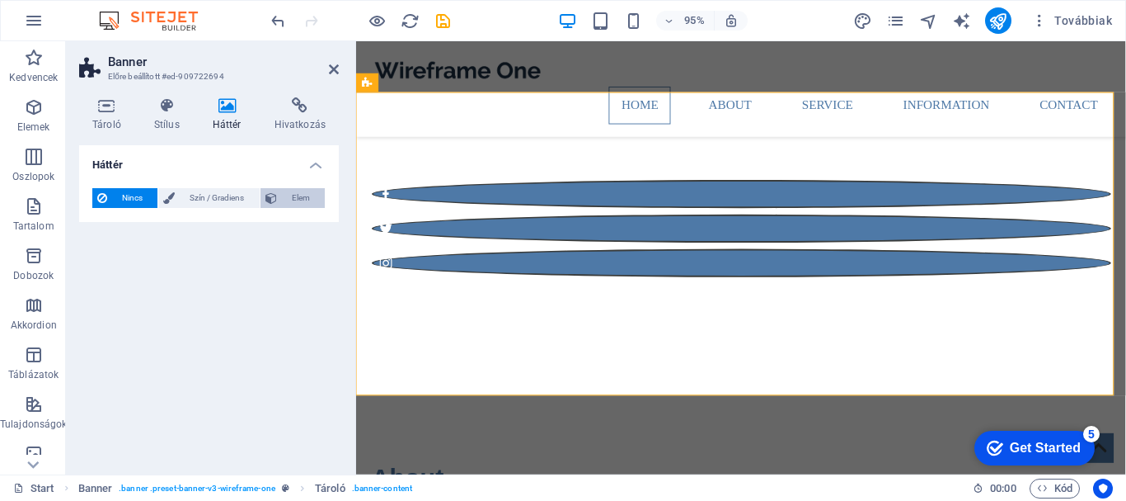
click at [293, 194] on span "Elem" at bounding box center [301, 198] width 38 height 20
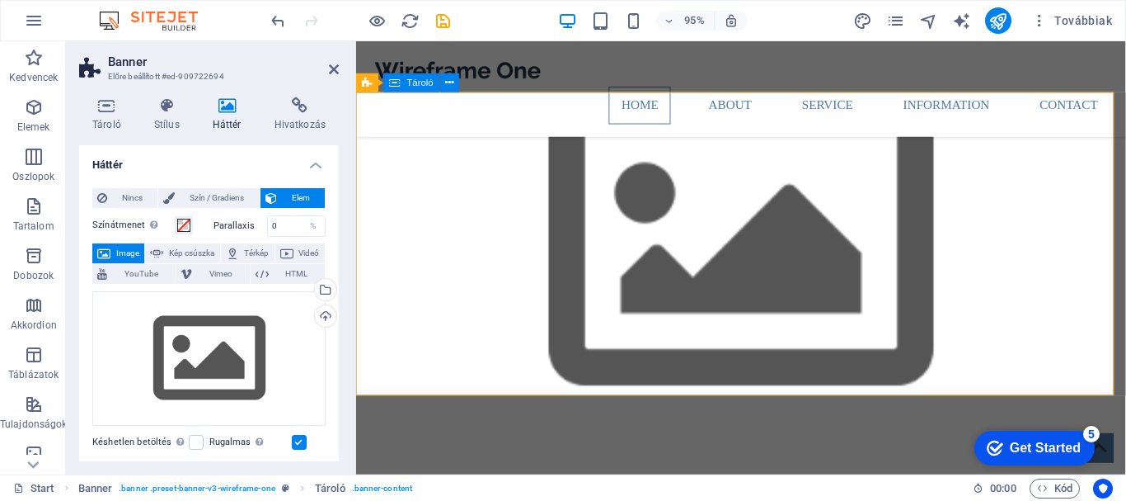
click at [331, 67] on icon at bounding box center [334, 69] width 10 height 13
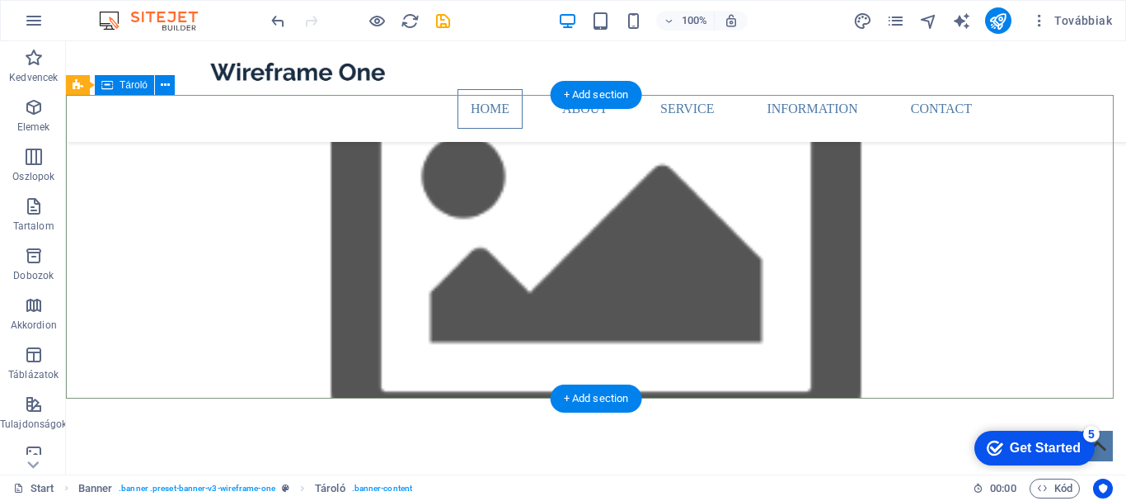
drag, startPoint x: 279, startPoint y: 213, endPoint x: 378, endPoint y: 211, distance: 99.0
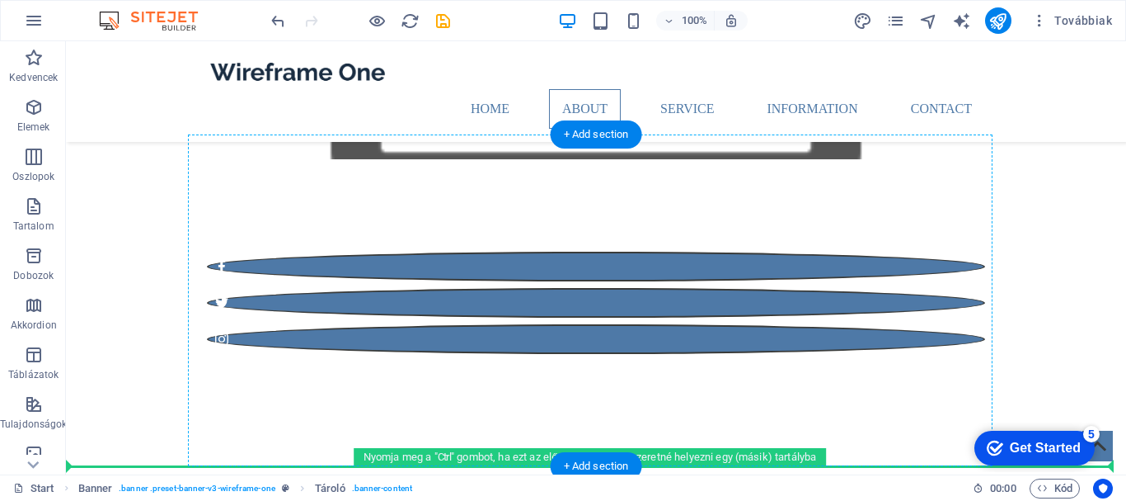
scroll to position [365, 0]
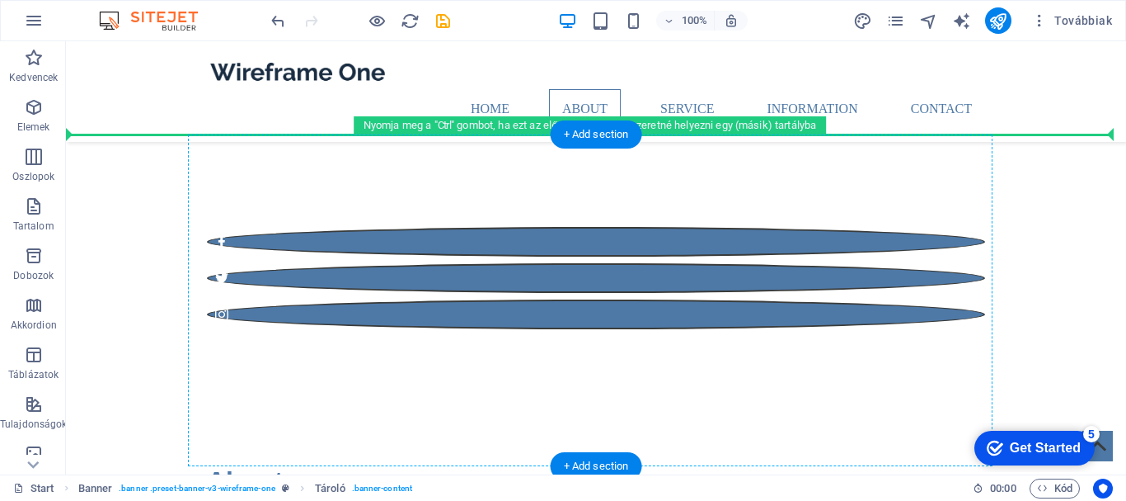
drag, startPoint x: 434, startPoint y: 266, endPoint x: 427, endPoint y: 237, distance: 30.4
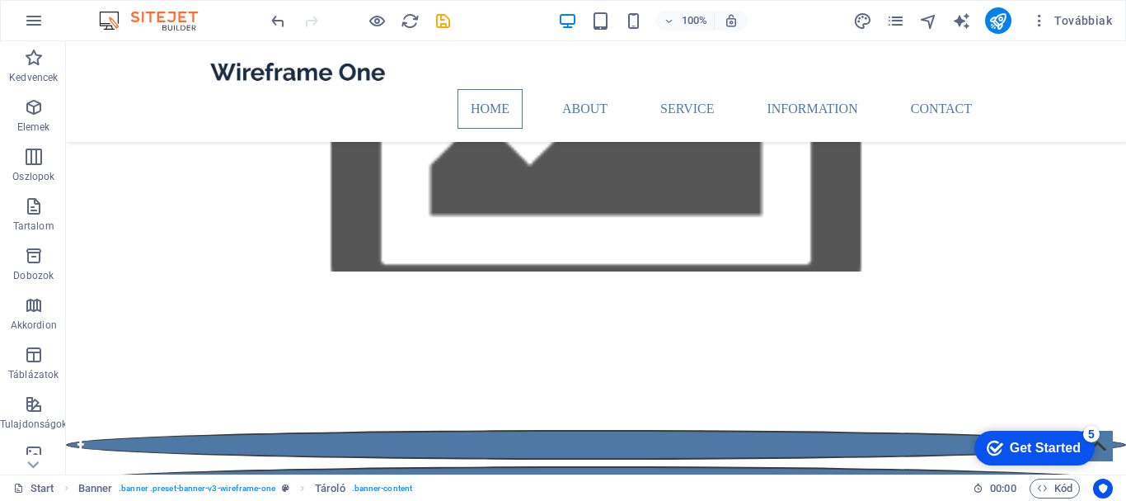
scroll to position [0, 0]
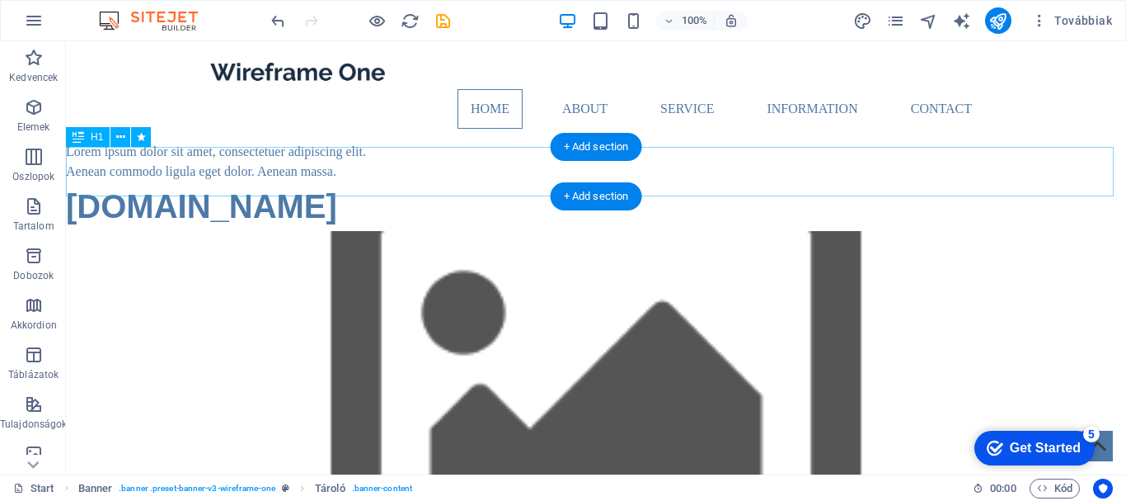
click at [214, 181] on div "[DOMAIN_NAME]" at bounding box center [596, 205] width 1060 height 49
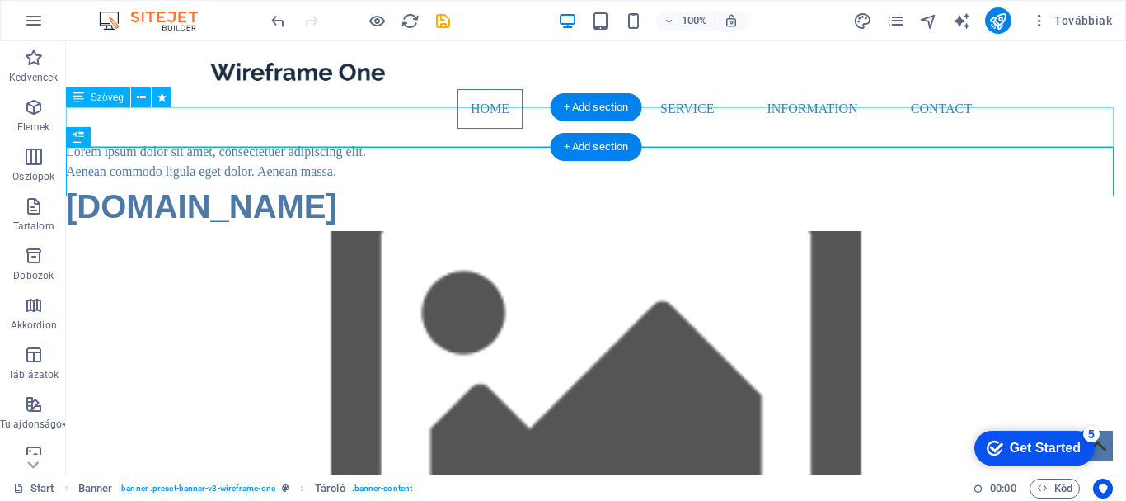
click at [777, 142] on div "Lorem ipsum dolor sit amet, consectetuer adipiscing elit. Aenean commodo ligula…" at bounding box center [596, 162] width 1060 height 40
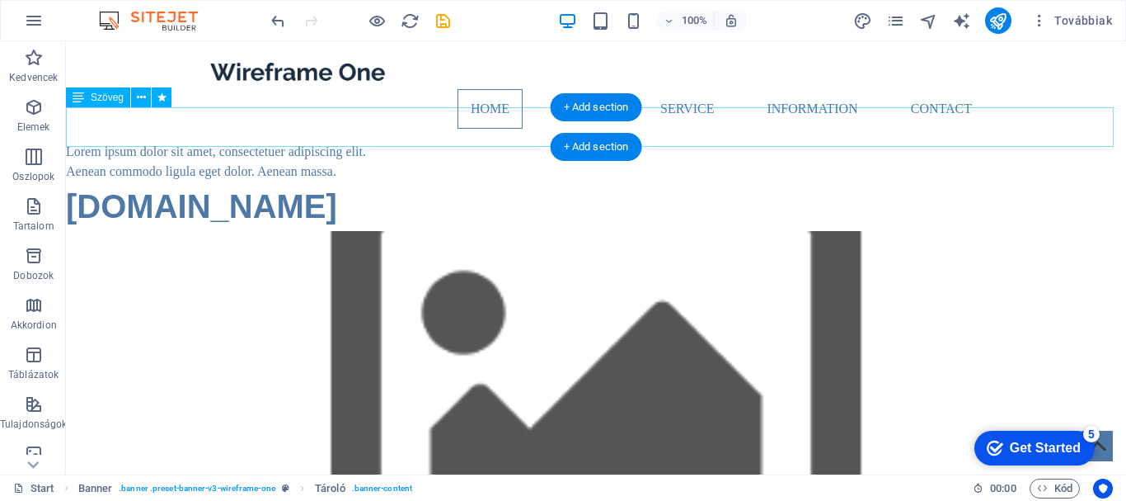
click at [306, 142] on div "Lorem ipsum dolor sit amet, consectetuer adipiscing elit. Aenean commodo ligula…" at bounding box center [596, 162] width 1060 height 40
click at [283, 142] on div "Lorem ipsum dolor sit amet, consectetuer adipiscing elit. Aenean commodo ligula…" at bounding box center [596, 162] width 1060 height 40
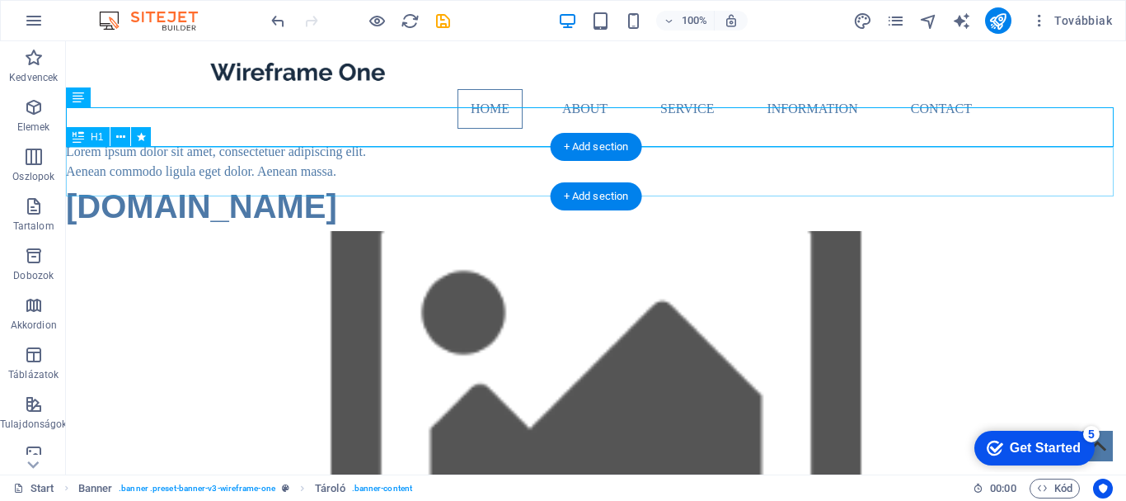
click at [933, 190] on div "[DOMAIN_NAME]" at bounding box center [596, 205] width 1060 height 49
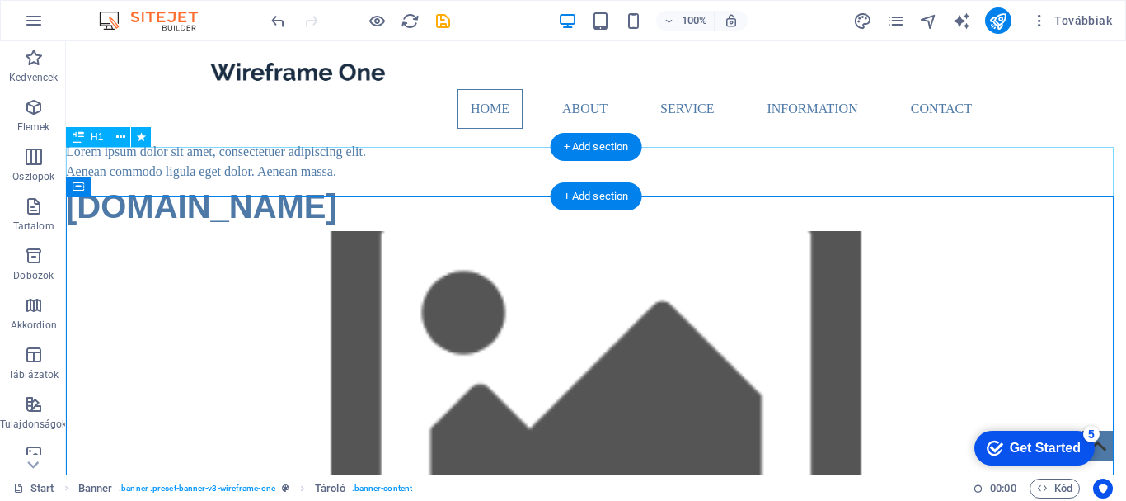
click at [286, 181] on div "[DOMAIN_NAME]" at bounding box center [596, 205] width 1060 height 49
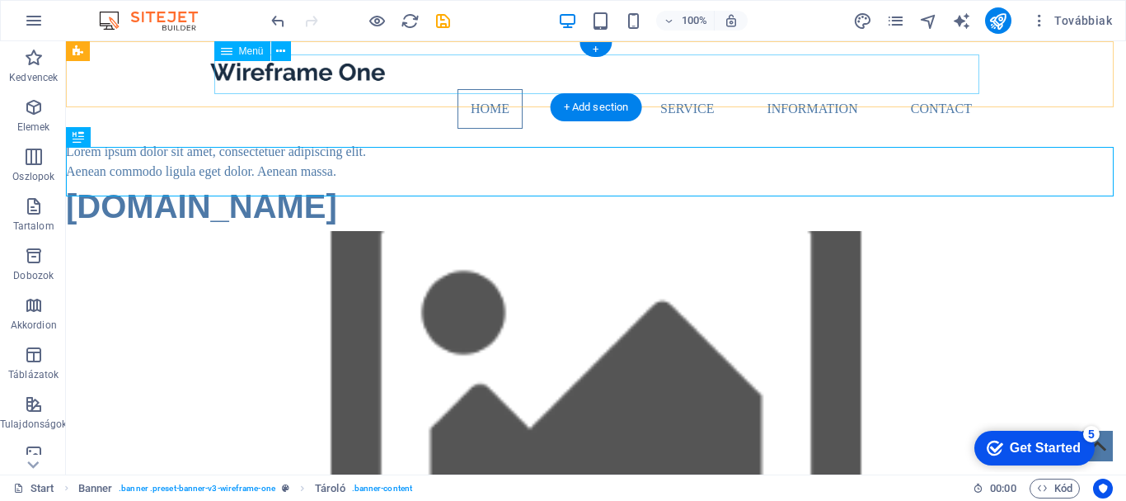
click at [577, 89] on nav "Home About Service Information Contact" at bounding box center [596, 109] width 778 height 40
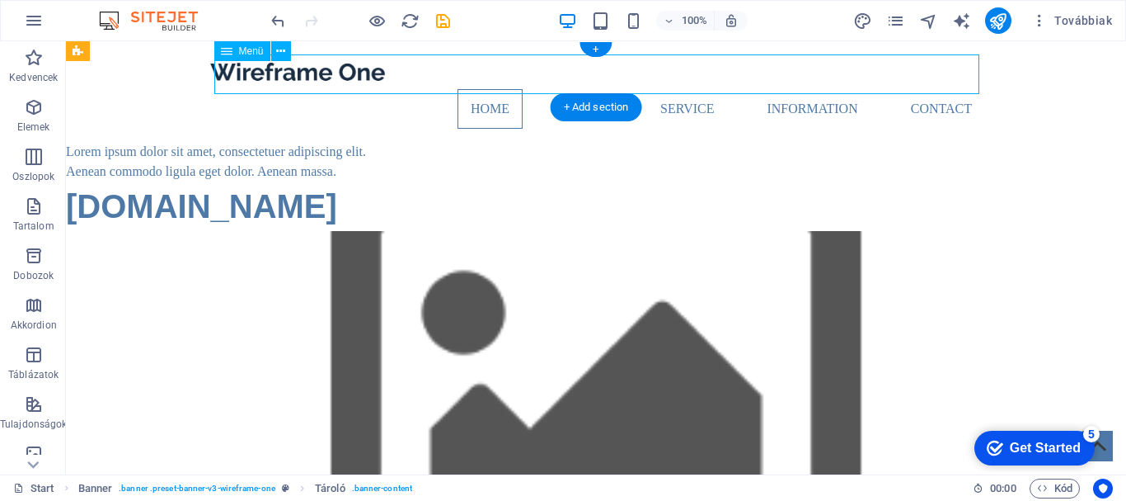
click at [663, 89] on nav "Home About Service Information Contact" at bounding box center [596, 109] width 778 height 40
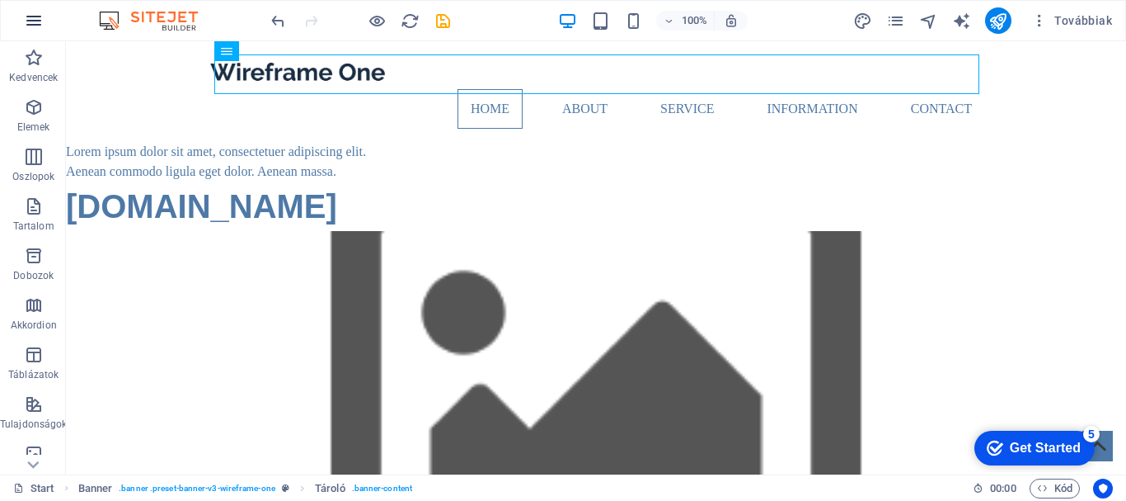
click at [36, 16] on icon "button" at bounding box center [34, 21] width 20 height 20
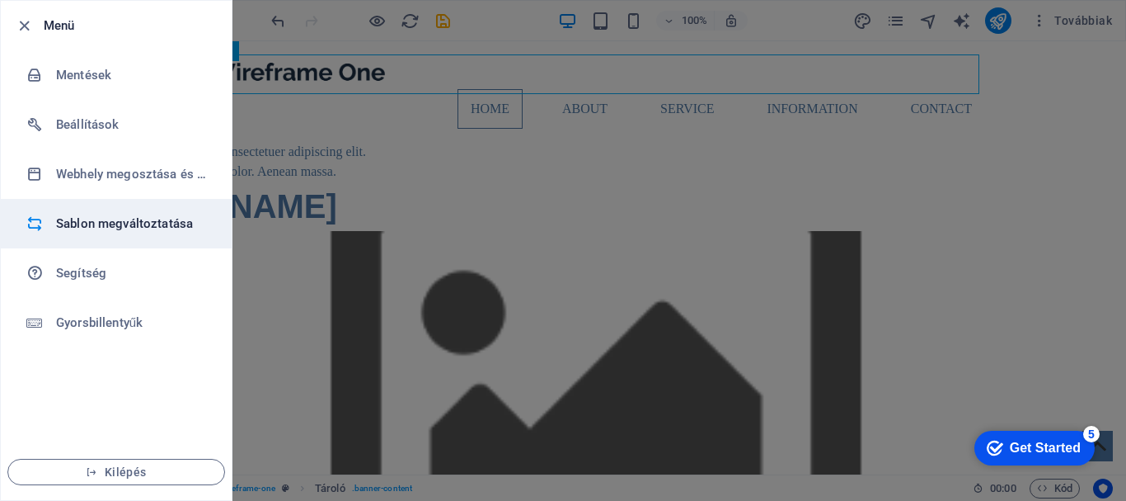
click at [102, 222] on h6 "Sablon megváltoztatása" at bounding box center [132, 224] width 153 height 20
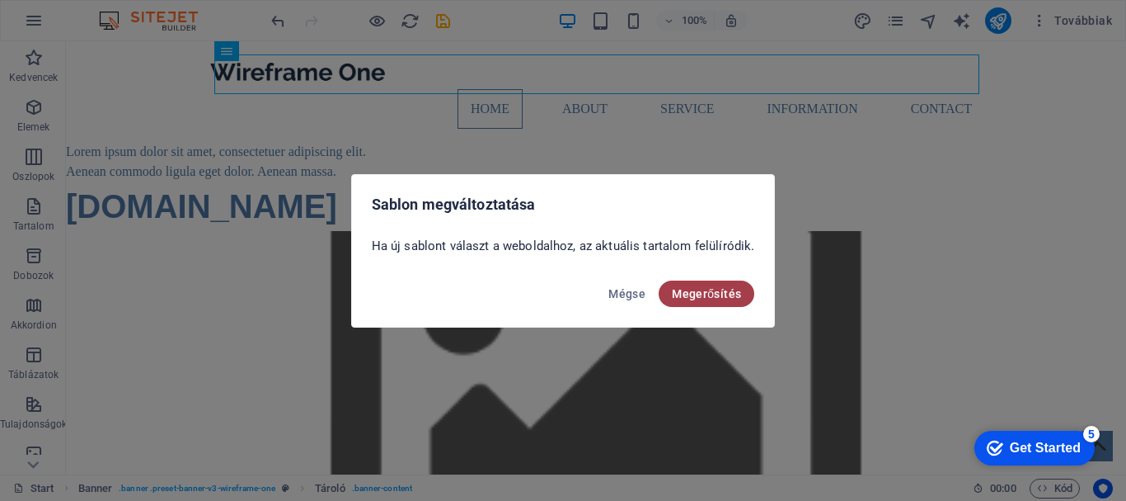
click at [674, 290] on span "Megerősítés" at bounding box center [706, 293] width 69 height 13
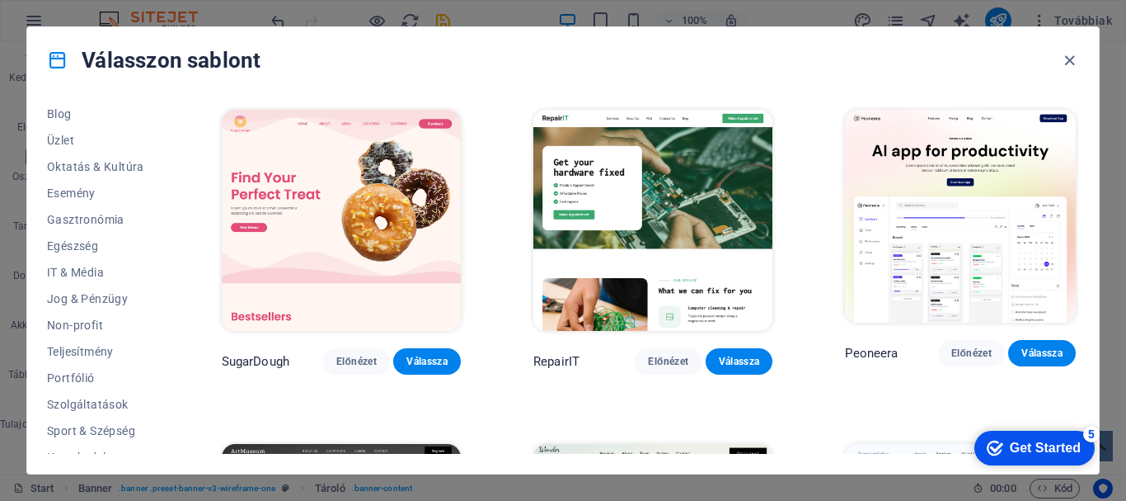
scroll to position [313, 0]
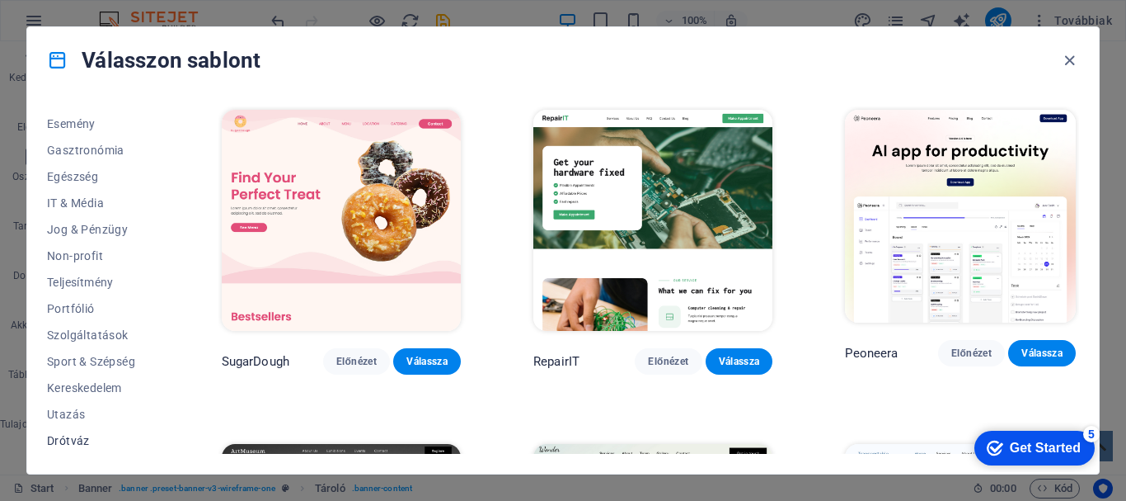
click at [91, 437] on span "Drótváz" at bounding box center [98, 440] width 102 height 13
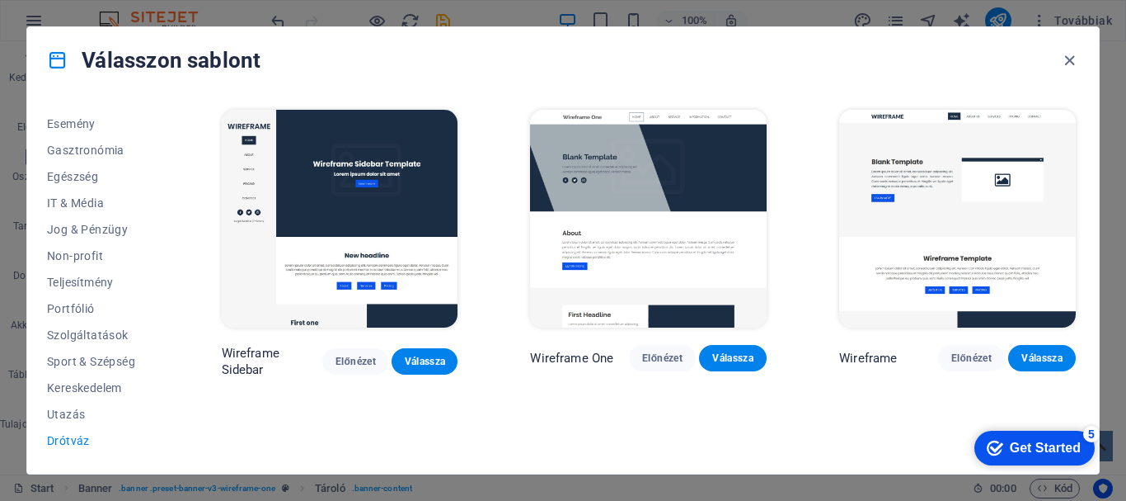
click at [941, 192] on img at bounding box center [957, 219] width 237 height 218
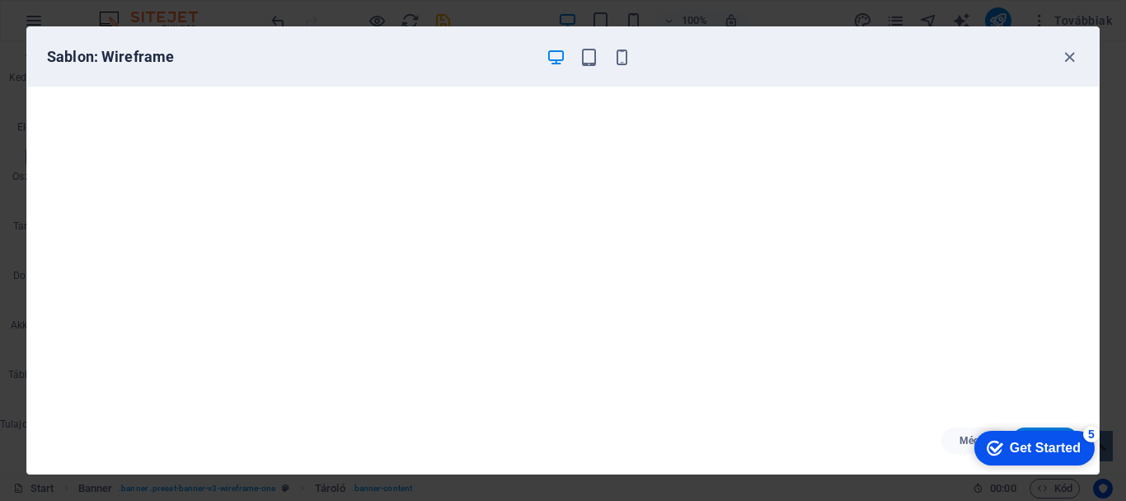
click at [1012, 449] on div "Get Started" at bounding box center [1045, 447] width 71 height 15
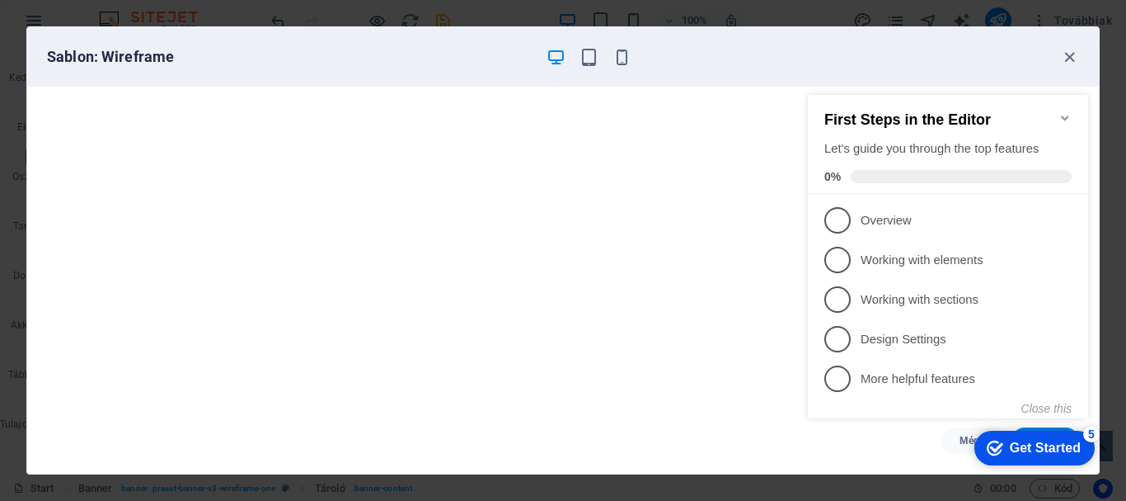
click at [1065, 116] on icon "Minimize checklist" at bounding box center [1065, 117] width 13 height 13
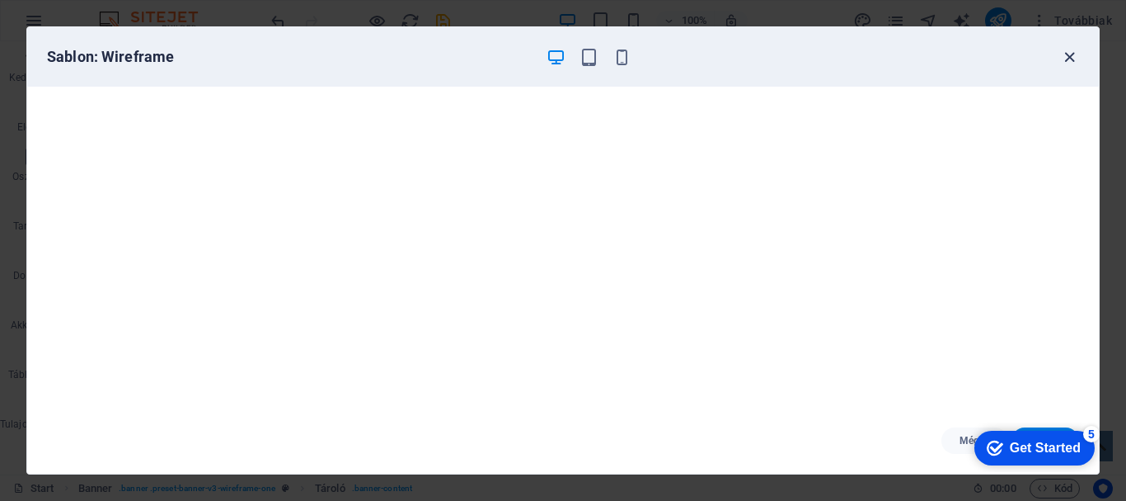
click at [1068, 54] on icon "button" at bounding box center [1069, 57] width 19 height 19
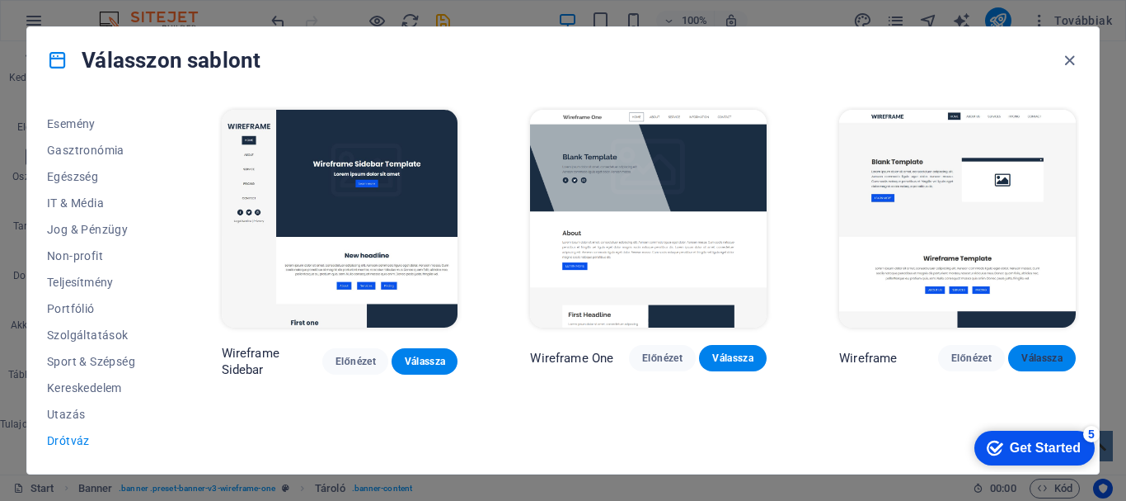
click at [1032, 351] on span "Válassza" at bounding box center [1042, 357] width 41 height 13
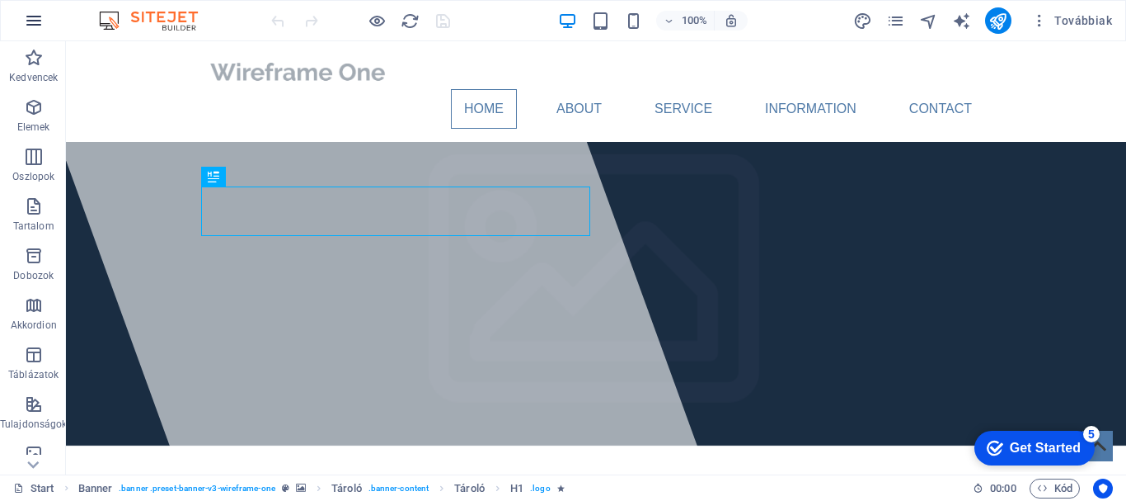
click at [44, 27] on button "button" at bounding box center [34, 21] width 40 height 40
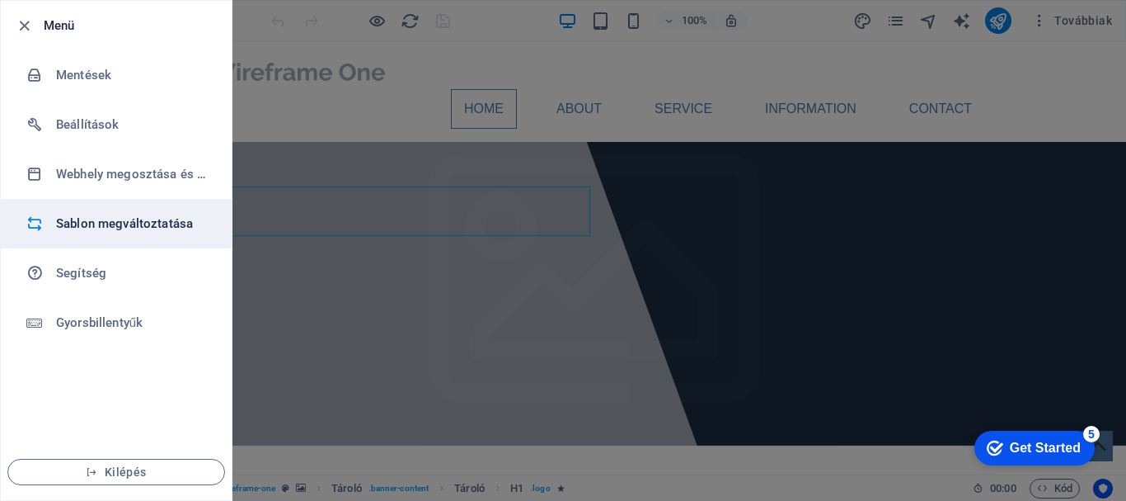
click at [115, 221] on h6 "Sablon megváltoztatása" at bounding box center [132, 224] width 153 height 20
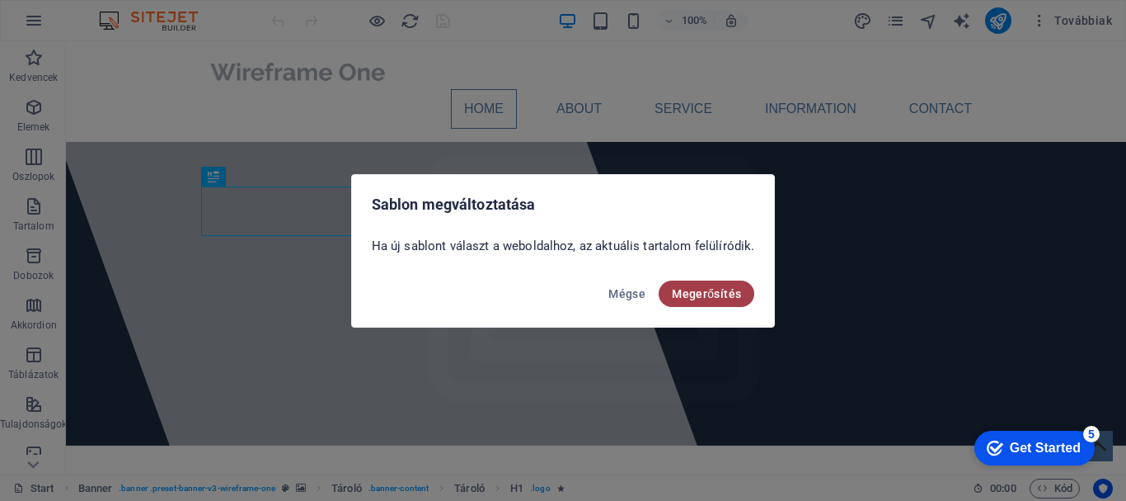
click at [691, 294] on span "Megerősítés" at bounding box center [706, 293] width 69 height 13
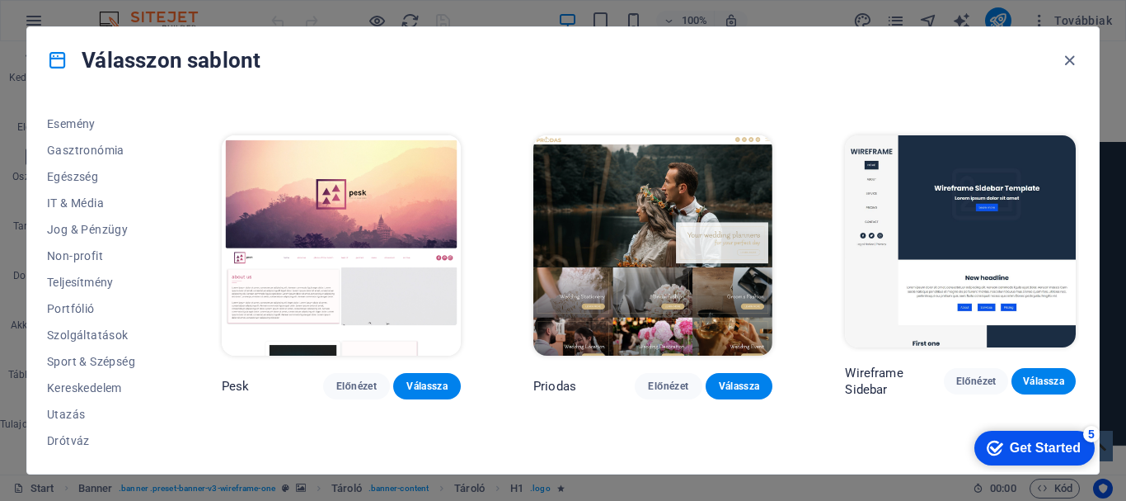
scroll to position [5231, 0]
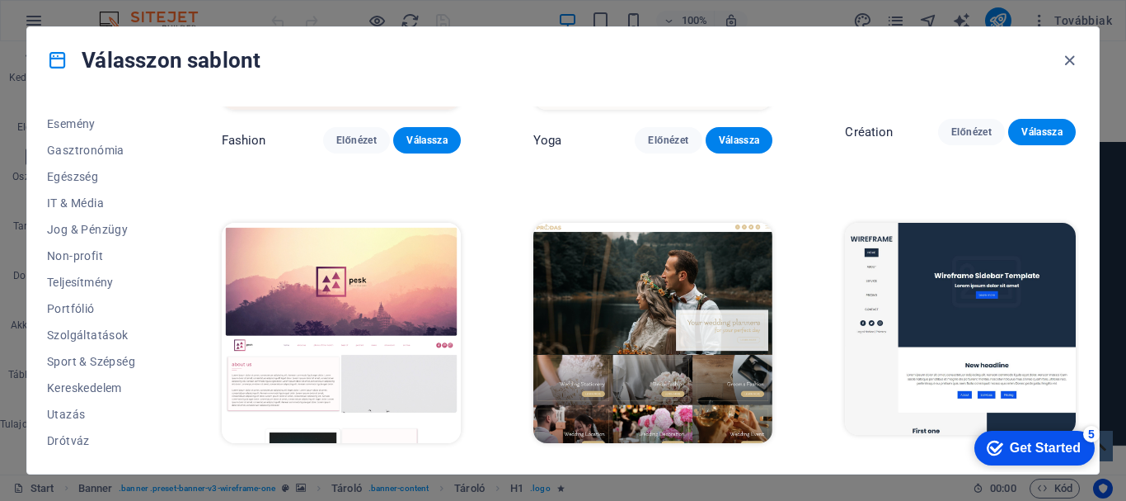
click at [426, 467] on span "Válassza" at bounding box center [427, 473] width 41 height 13
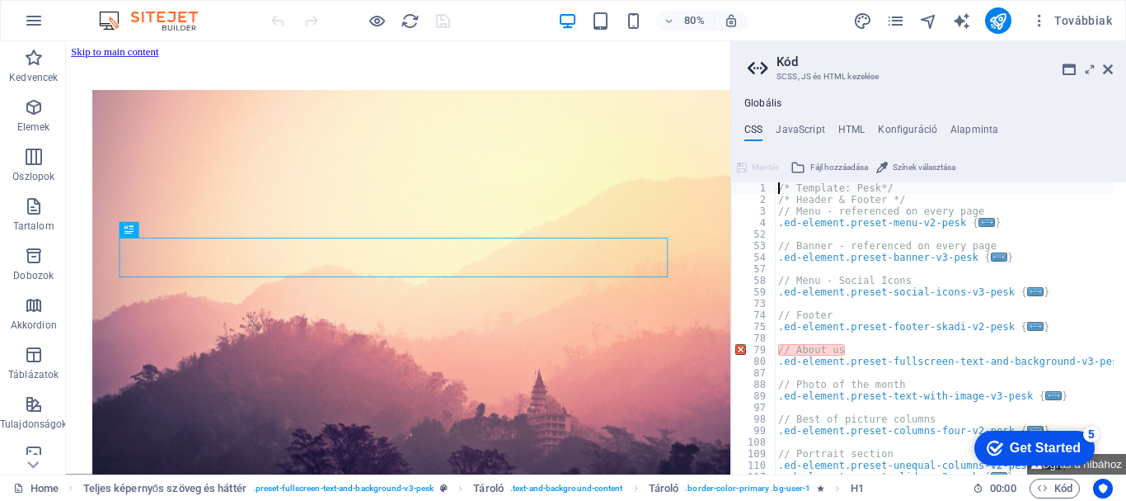
scroll to position [411, 0]
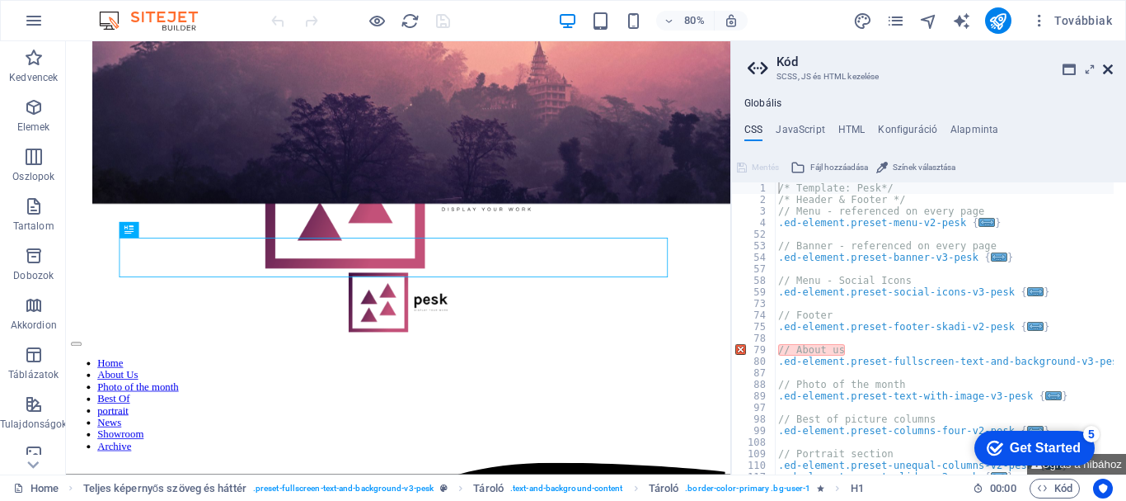
click at [1105, 68] on icon at bounding box center [1108, 69] width 10 height 13
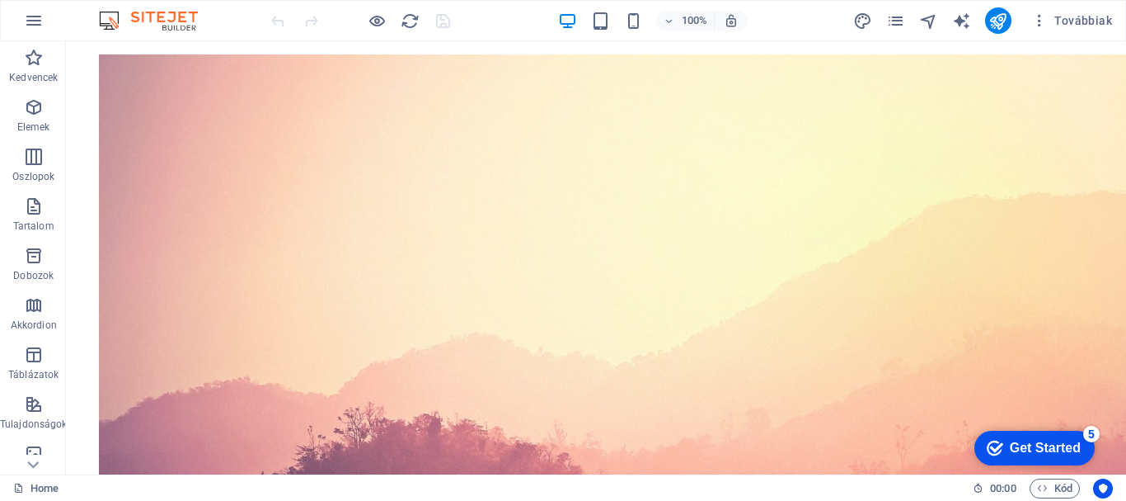
scroll to position [0, 0]
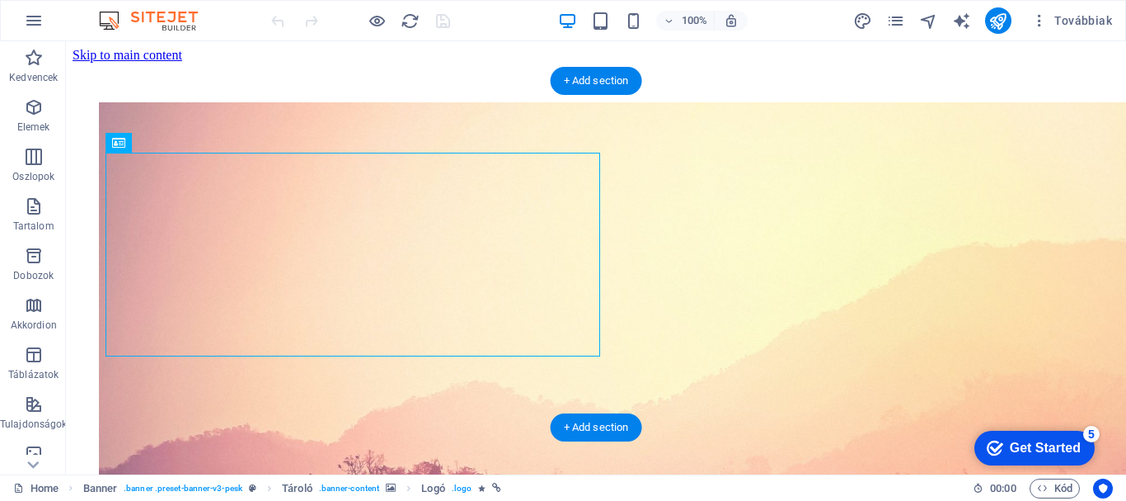
click at [608, 166] on img "1/4" at bounding box center [629, 455] width 1060 height 707
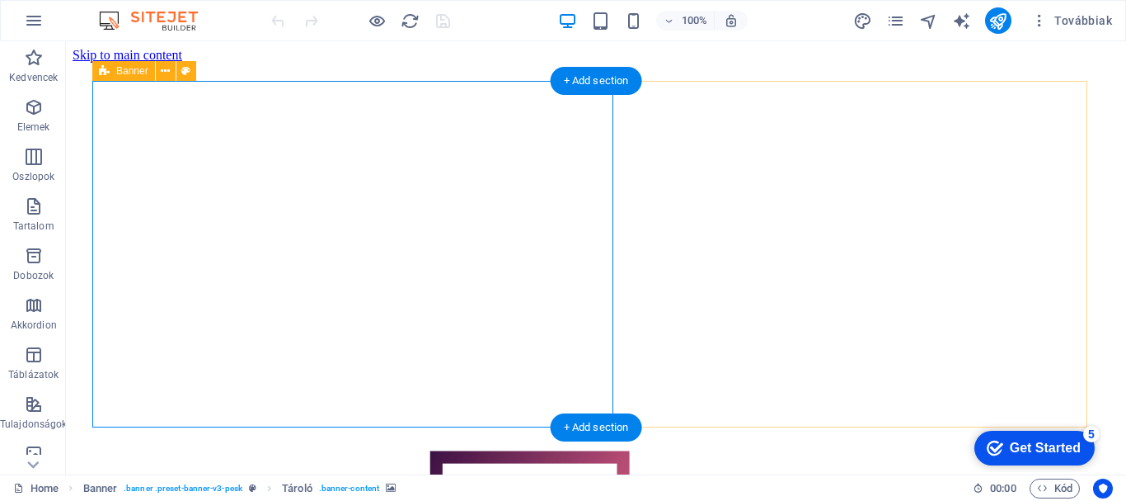
click at [769, 222] on div at bounding box center [596, 378] width 994 height 553
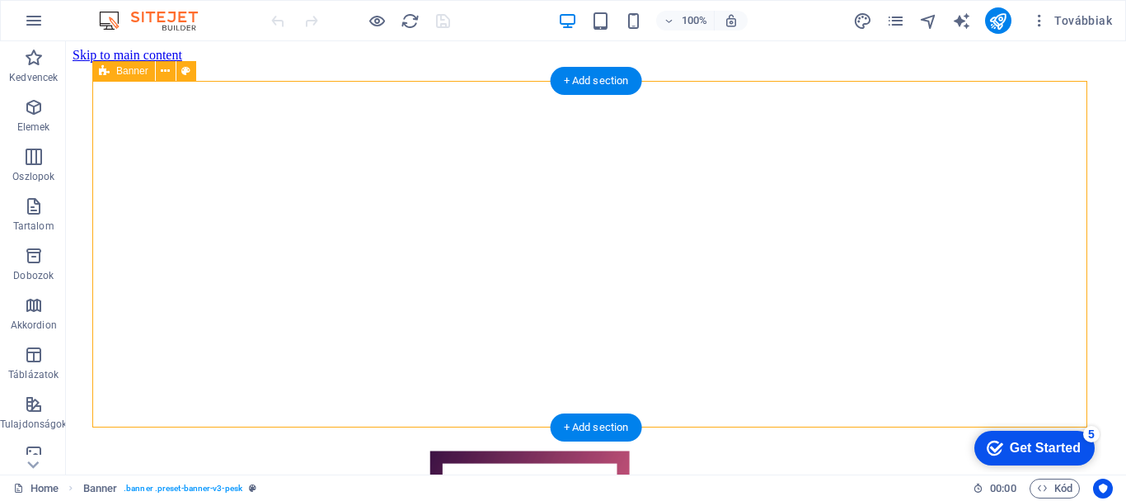
drag, startPoint x: 939, startPoint y: 100, endPoint x: 949, endPoint y: 203, distance: 103.5
click at [949, 203] on div at bounding box center [596, 378] width 994 height 553
click at [606, 79] on div "+ Add section" at bounding box center [597, 81] width 92 height 28
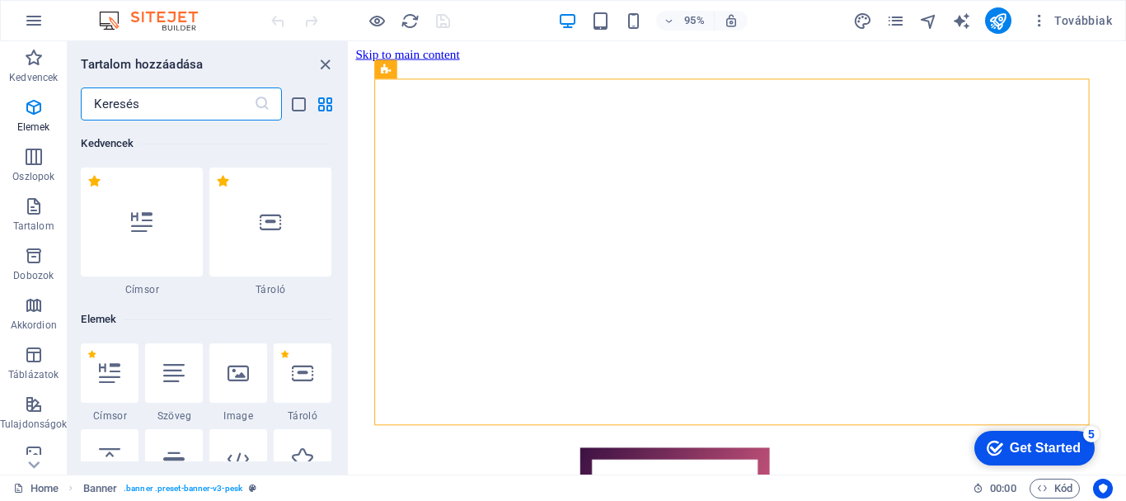
scroll to position [2885, 0]
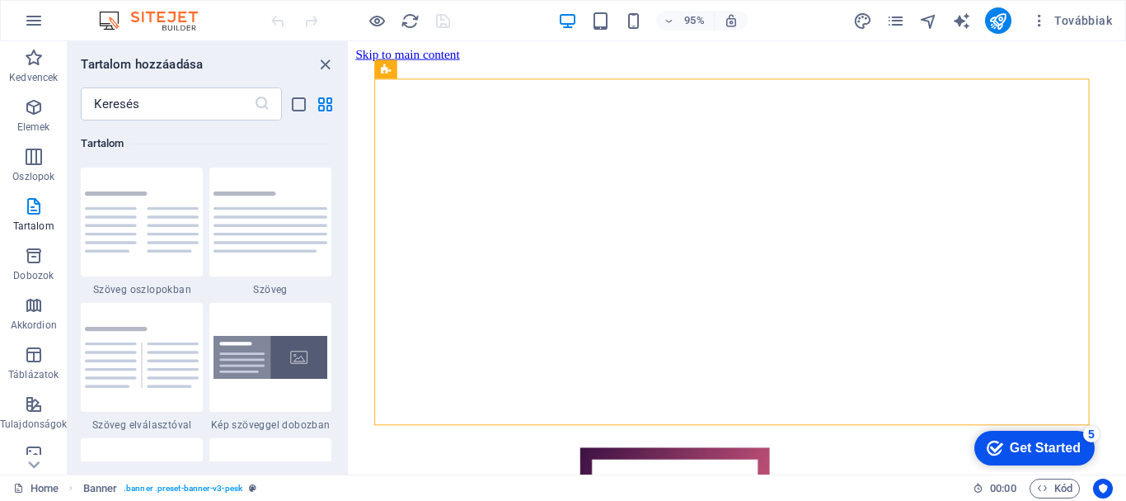
click at [339, 177] on div "Kedvencek 1 Star Címsor 1 Star Tároló Elemek 1 Star Címsor 1 Star Szöveg 1 Star…" at bounding box center [208, 290] width 280 height 341
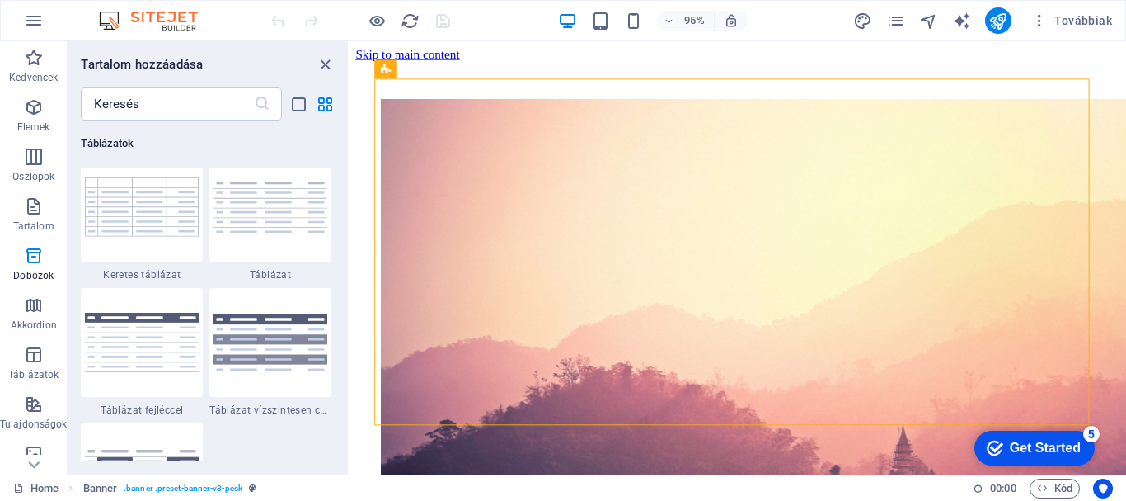
scroll to position [6115, 0]
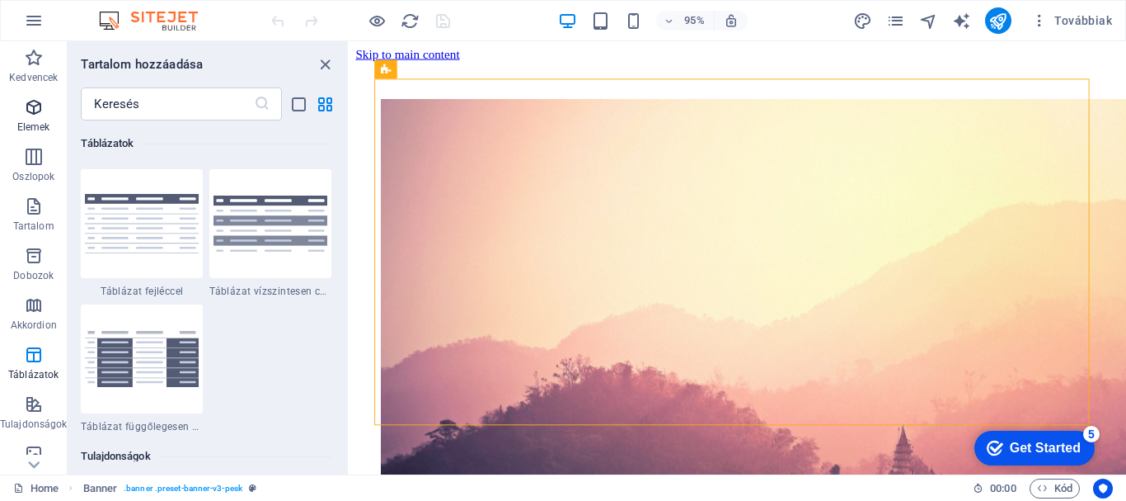
click at [61, 104] on span "Elemek" at bounding box center [33, 117] width 67 height 40
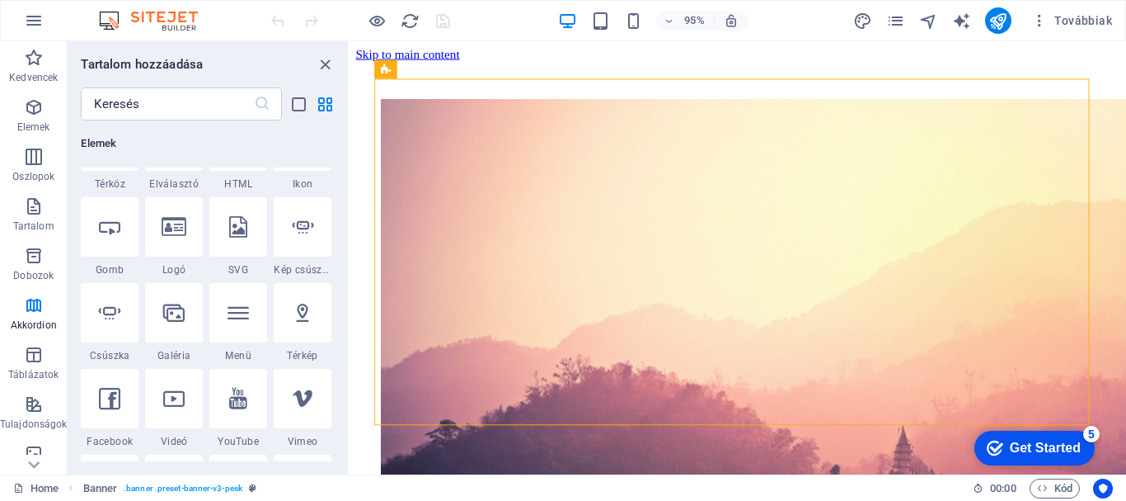
scroll to position [176, 0]
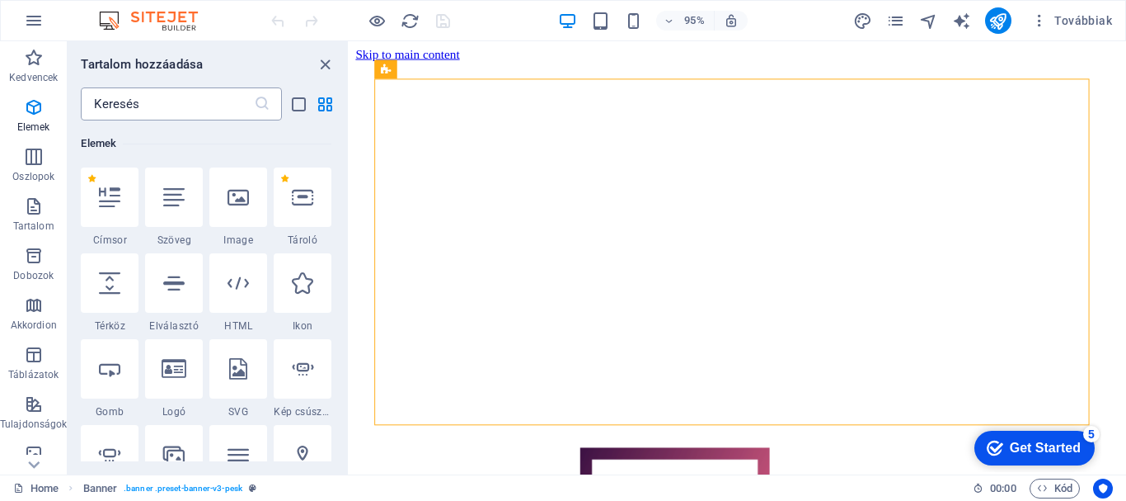
click at [172, 111] on input "text" at bounding box center [167, 103] width 172 height 33
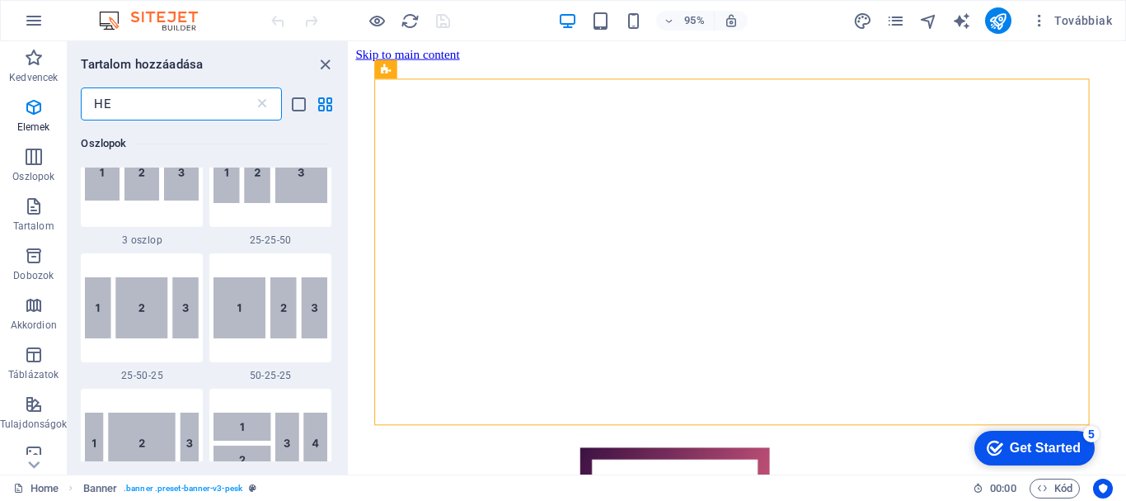
scroll to position [0, 0]
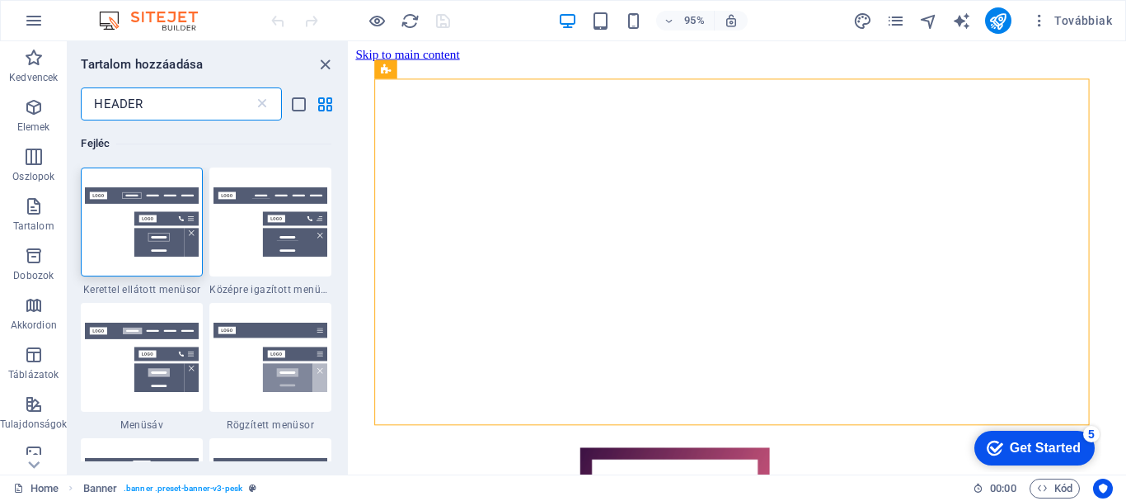
type input "HEADER"
drag, startPoint x: 343, startPoint y: 157, endPoint x: 342, endPoint y: 209, distance: 52.0
click at [342, 210] on div "Fejléc 1 Star Kerettel ellátott menüsor 1 Star Középre igazított menüsor 1 Star…" at bounding box center [208, 290] width 280 height 341
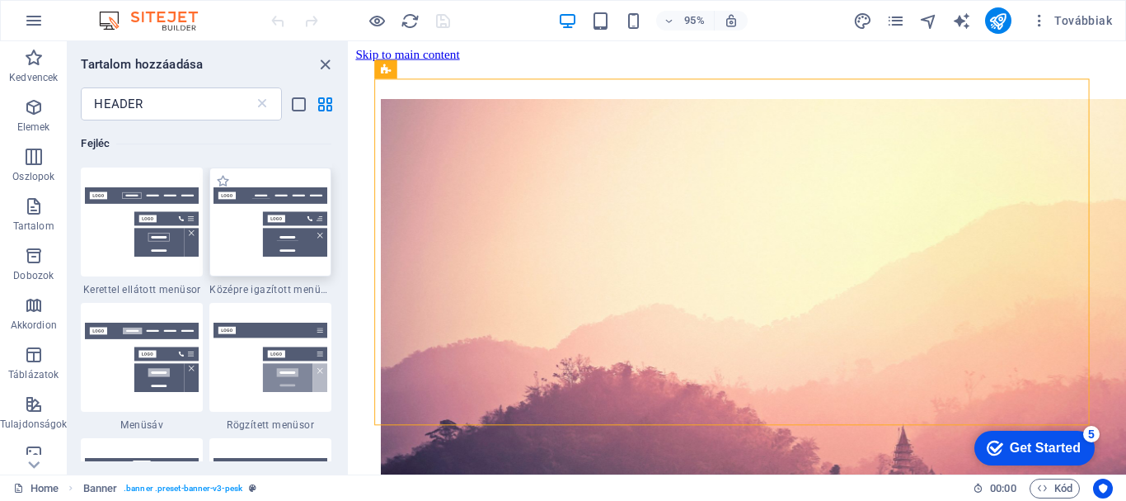
click at [284, 199] on img at bounding box center [271, 221] width 114 height 68
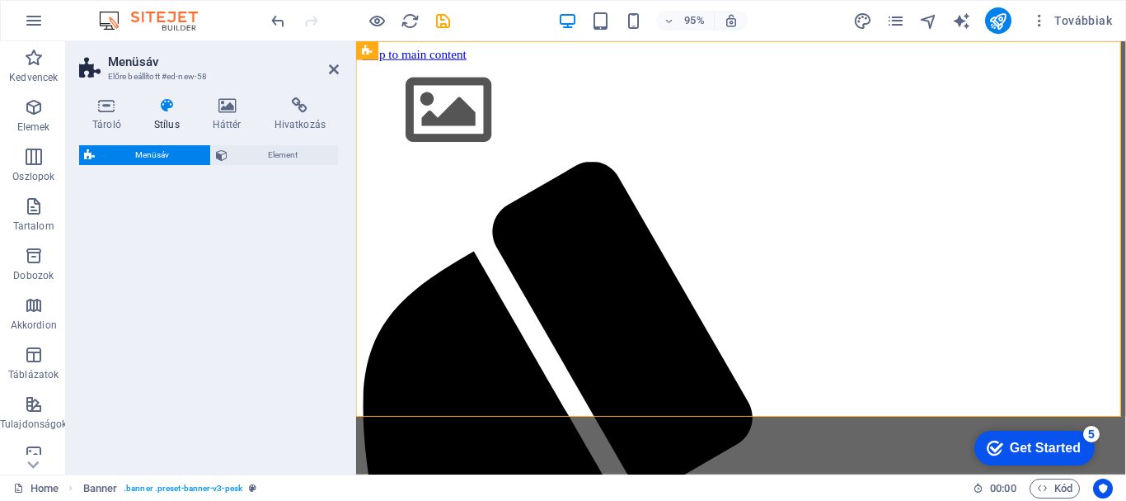
click at [275, 22] on icon "undo" at bounding box center [278, 21] width 19 height 19
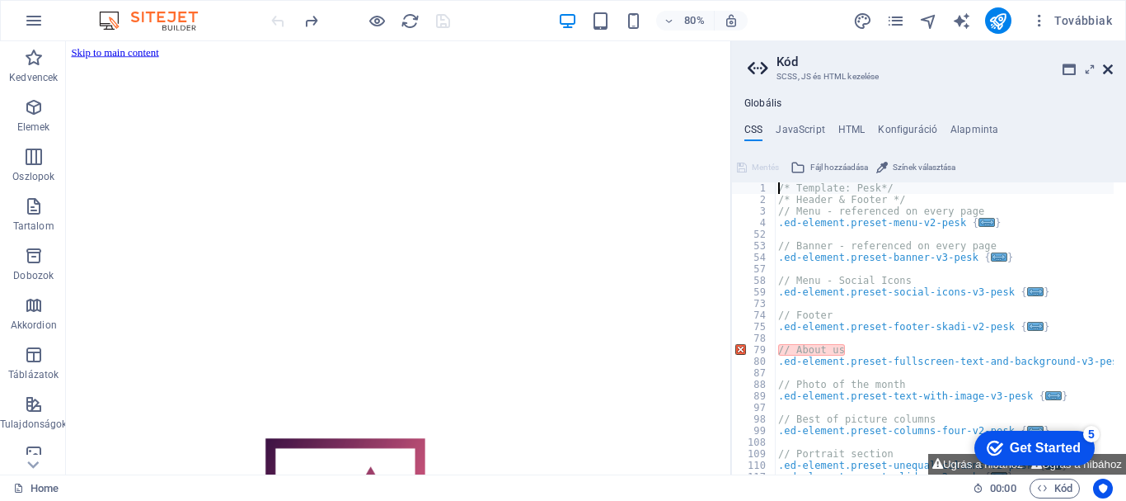
click at [1104, 71] on icon at bounding box center [1108, 69] width 10 height 13
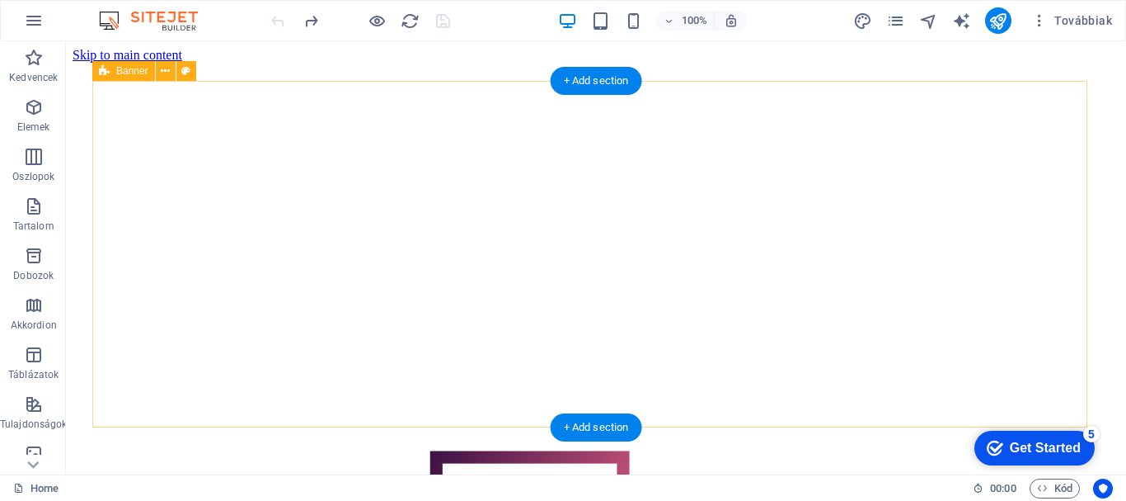
click at [773, 266] on div at bounding box center [596, 378] width 994 height 553
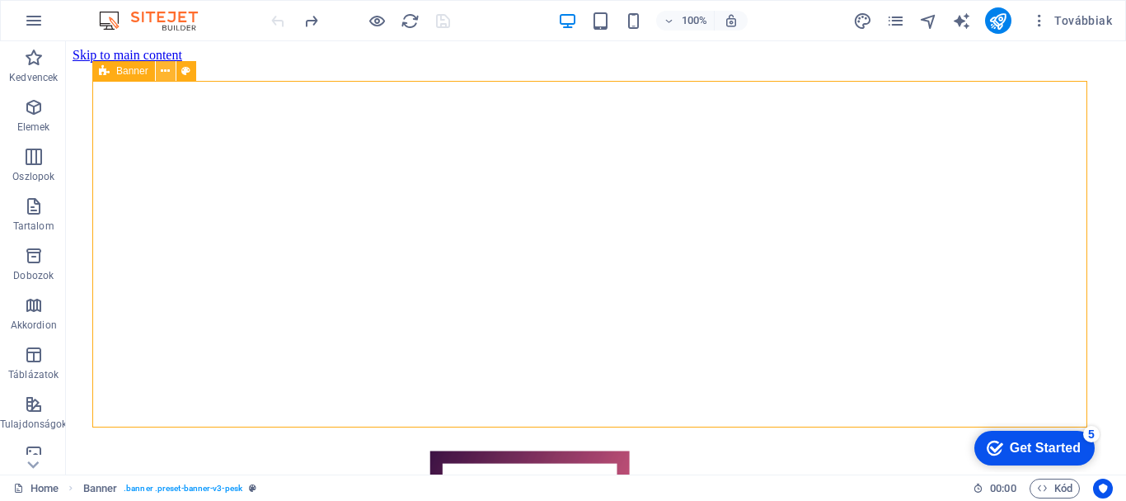
click at [161, 68] on icon at bounding box center [165, 71] width 9 height 17
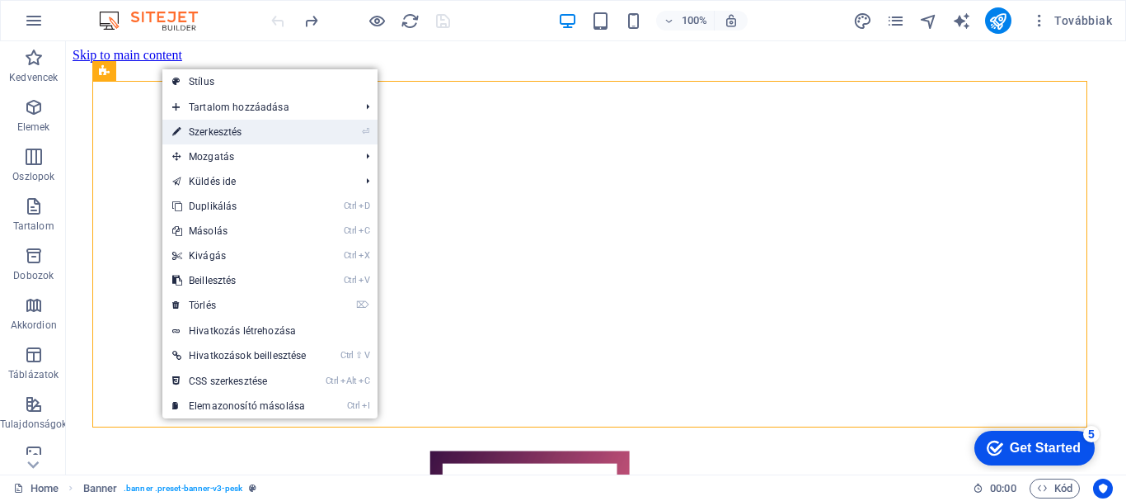
drag, startPoint x: 238, startPoint y: 134, endPoint x: 240, endPoint y: 232, distance: 98.1
click at [238, 134] on link "⏎ Szerkesztés" at bounding box center [238, 132] width 153 height 25
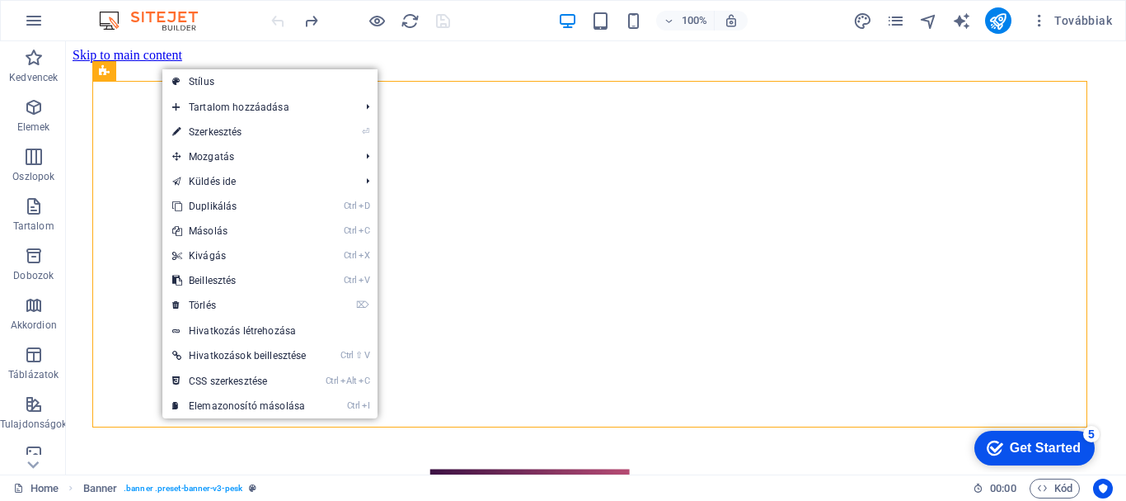
select select "vh"
select select "banner"
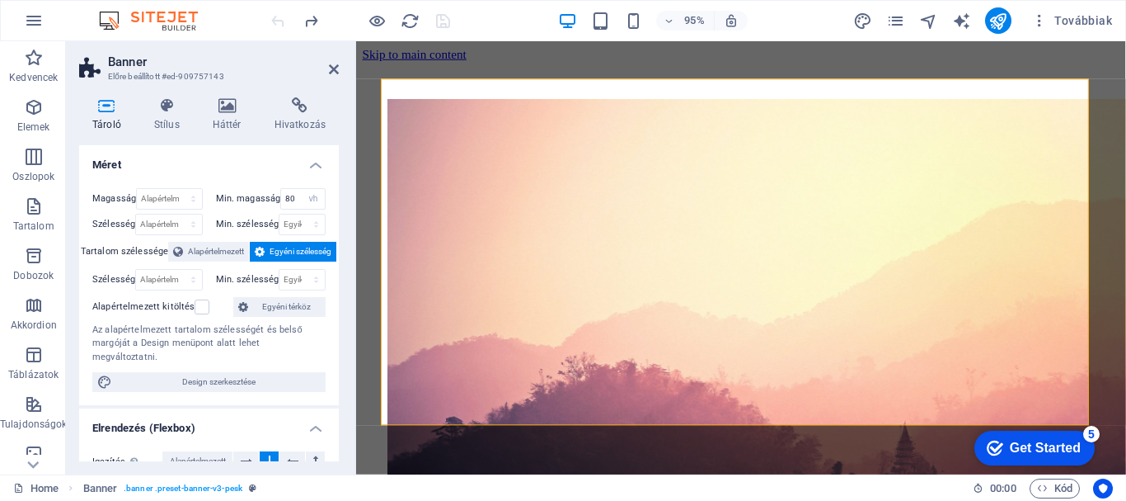
click at [896, 195] on img "1/4" at bounding box center [794, 372] width 811 height 540
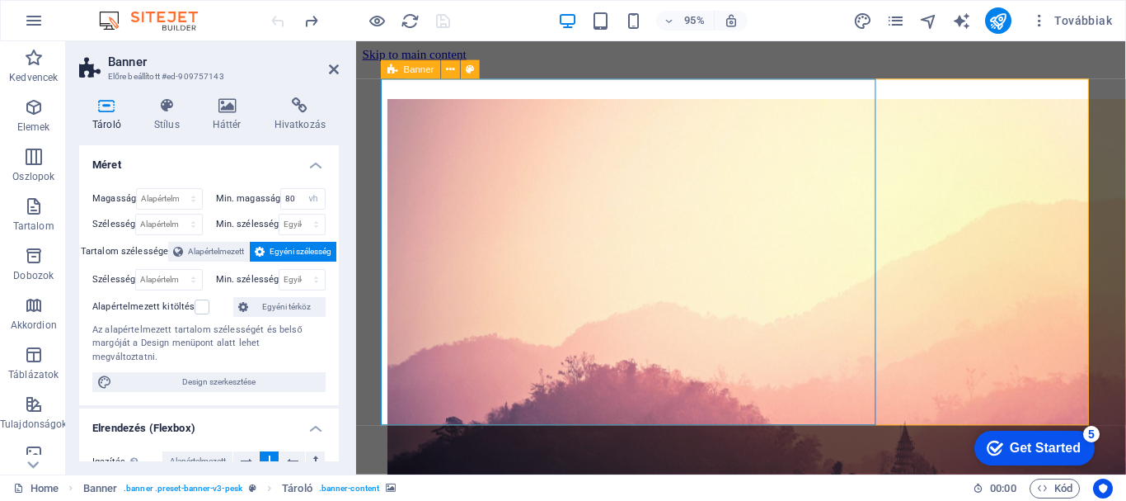
drag, startPoint x: 902, startPoint y: 192, endPoint x: 992, endPoint y: 202, distance: 90.4
click at [992, 202] on div at bounding box center [761, 387] width 745 height 571
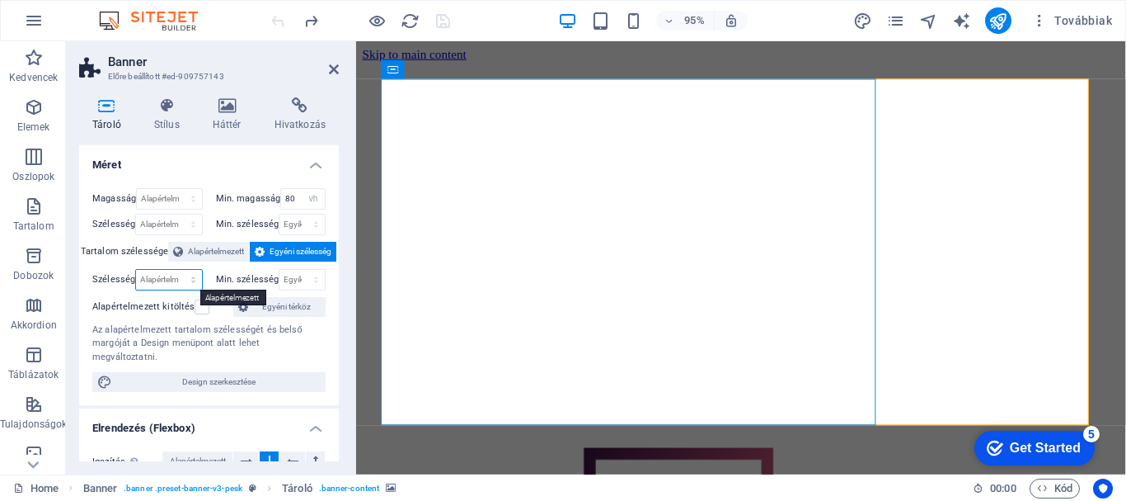
click at [194, 275] on select "Alapértelmezett px rem % em vh vw" at bounding box center [168, 280] width 65 height 20
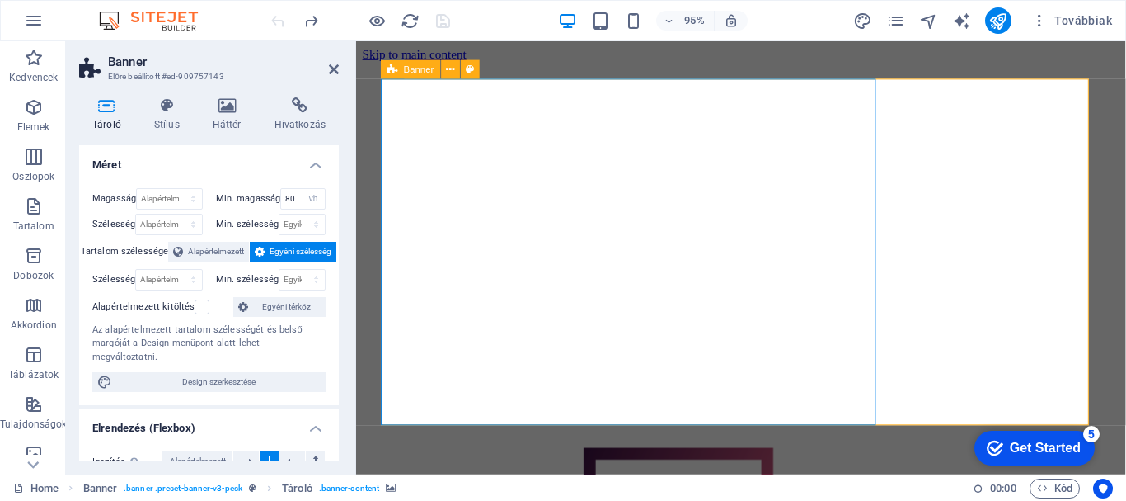
click at [947, 298] on div at bounding box center [761, 387] width 745 height 571
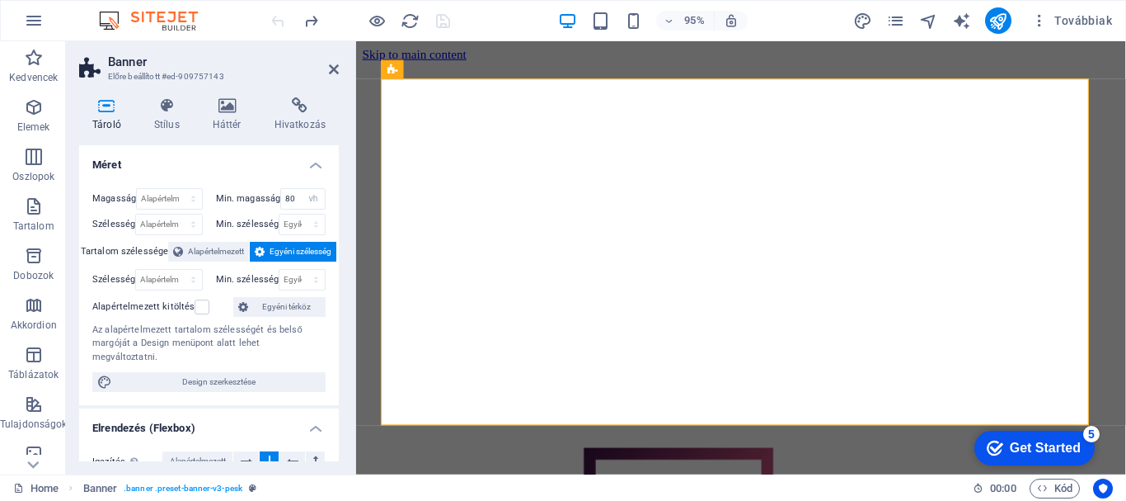
drag, startPoint x: 1163, startPoint y: 60, endPoint x: 1482, endPoint y: 63, distance: 319.1
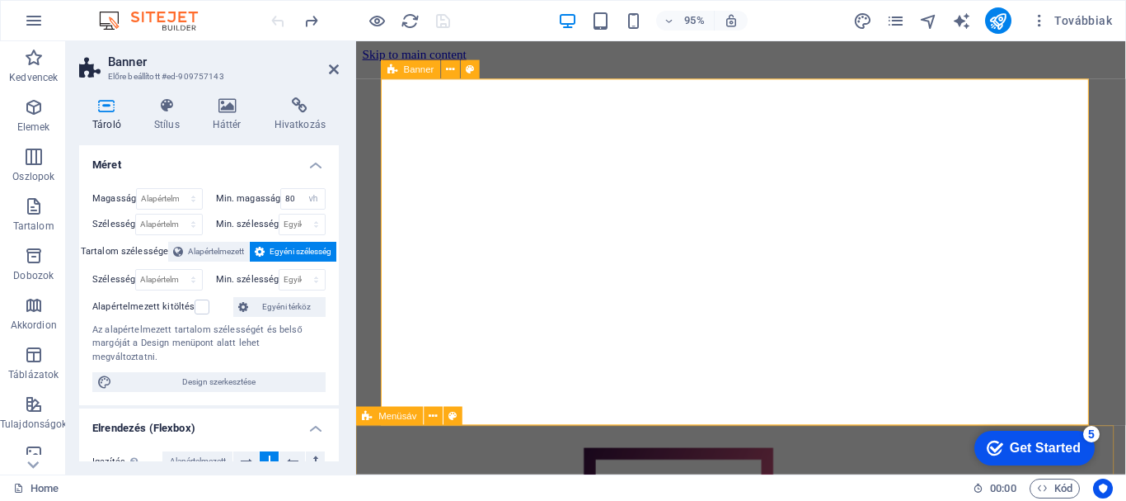
drag, startPoint x: 759, startPoint y: 458, endPoint x: 910, endPoint y: 83, distance: 404.7
click at [942, 102] on div at bounding box center [761, 387] width 745 height 571
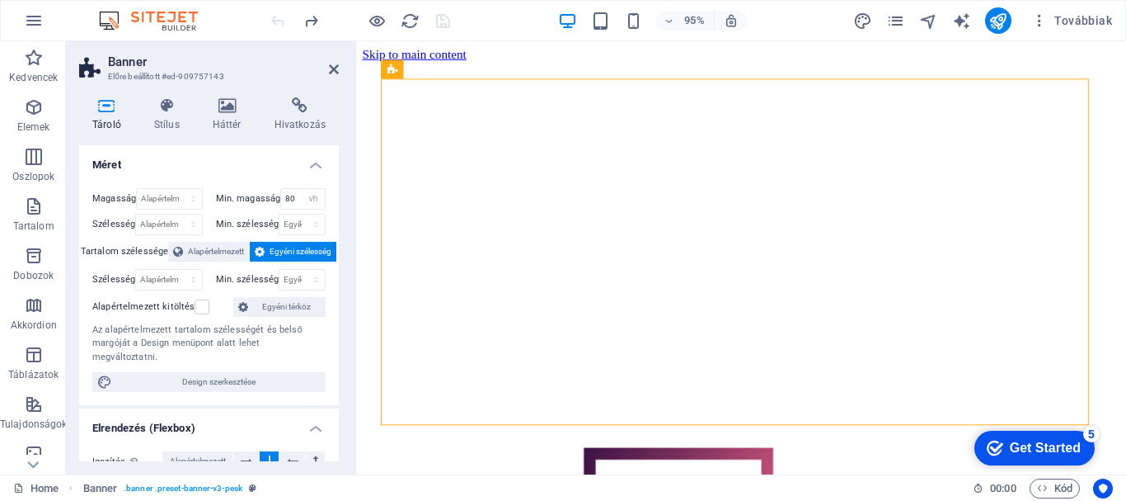
drag, startPoint x: 1162, startPoint y: 49, endPoint x: 1027, endPoint y: 68, distance: 136.4
drag, startPoint x: 1162, startPoint y: 61, endPoint x: 1482, endPoint y: 58, distance: 320.0
click at [993, 176] on div at bounding box center [761, 387] width 745 height 571
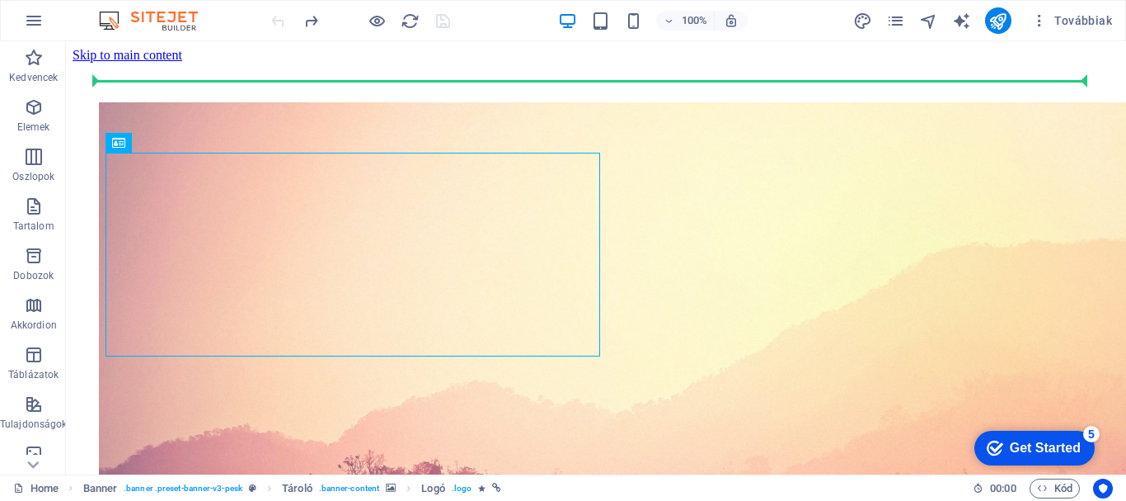
drag, startPoint x: 329, startPoint y: 252, endPoint x: 635, endPoint y: 41, distance: 371.7
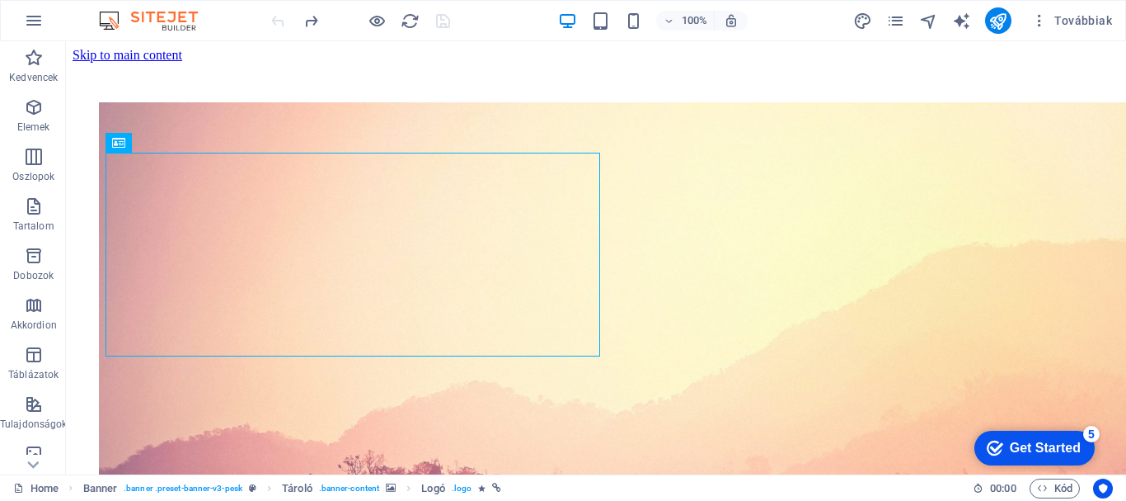
click at [287, 26] on div at bounding box center [360, 20] width 185 height 26
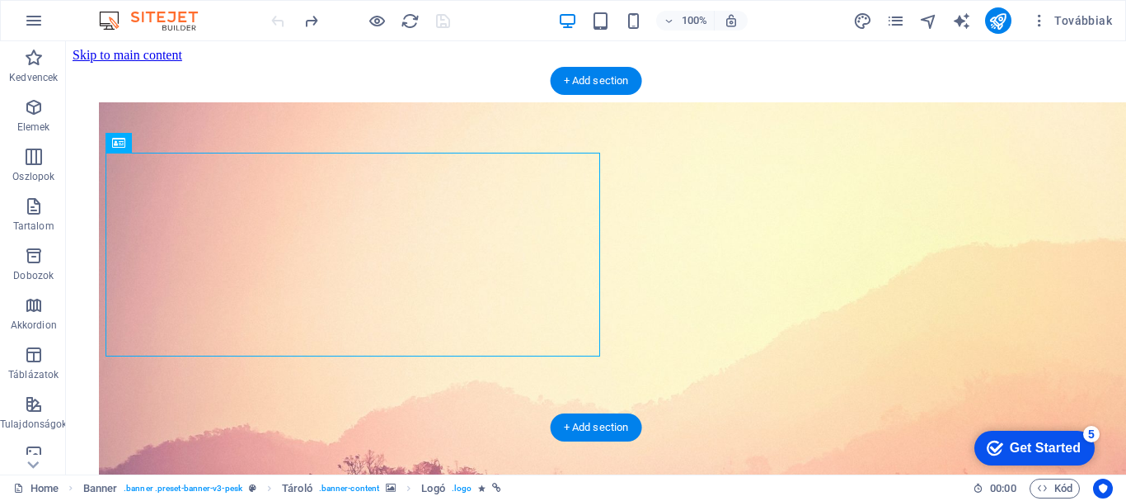
click at [139, 125] on img "1/4" at bounding box center [629, 455] width 1060 height 707
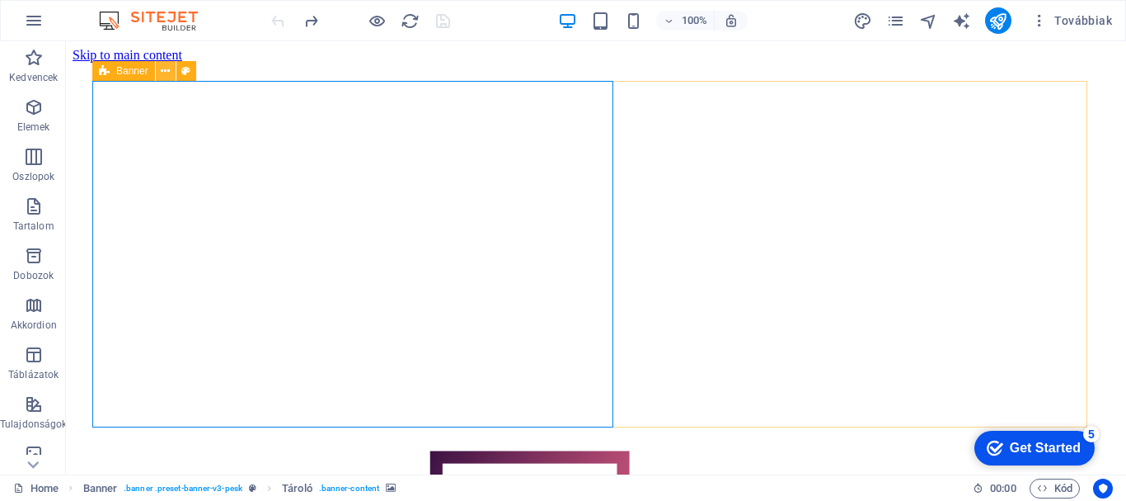
click at [158, 69] on button at bounding box center [166, 71] width 20 height 20
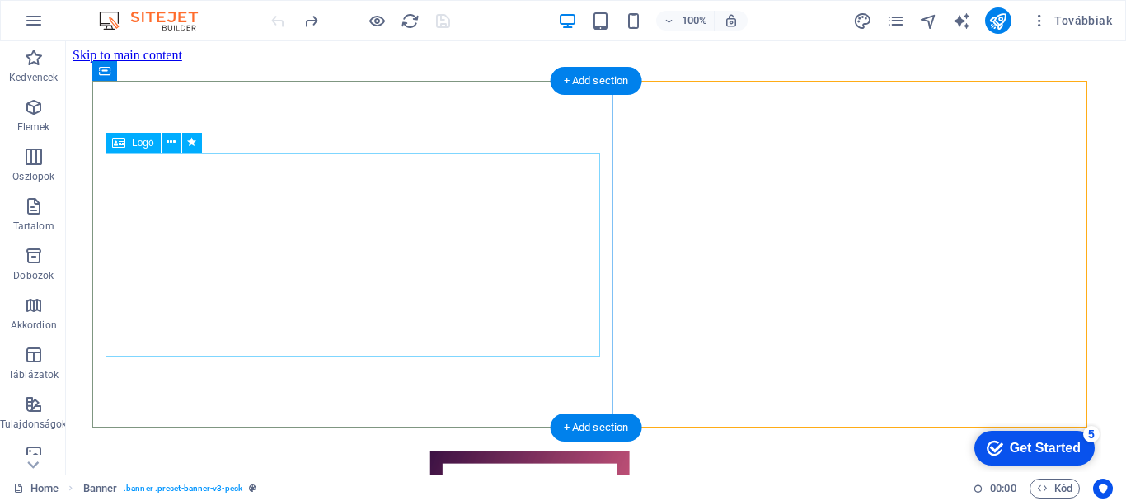
click at [765, 249] on div at bounding box center [596, 378] width 994 height 553
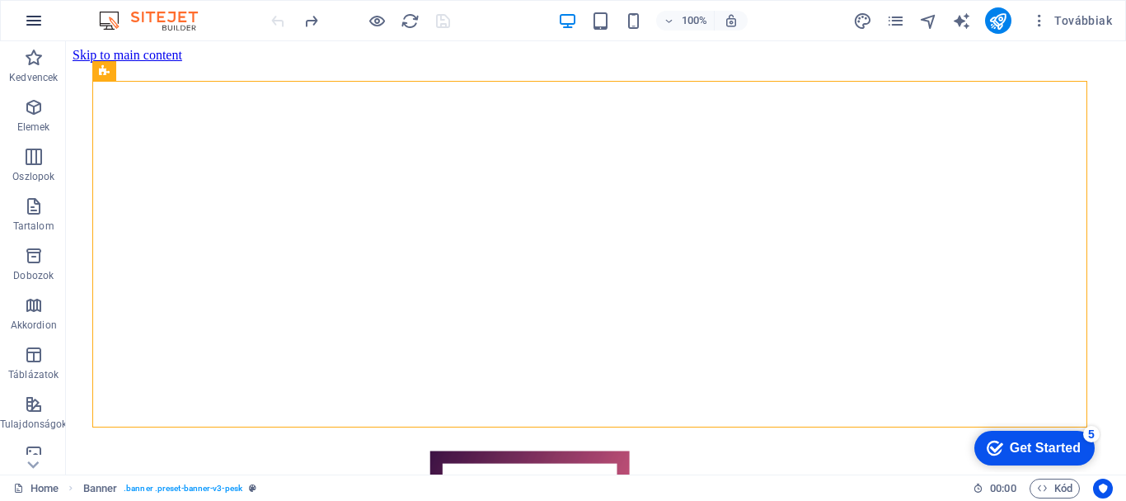
click at [33, 19] on icon "button" at bounding box center [34, 21] width 20 height 20
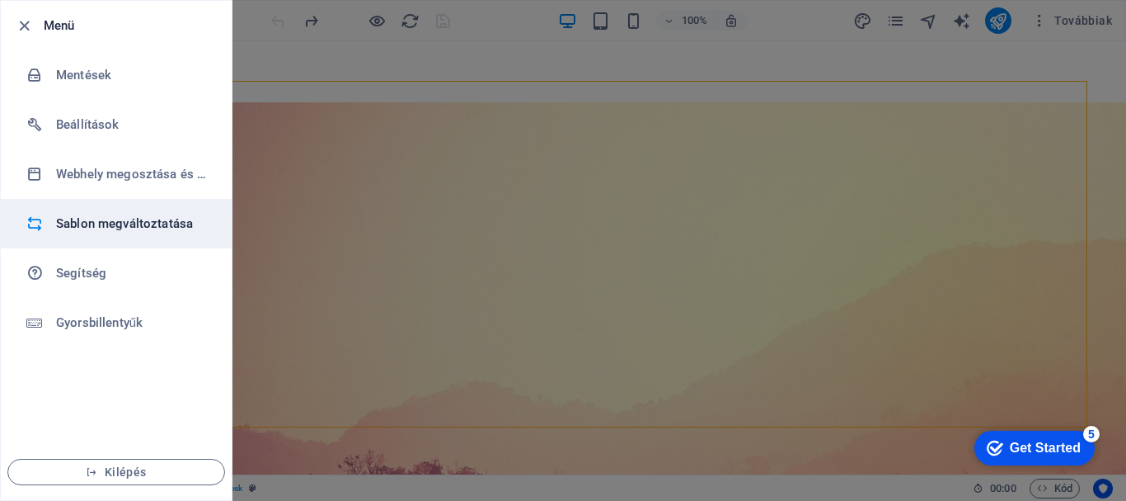
click at [137, 220] on h6 "Sablon megváltoztatása" at bounding box center [132, 224] width 153 height 20
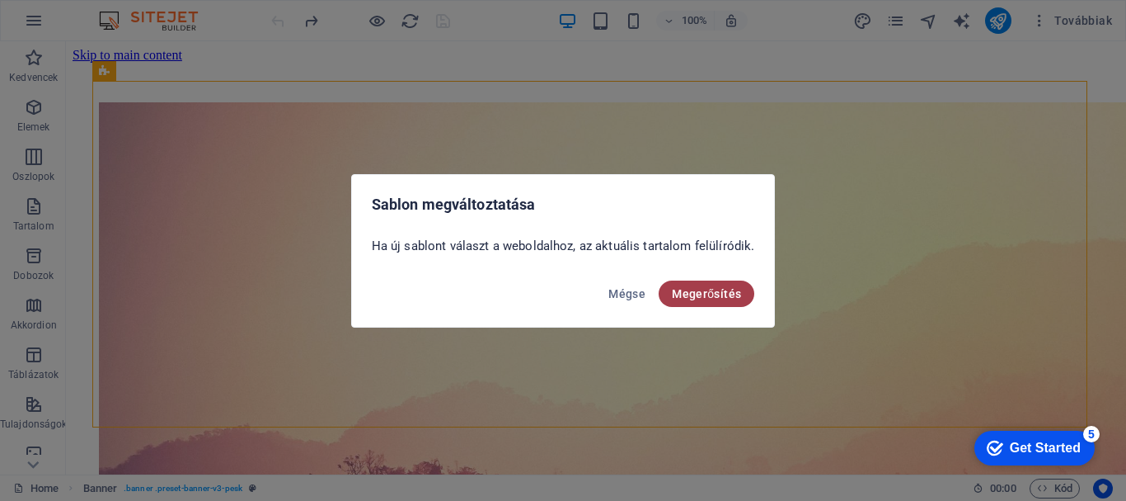
click at [679, 303] on button "Megerősítés" at bounding box center [707, 293] width 96 height 26
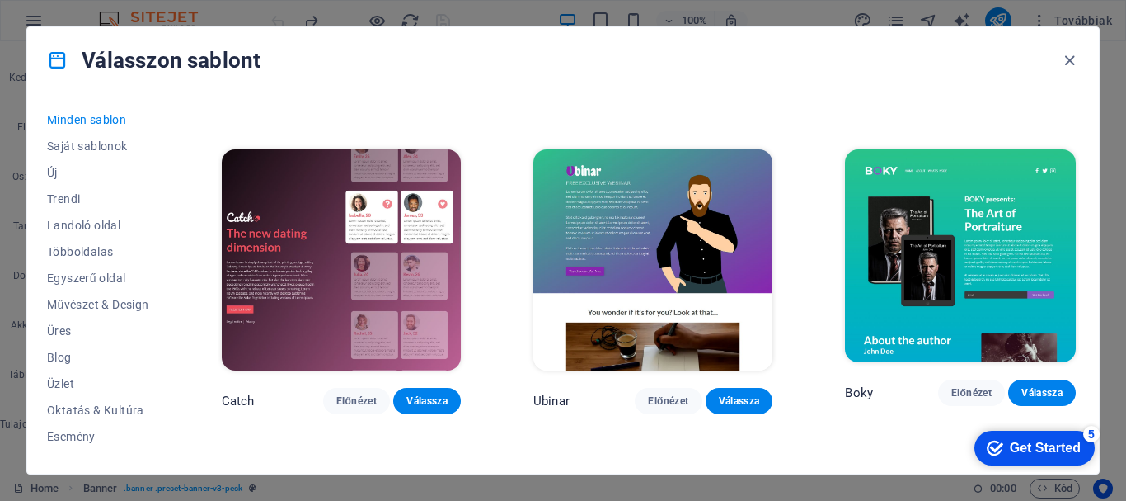
scroll to position [17700, 0]
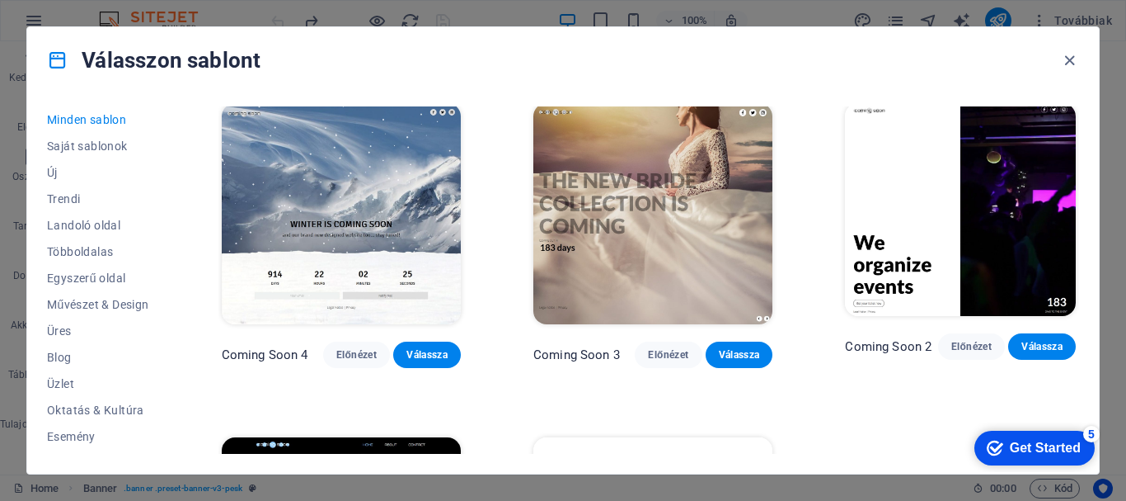
drag, startPoint x: 960, startPoint y: 218, endPoint x: 970, endPoint y: 220, distance: 10.2
drag, startPoint x: 1027, startPoint y: 269, endPoint x: 1022, endPoint y: 246, distance: 23.6
drag, startPoint x: 1080, startPoint y: 335, endPoint x: 1099, endPoint y: 232, distance: 104.8
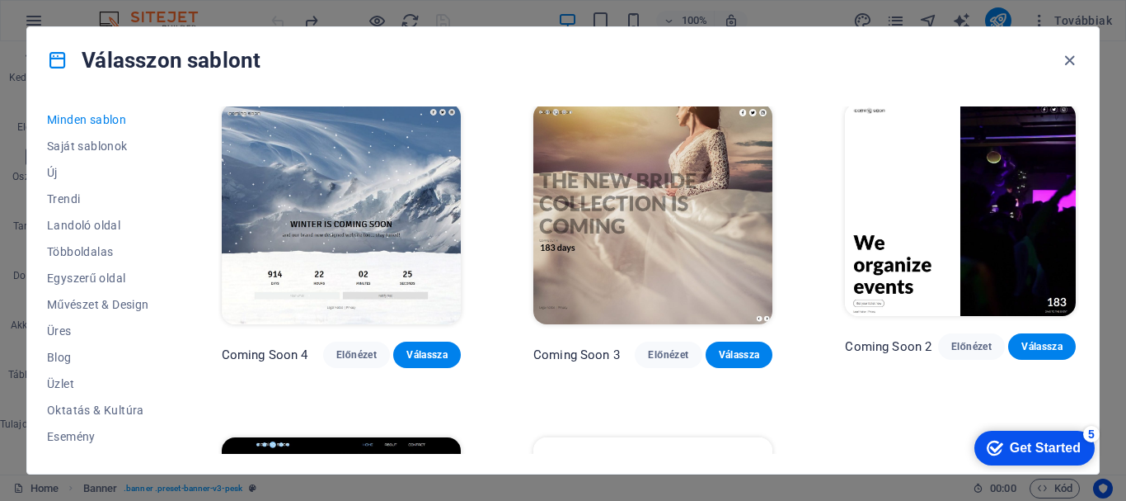
click at [1099, 232] on div "Válasszon sablont Minden sablon Saját sablonok Új Trendi Landoló oldal Többolda…" at bounding box center [563, 250] width 1074 height 448
click at [1078, 146] on div "Minden sablon Saját sablonok Új Trendi Landoló oldal Többoldalas Egyszerű oldal…" at bounding box center [563, 283] width 1072 height 380
click at [1065, 61] on icon "button" at bounding box center [1069, 60] width 19 height 19
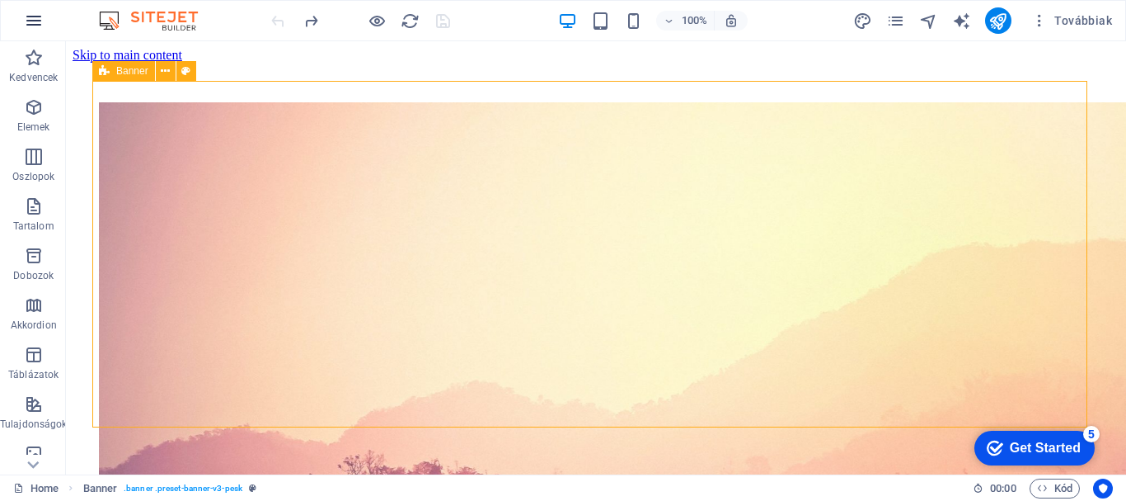
click at [43, 26] on icon "button" at bounding box center [34, 21] width 20 height 20
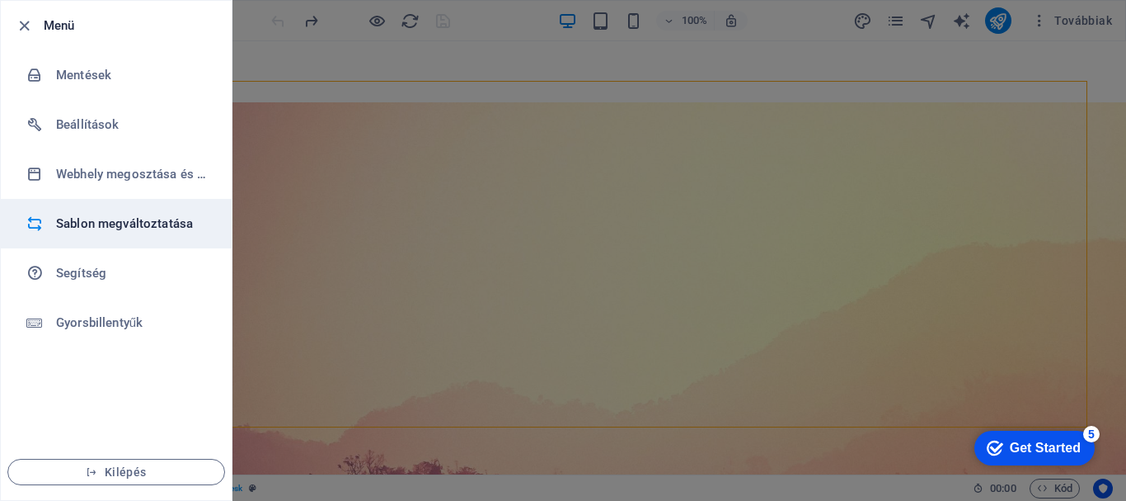
click at [95, 218] on h6 "Sablon megváltoztatása" at bounding box center [132, 224] width 153 height 20
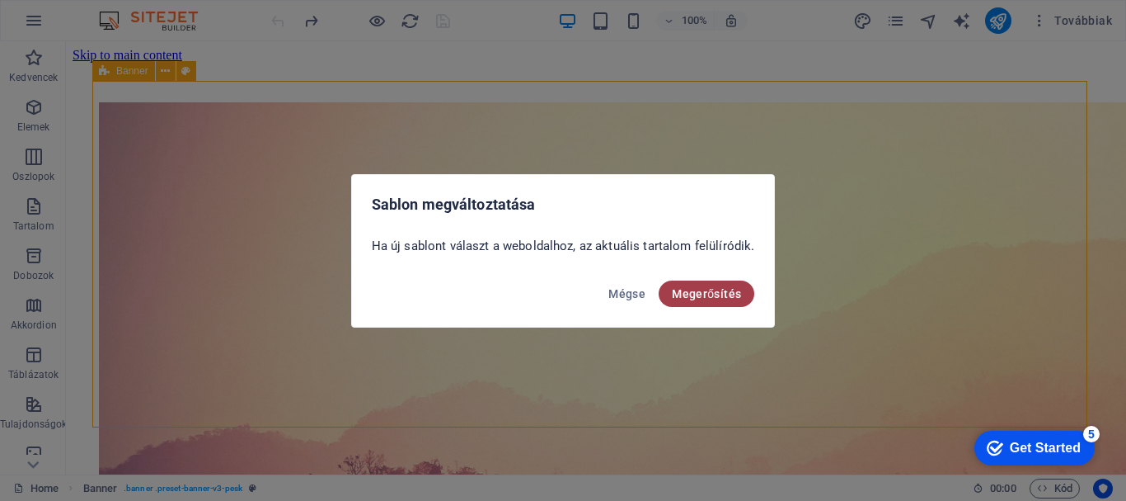
click at [683, 296] on span "Megerősítés" at bounding box center [706, 293] width 69 height 13
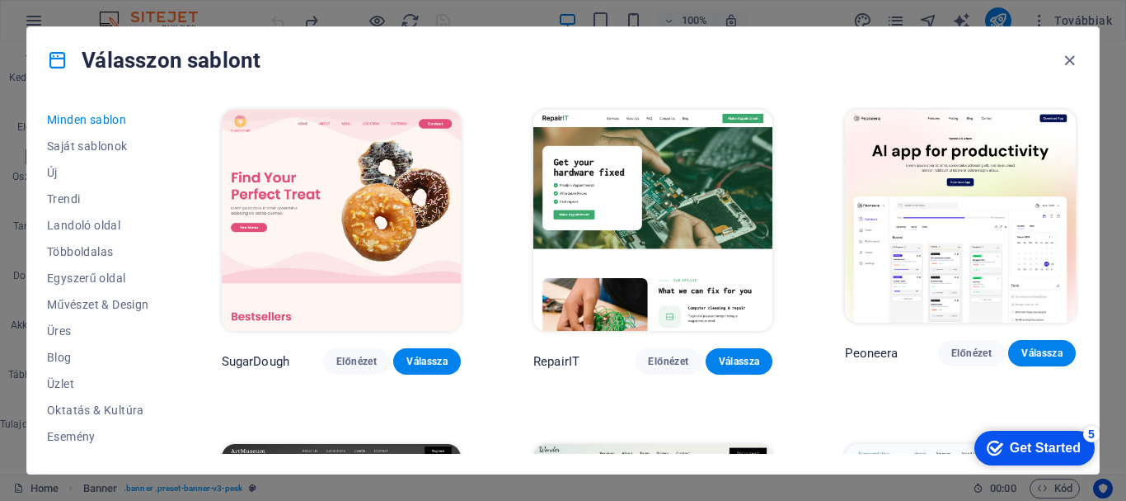
drag, startPoint x: 1079, startPoint y: 114, endPoint x: 1079, endPoint y: 134, distance: 19.8
click at [1079, 134] on div "Minden sablon Saját sablonok Új Trendi Landoló oldal Többoldalas Egyszerű oldal…" at bounding box center [563, 283] width 1072 height 380
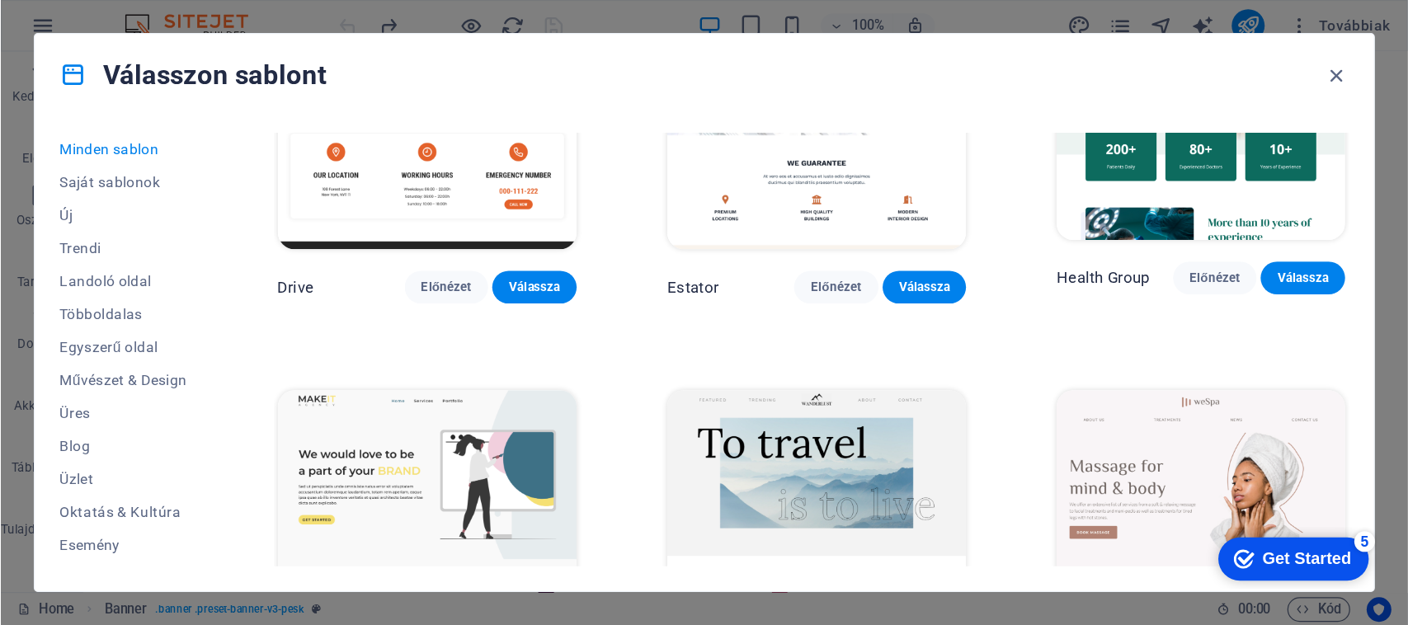
scroll to position [3095, 0]
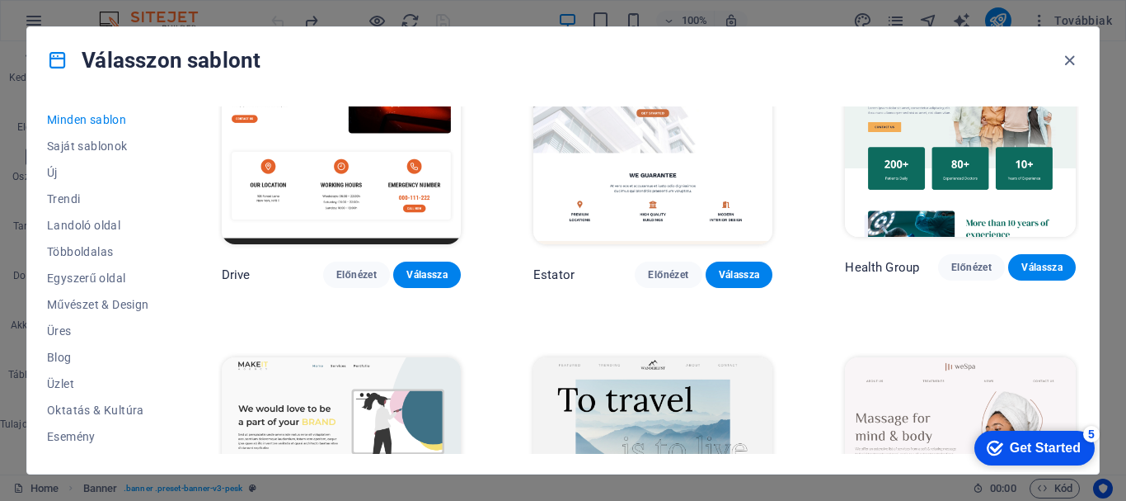
click at [942, 364] on img at bounding box center [960, 463] width 231 height 213
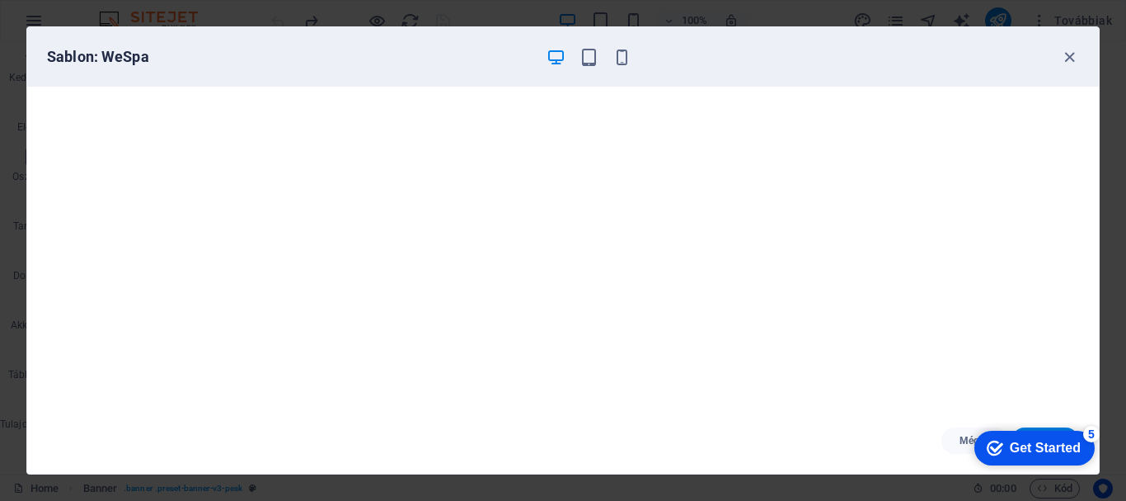
click at [928, 457] on div "Mégse Válassza" at bounding box center [563, 440] width 1072 height 66
click at [1100, 363] on div "Sablon: WeSpa Mégse Válassza" at bounding box center [563, 250] width 1126 height 501
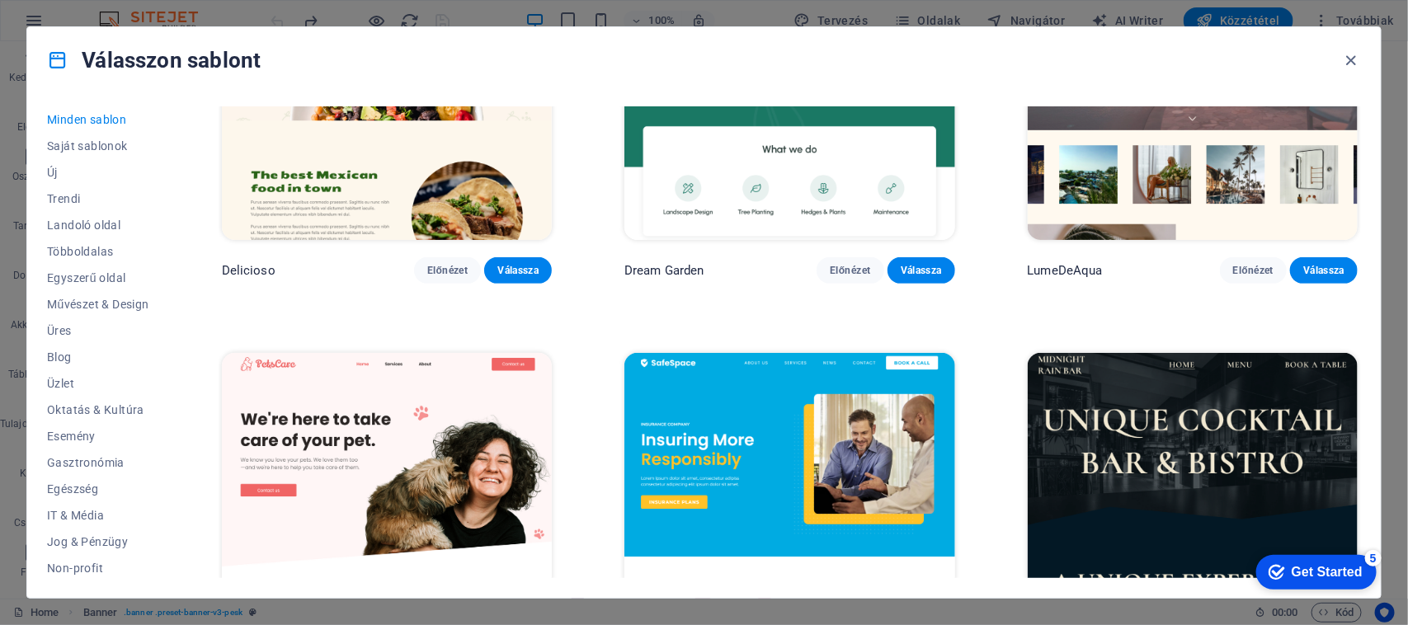
drag, startPoint x: 1126, startPoint y: 2, endPoint x: 1053, endPoint y: 299, distance: 304.8
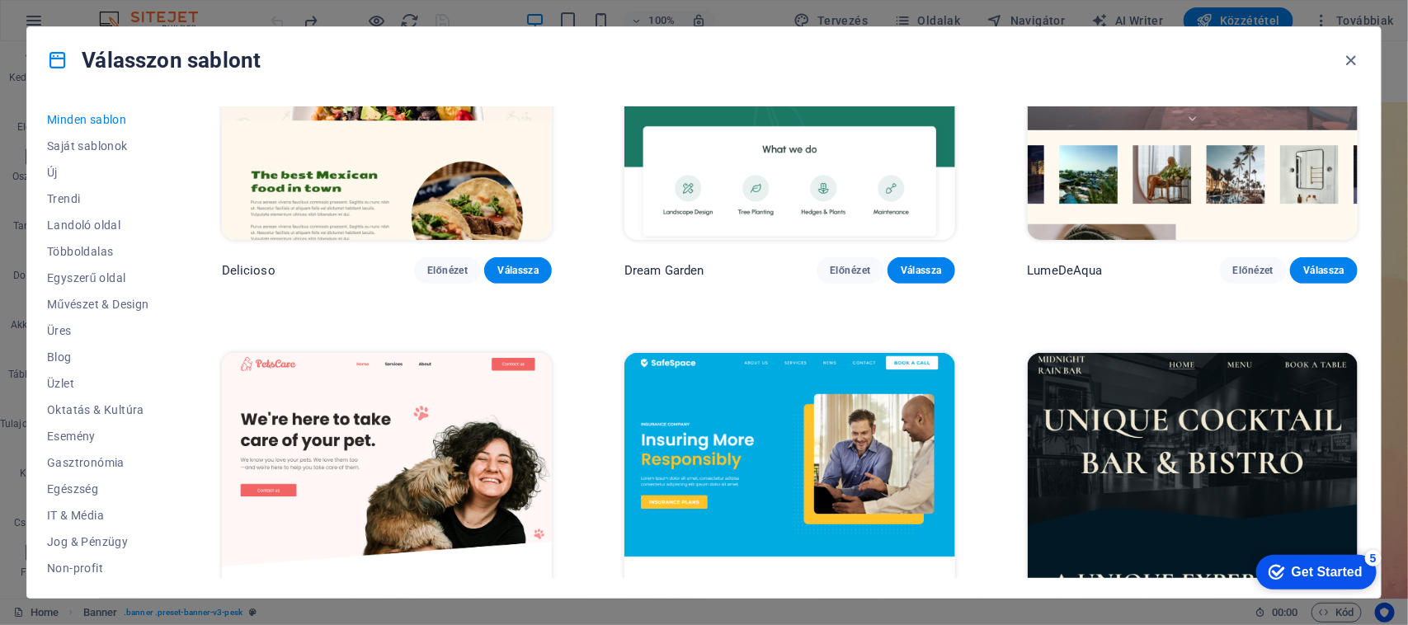
drag, startPoint x: 1357, startPoint y: 173, endPoint x: 1358, endPoint y: 165, distance: 8.3
click at [1126, 165] on div "SugarDough Előnézet Válassza RepairIT Előnézet Válassza Peoneera Előnézet Válas…" at bounding box center [790, 342] width 1142 height 472
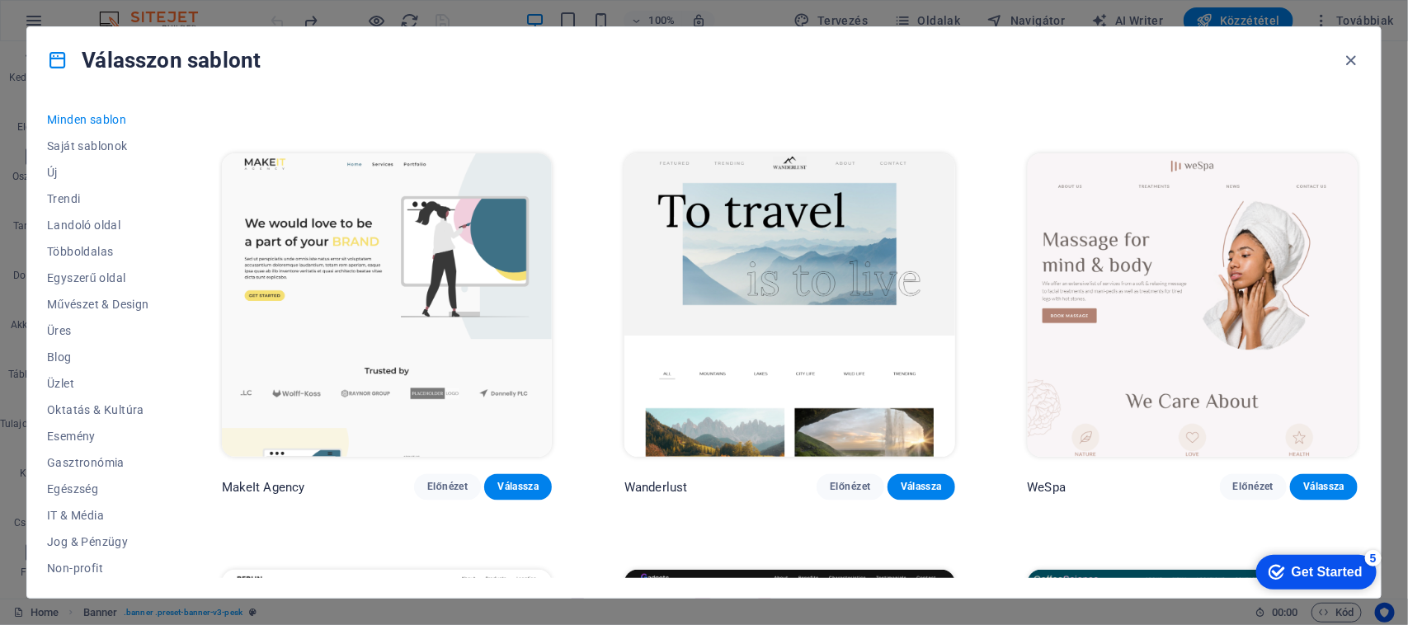
scroll to position [4278, 0]
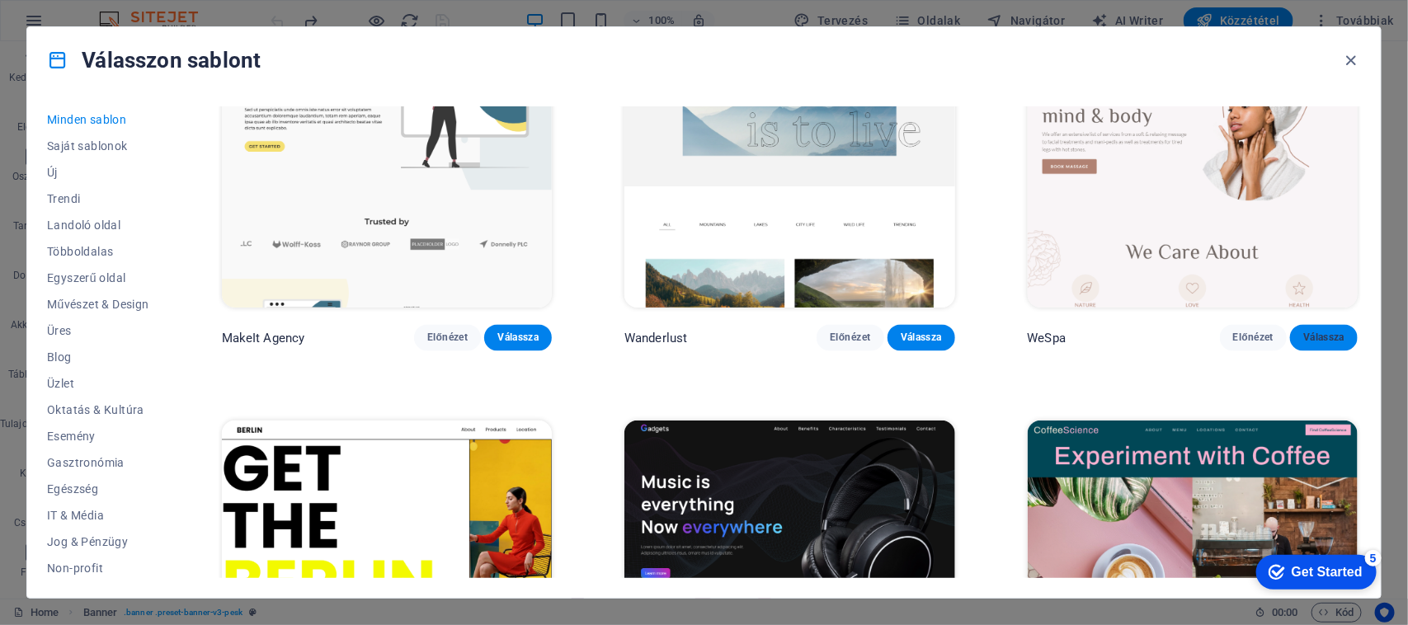
click at [1126, 331] on span "Válassza" at bounding box center [1323, 337] width 41 height 13
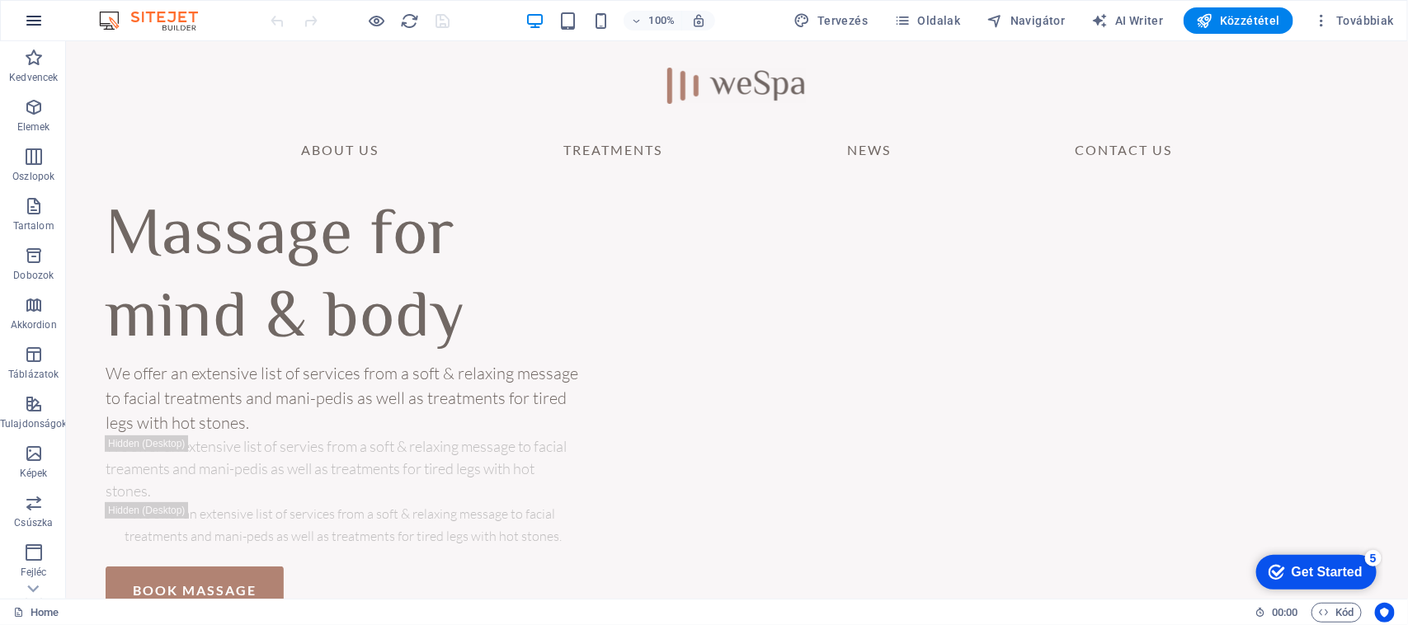
click at [31, 14] on icon "button" at bounding box center [34, 21] width 20 height 20
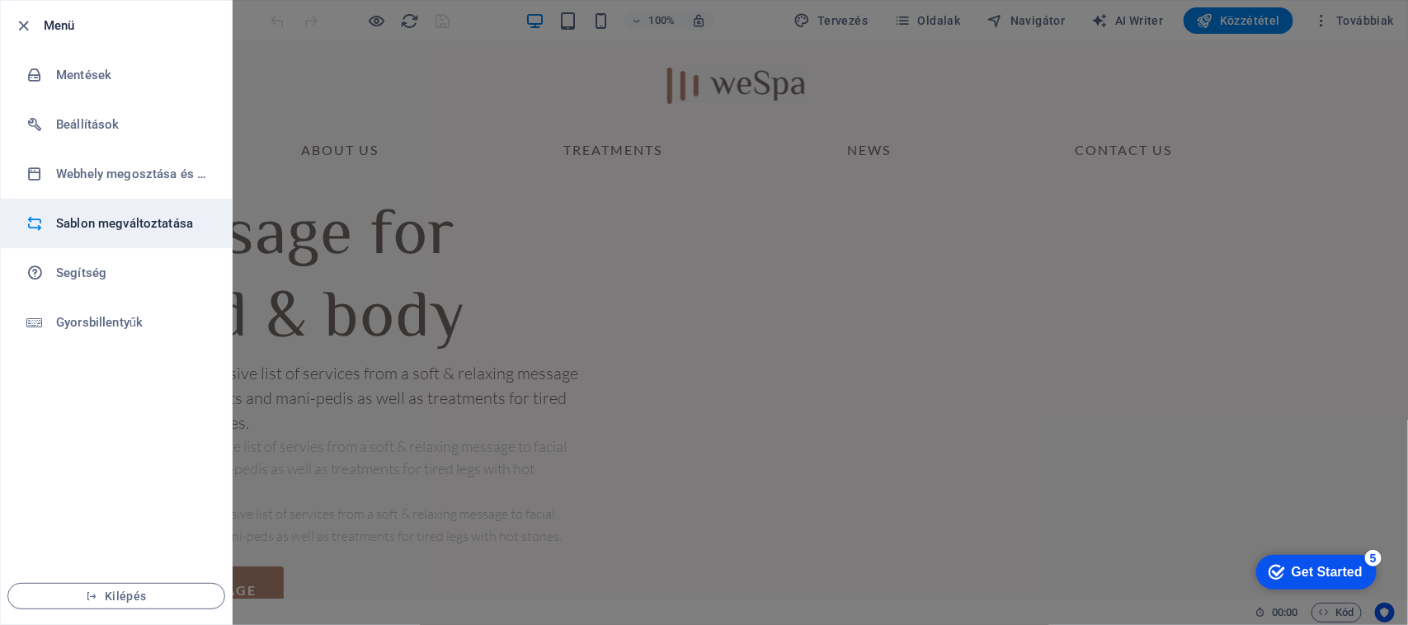
click at [116, 217] on h6 "Sablon megváltoztatása" at bounding box center [132, 224] width 153 height 20
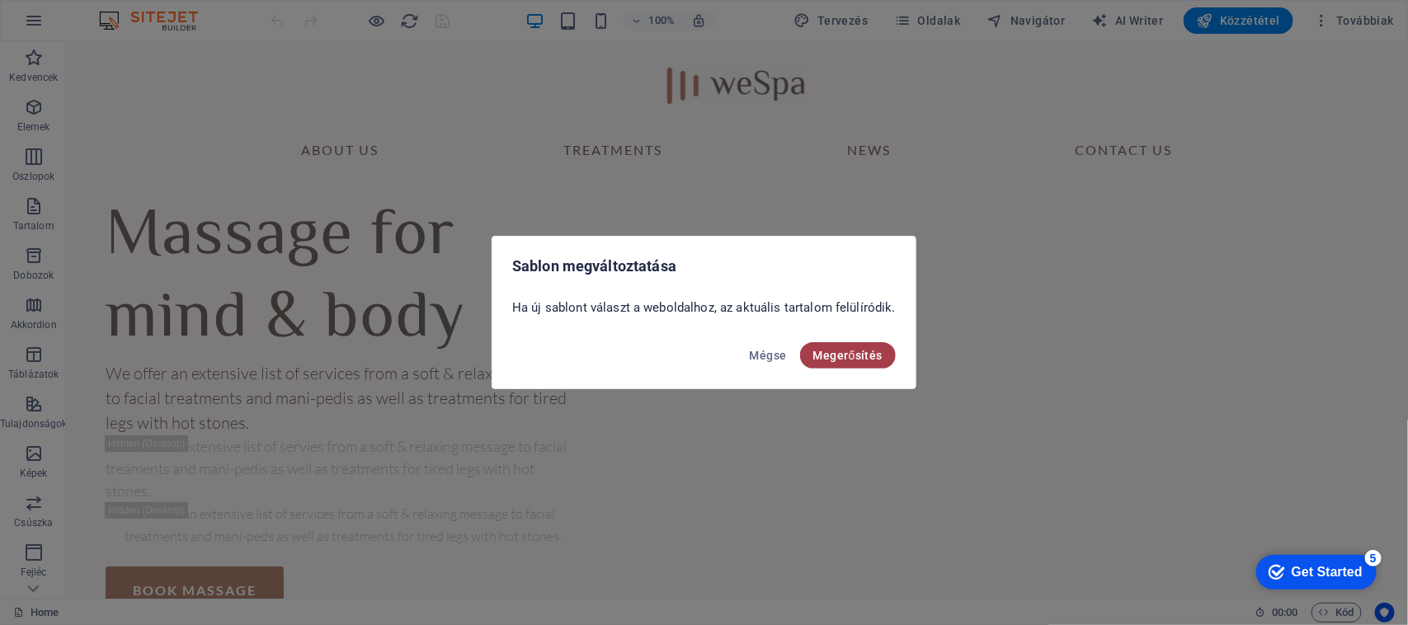
click at [825, 355] on span "Megerősítés" at bounding box center [847, 355] width 69 height 13
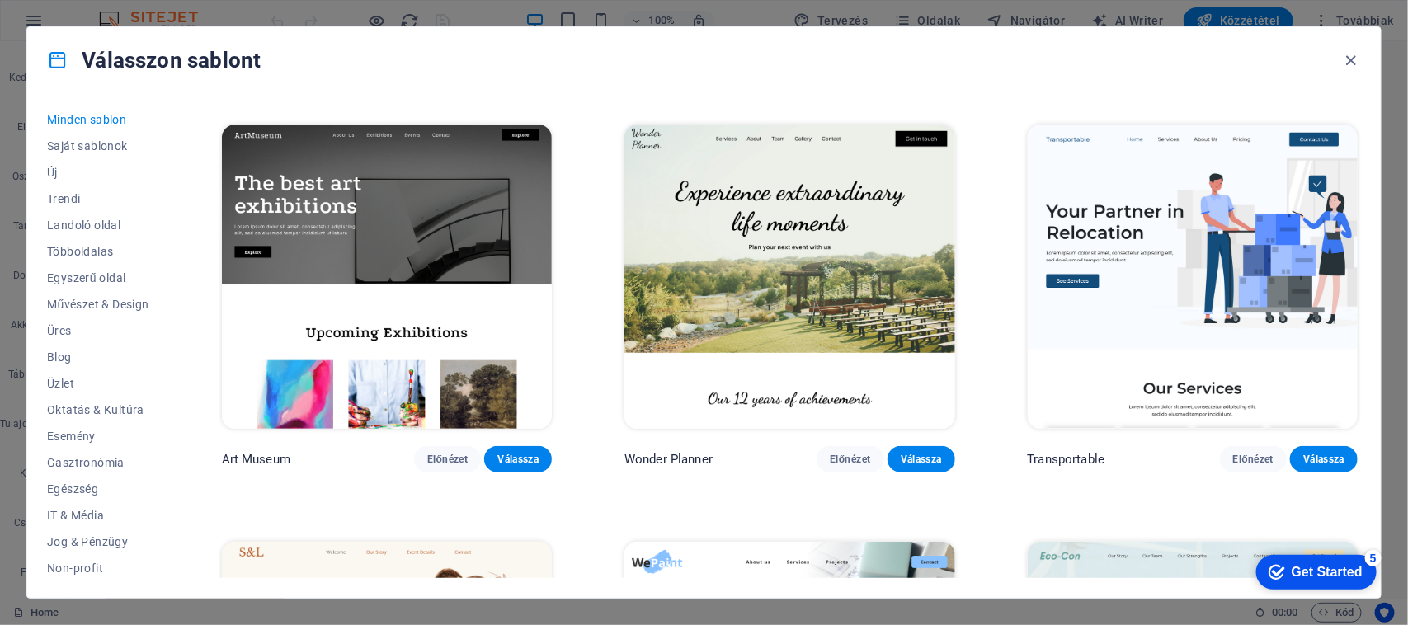
scroll to position [352, 0]
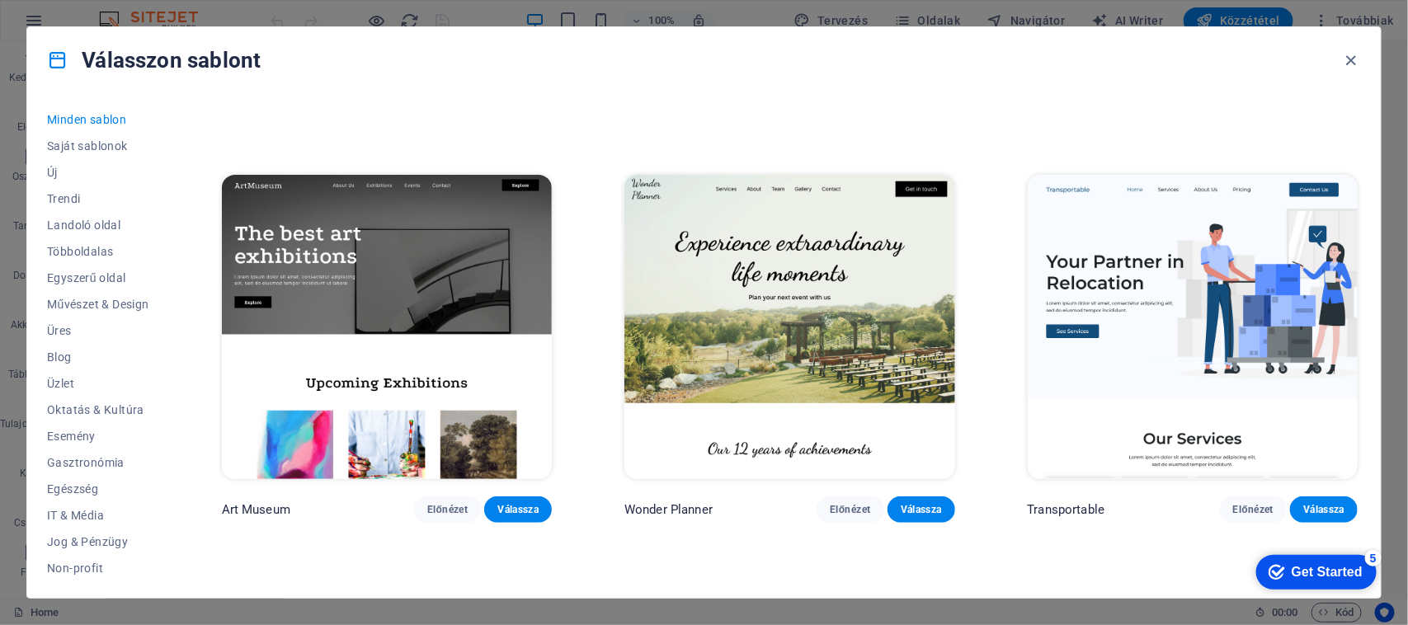
drag, startPoint x: 1361, startPoint y: 116, endPoint x: 1358, endPoint y: 145, distance: 29.0
click at [1358, 145] on div "SugarDough Előnézet Válassza RepairIT Előnézet Válassza Peoneera Előnézet Válas…" at bounding box center [790, 342] width 1142 height 472
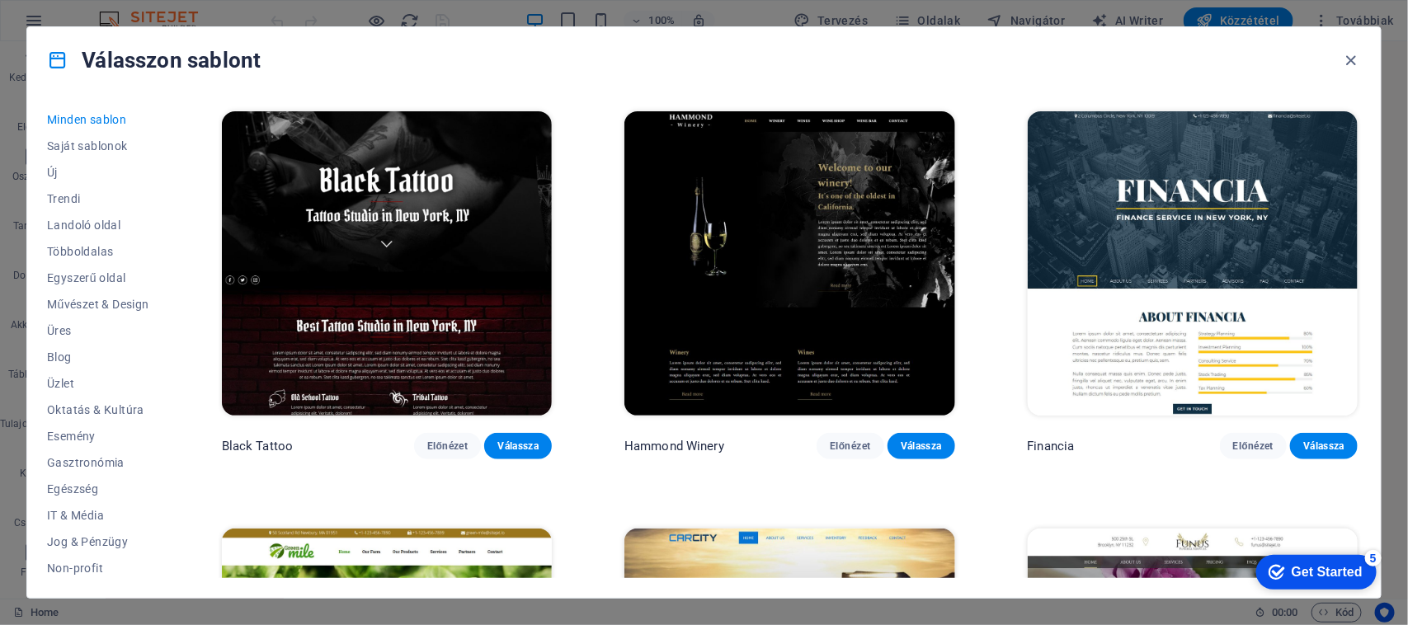
scroll to position [11629, 0]
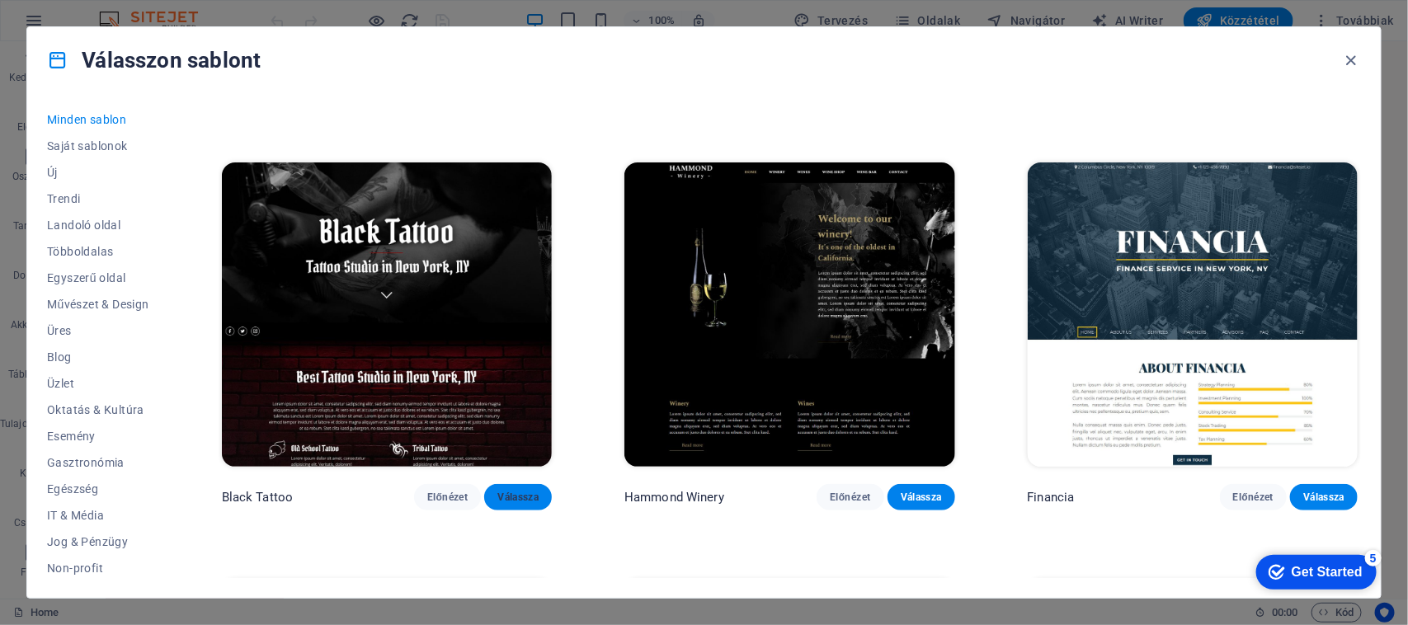
click at [522, 491] on span "Válassza" at bounding box center [517, 497] width 41 height 13
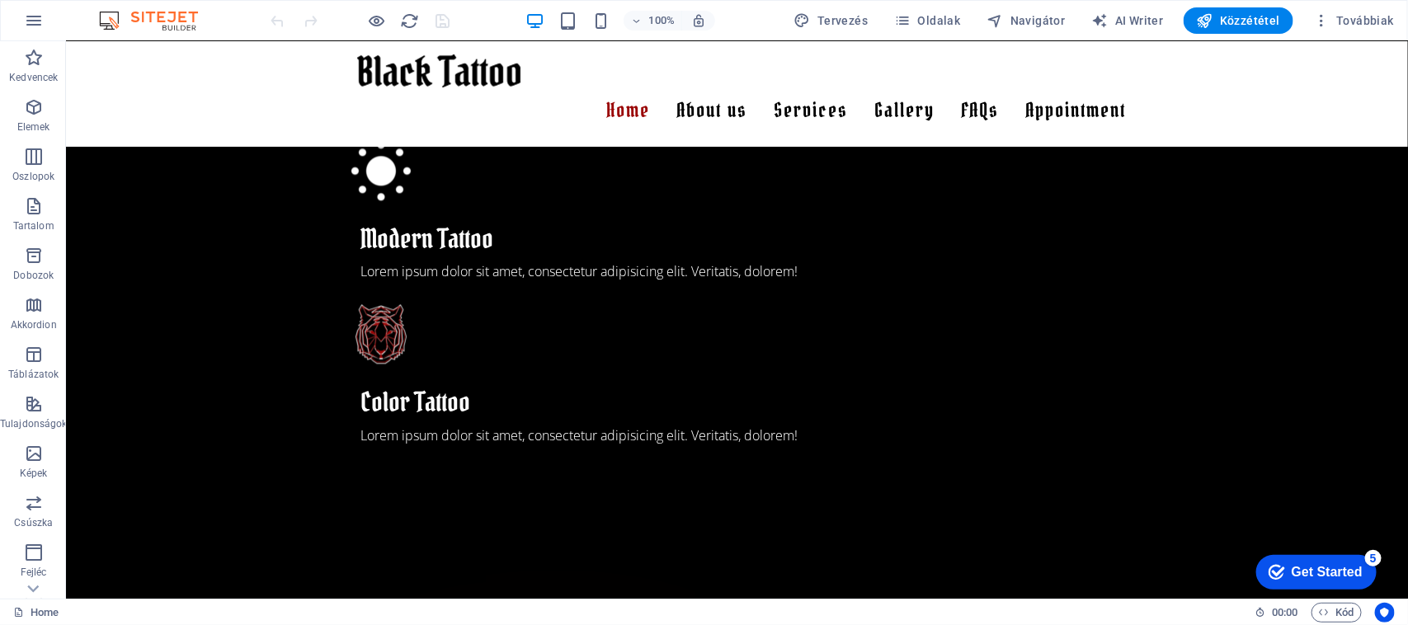
scroll to position [1831, 0]
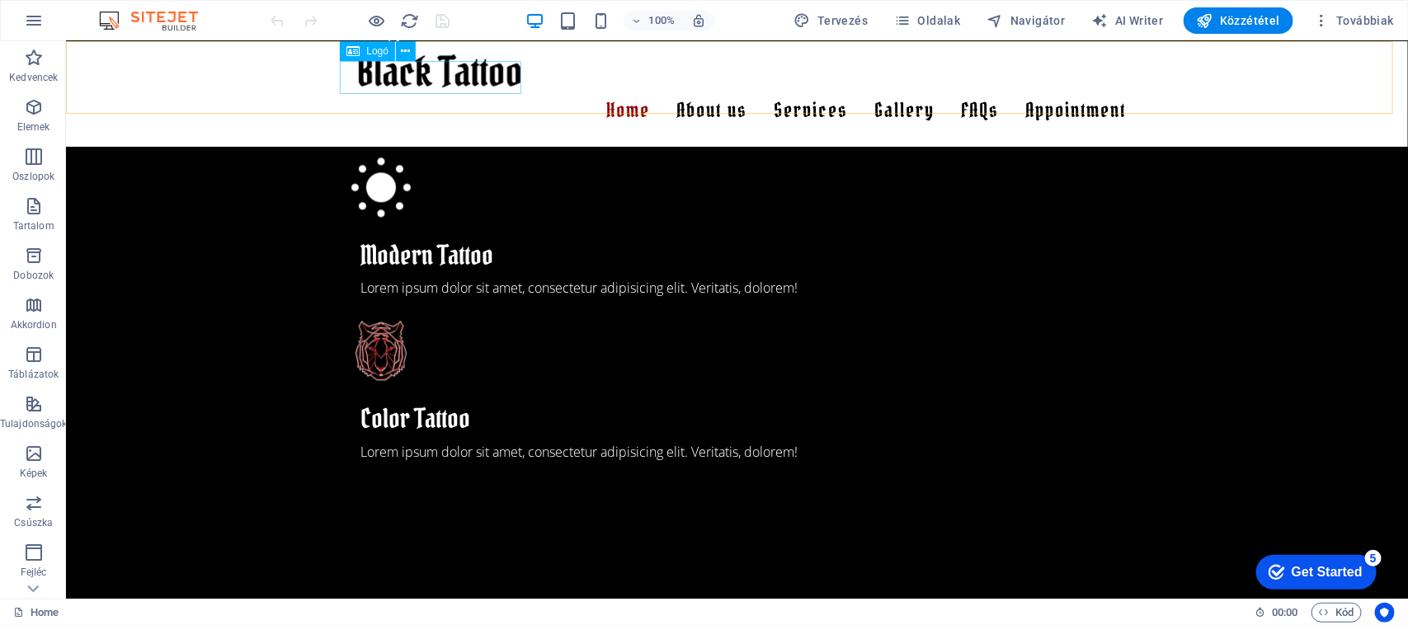
click at [465, 82] on div at bounding box center [736, 70] width 778 height 33
select select "px"
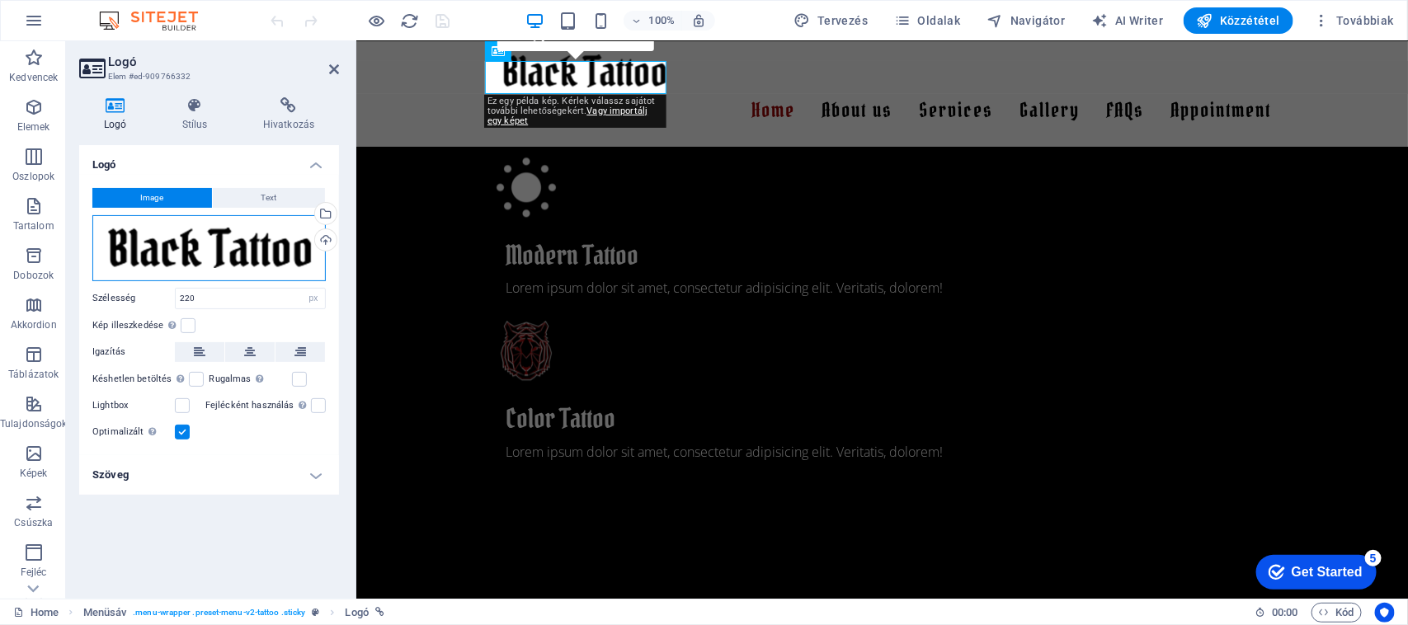
click at [220, 260] on div "Húzza ide a fájlokat, kattintson a fájlok kiválasztásához, vagy válasszon fájlo…" at bounding box center [208, 248] width 233 height 66
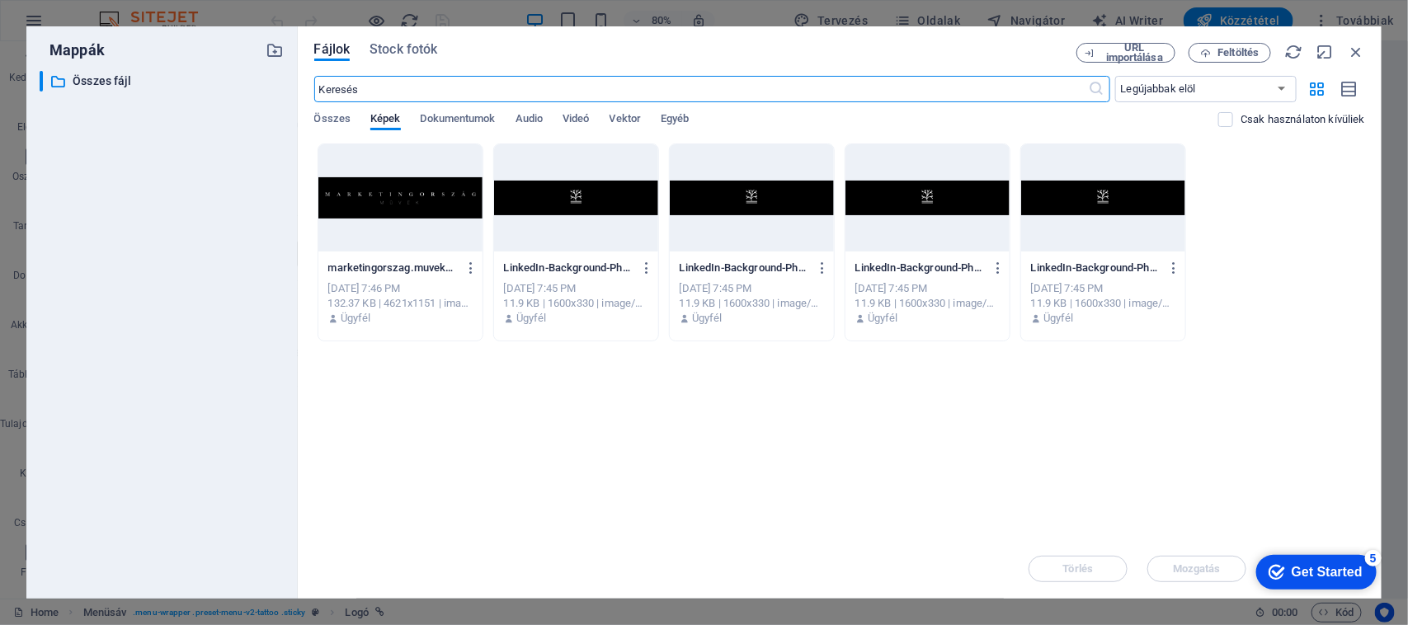
scroll to position [1960, 0]
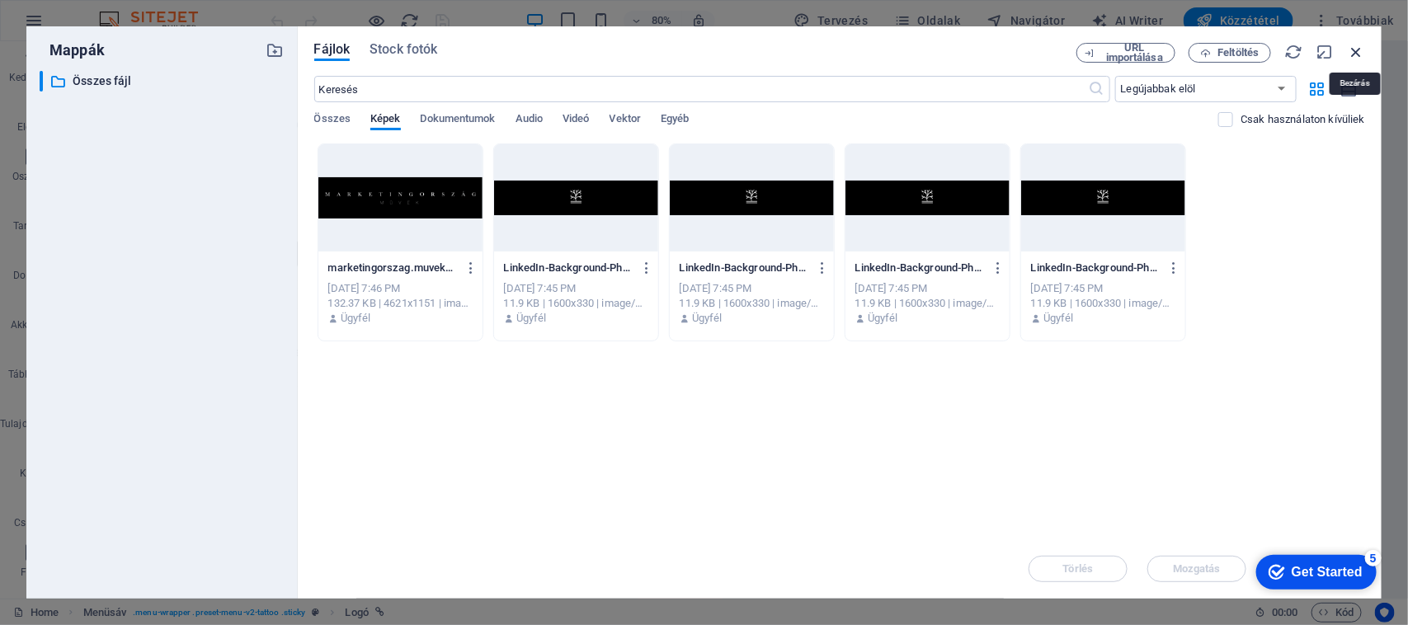
click at [1352, 45] on icon "button" at bounding box center [1356, 52] width 18 height 18
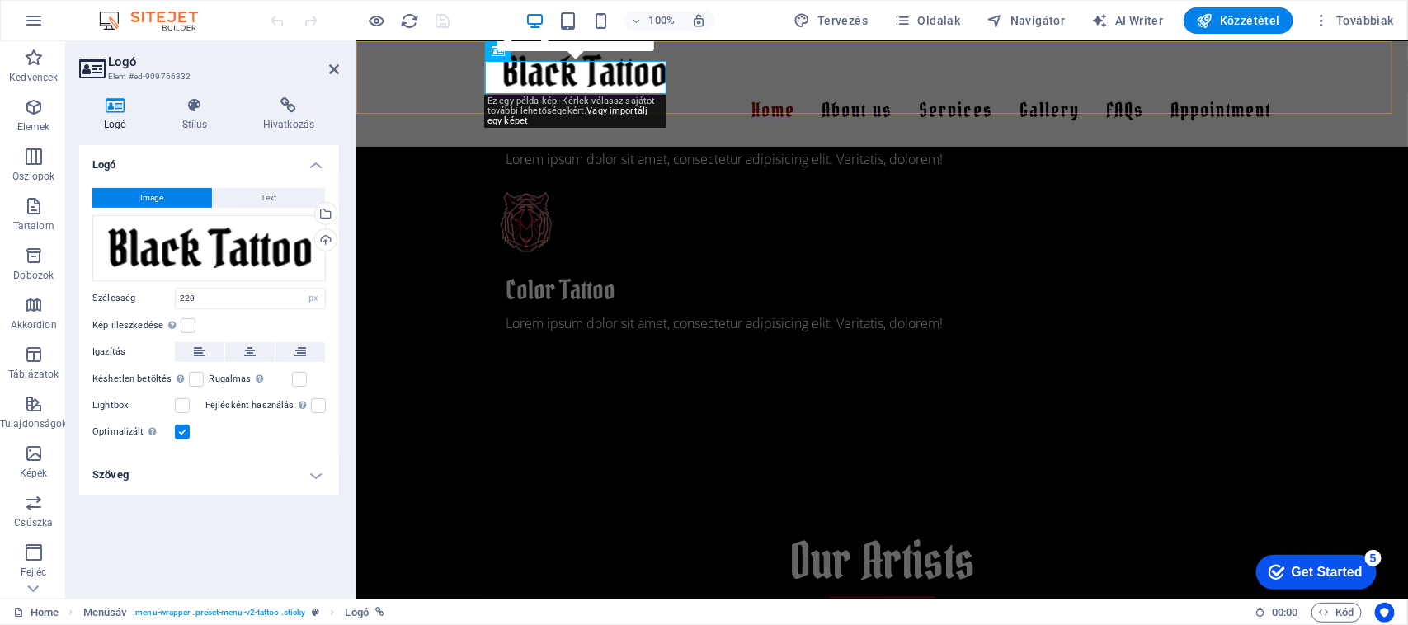
scroll to position [1831, 0]
